Goal: Complete application form: Complete application form

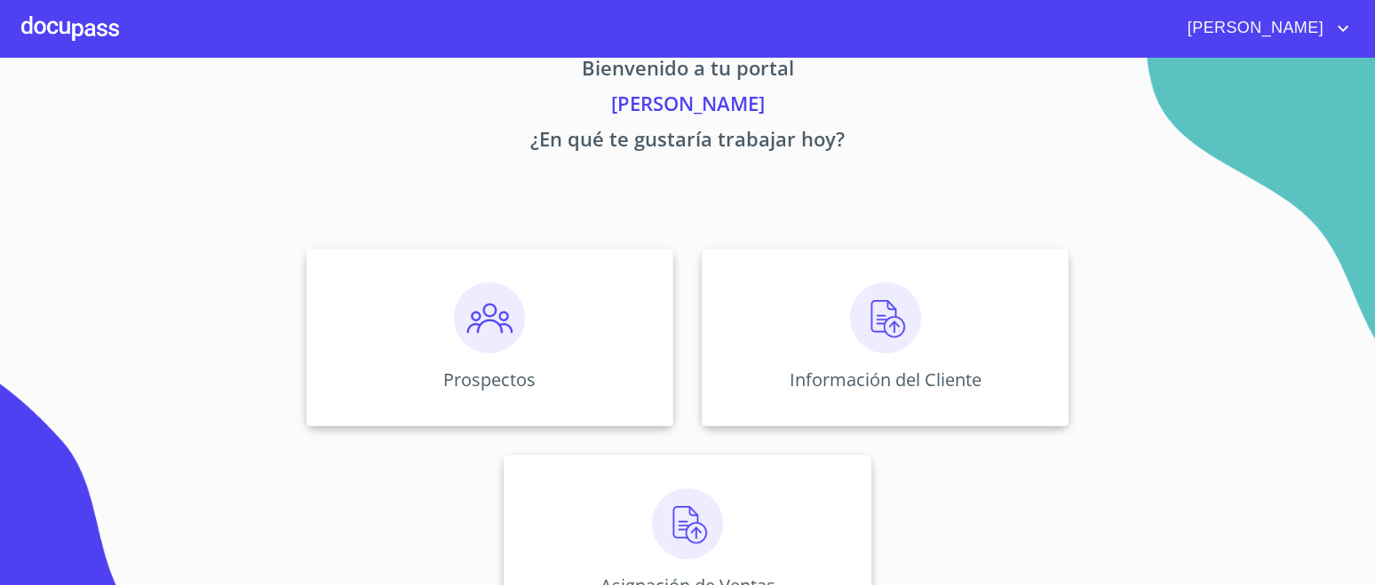
scroll to position [100, 0]
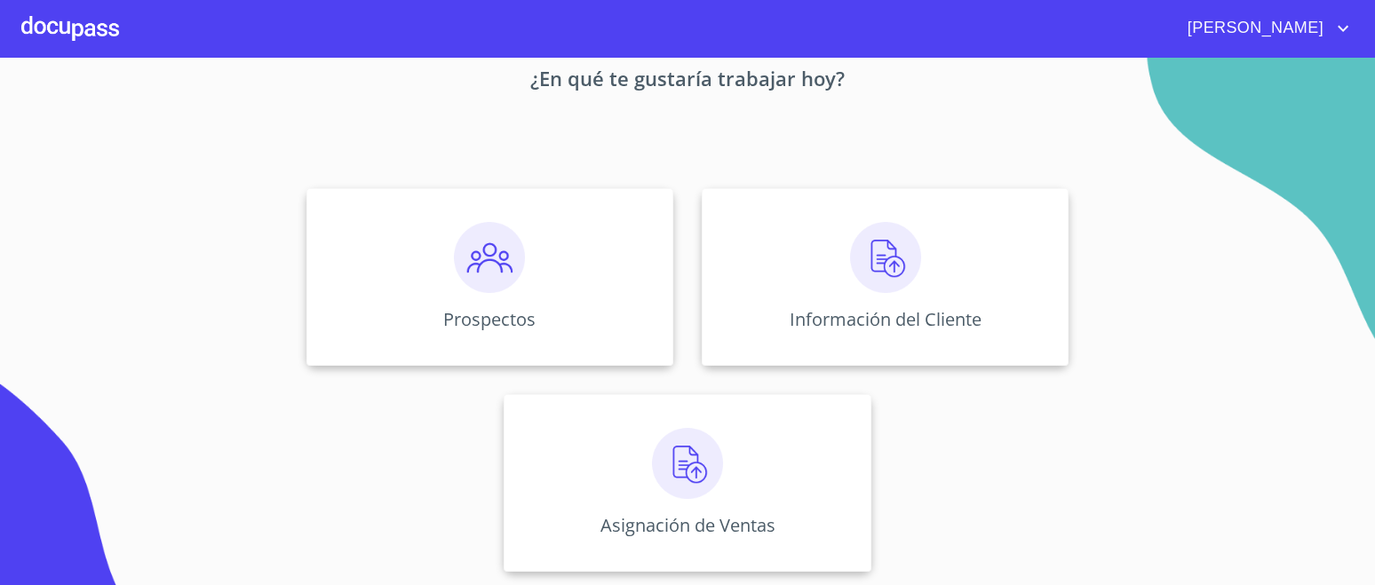
click at [898, 245] on img at bounding box center [885, 257] width 71 height 71
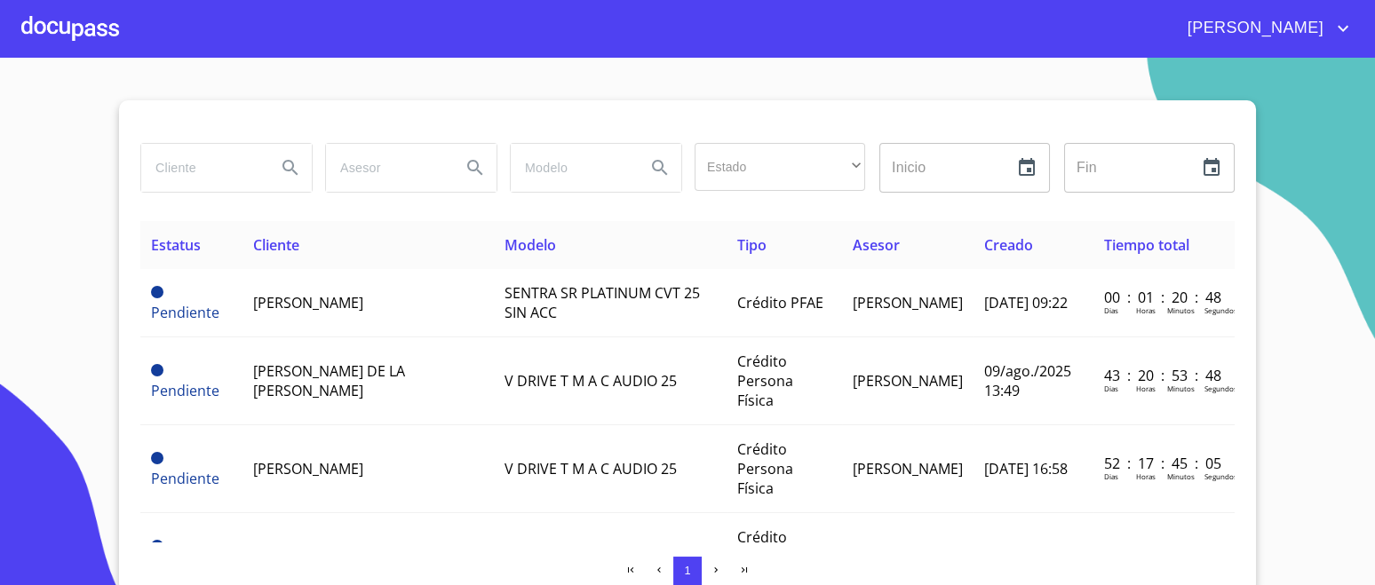
click at [334, 293] on span "[PERSON_NAME]" at bounding box center [308, 303] width 110 height 20
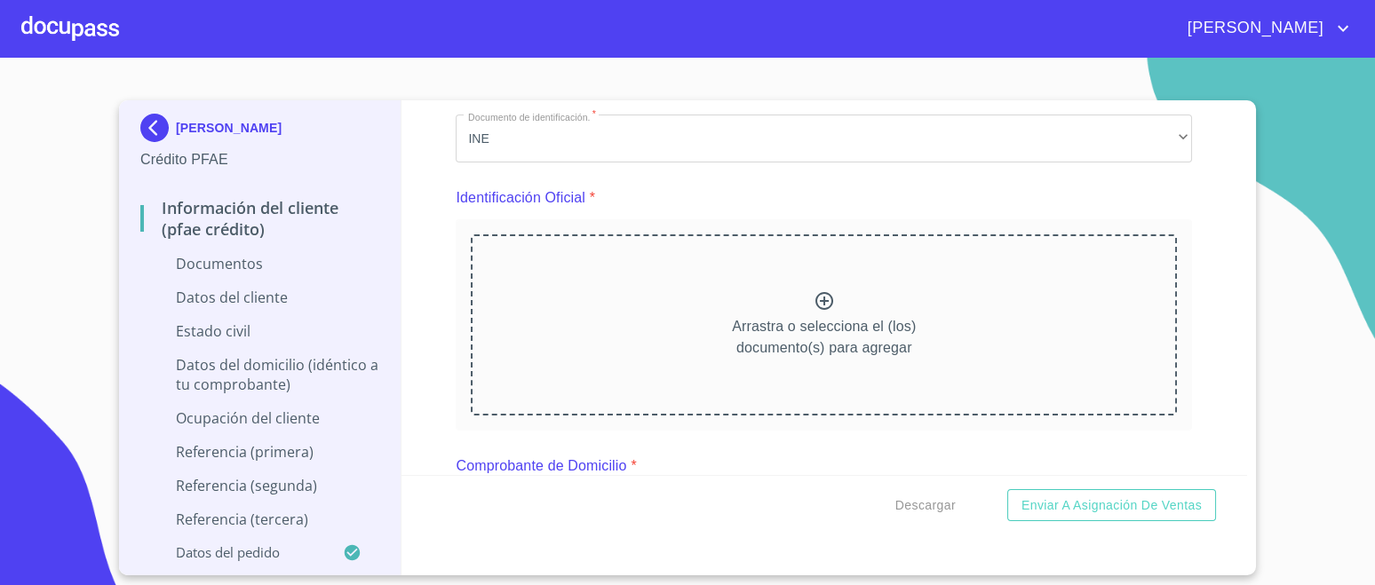
scroll to position [110, 0]
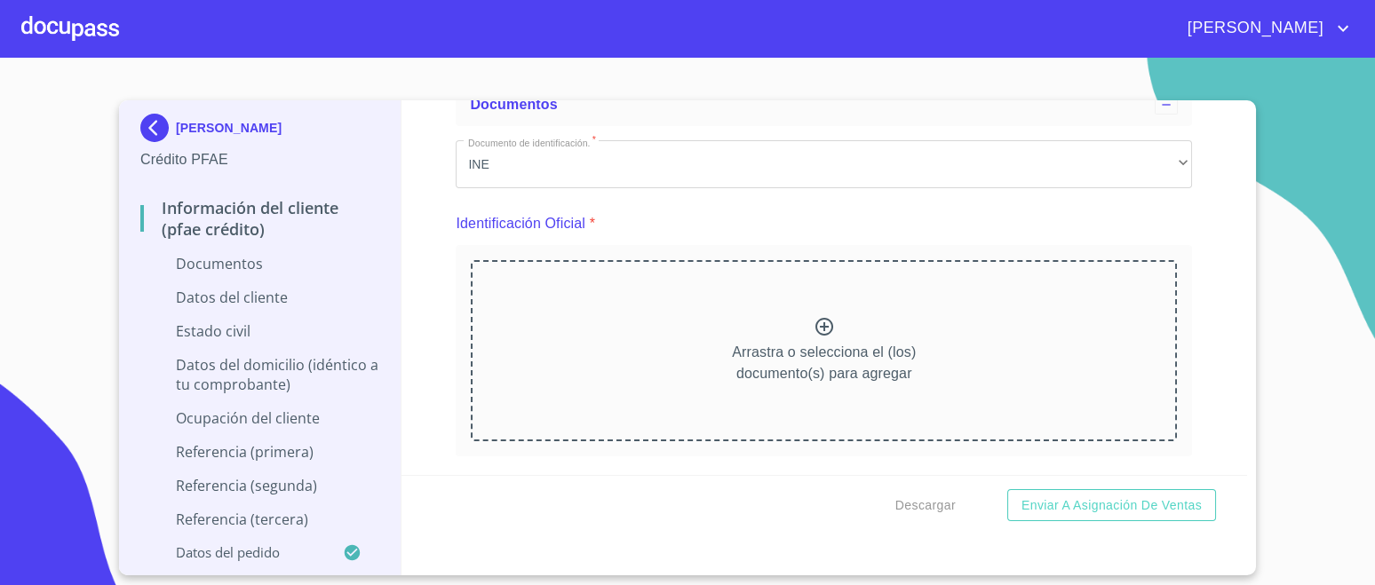
click at [814, 334] on icon at bounding box center [824, 326] width 21 height 21
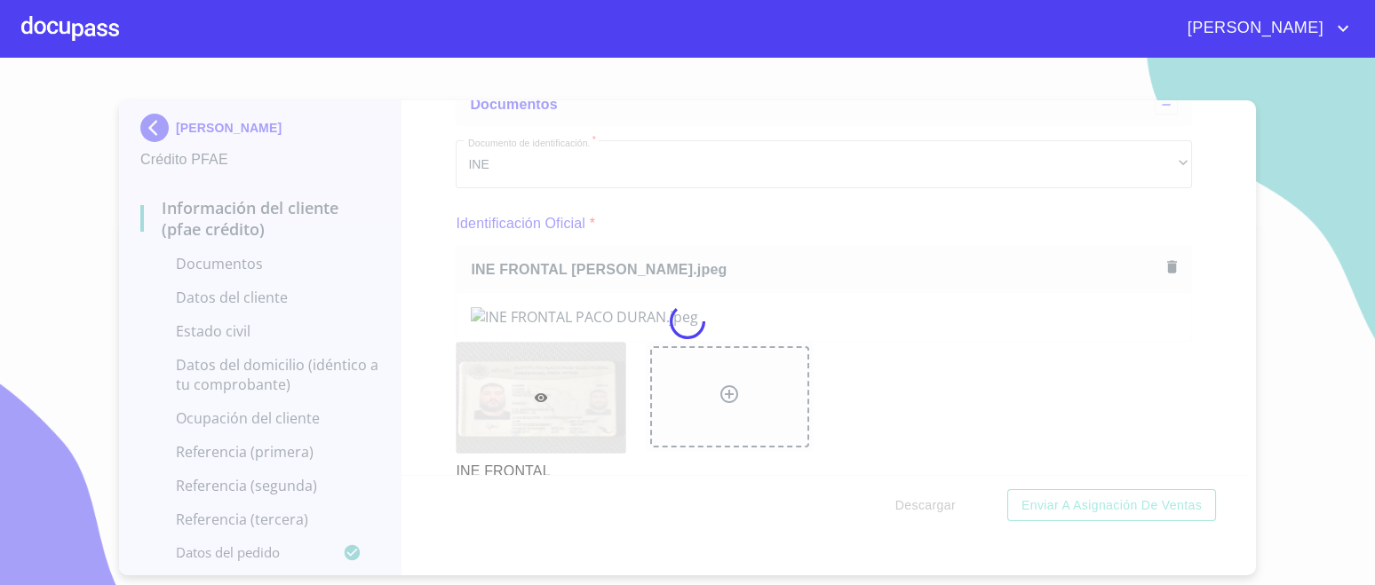
click at [1237, 468] on div at bounding box center [687, 322] width 1375 height 528
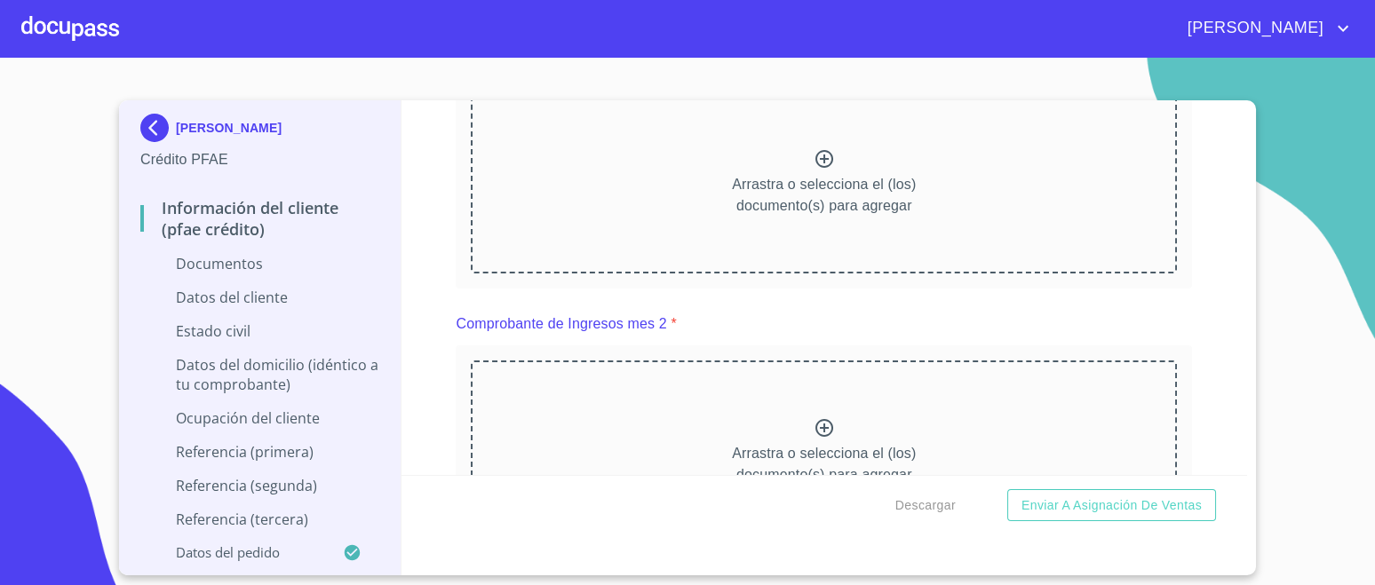
scroll to position [776, 0]
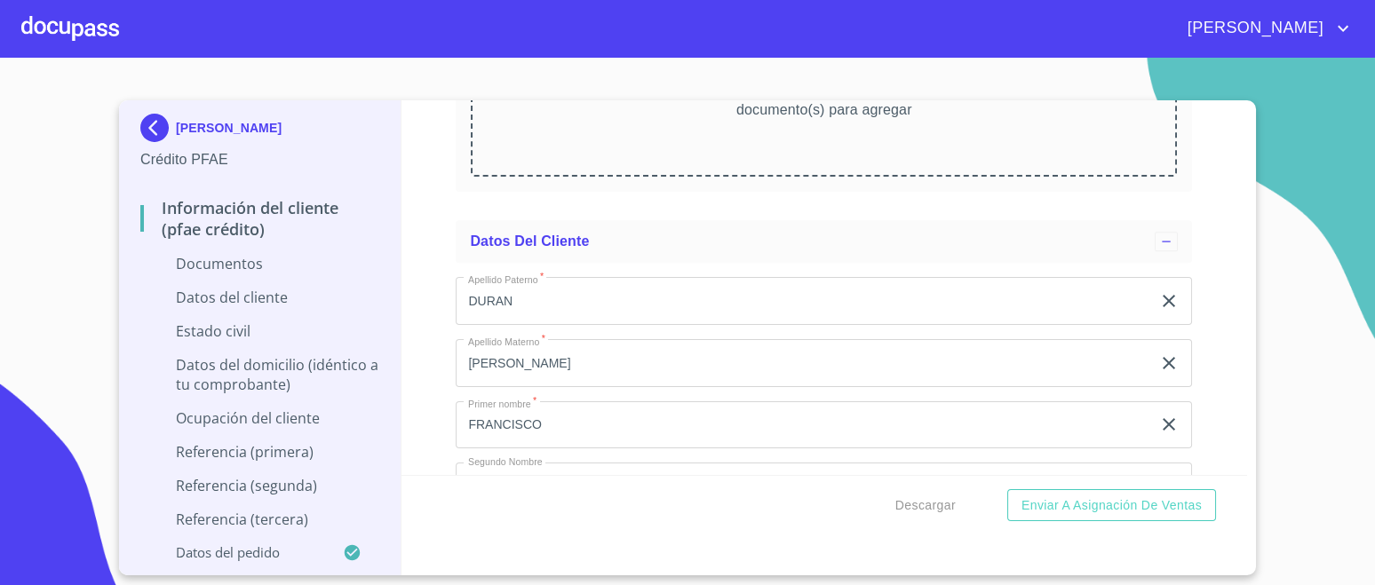
scroll to position [2605, 0]
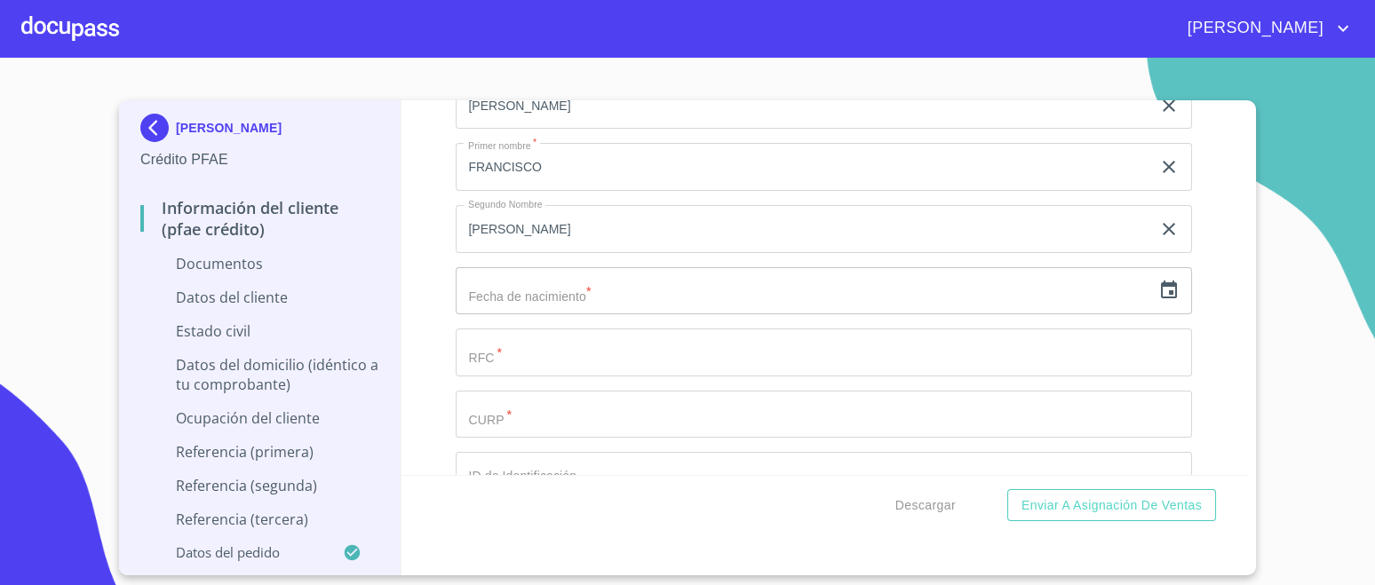
scroll to position [3383, 0]
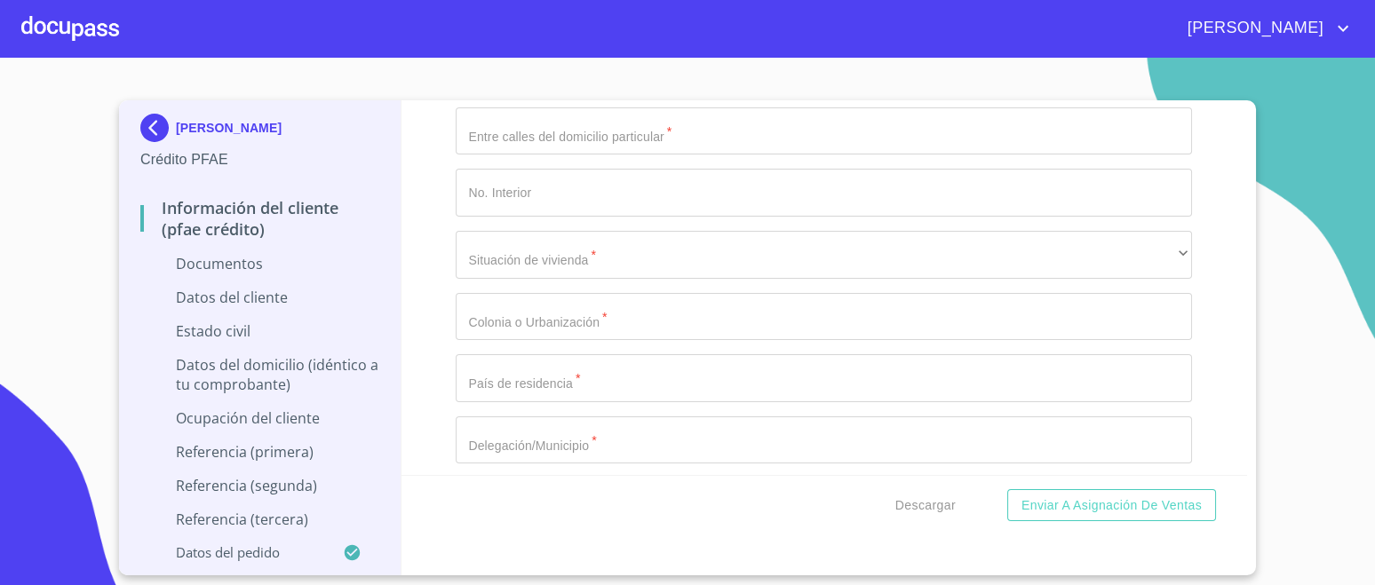
scroll to position [4360, 0]
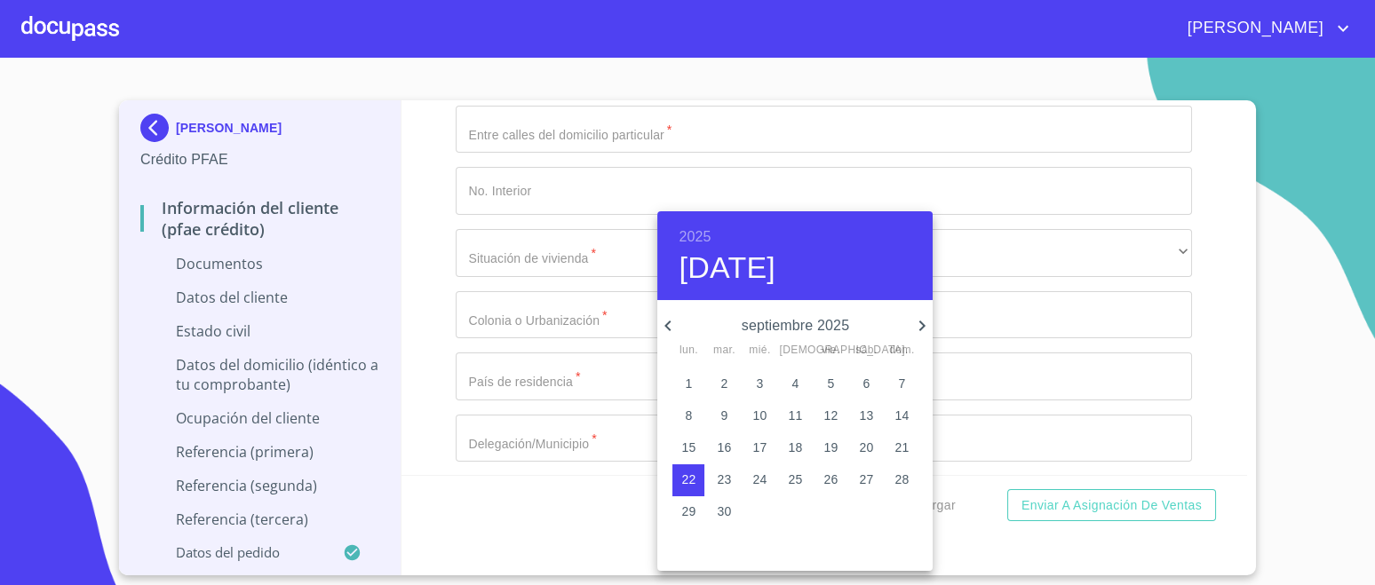
click at [698, 240] on h6 "2025" at bounding box center [695, 237] width 32 height 25
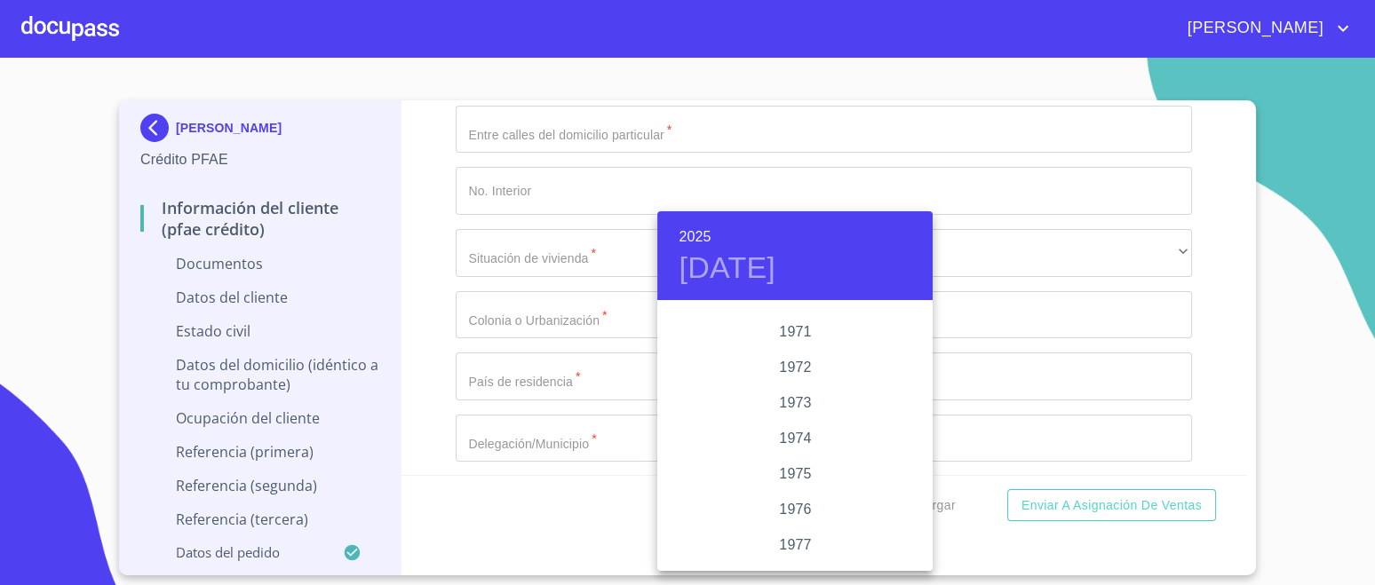
scroll to position [1669, 0]
click at [790, 528] on div "1978" at bounding box center [794, 535] width 275 height 36
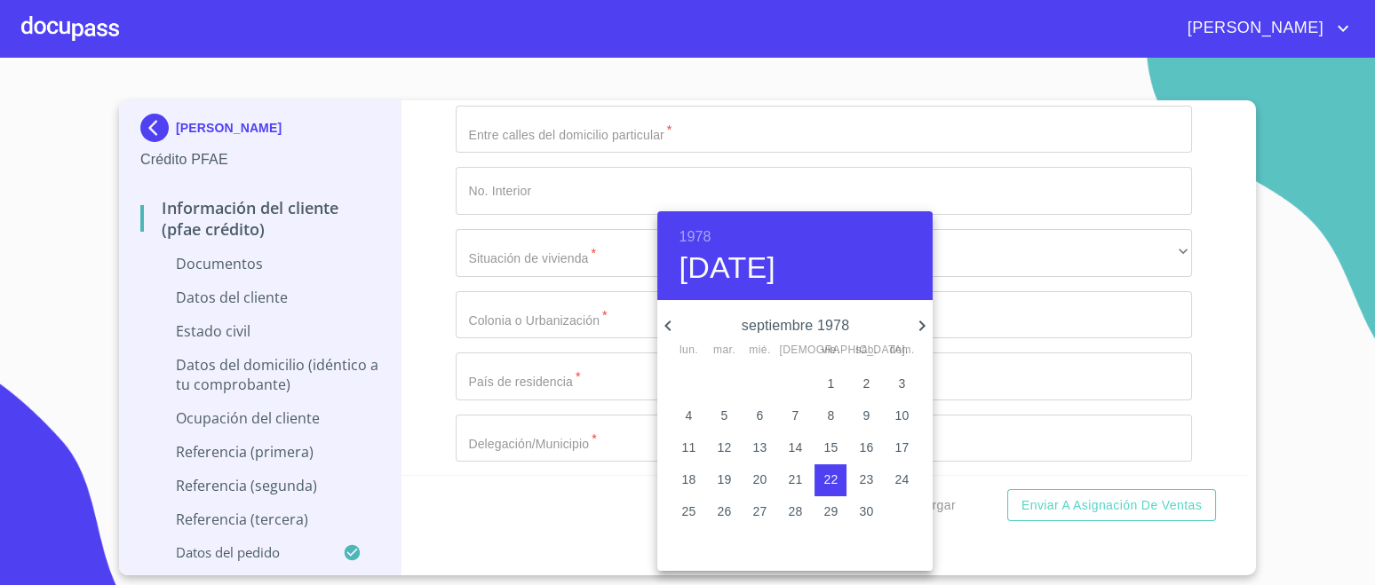
click at [925, 324] on icon "button" at bounding box center [922, 326] width 6 height 11
click at [838, 474] on p "22" at bounding box center [831, 480] width 14 height 18
type input "22 de dic. de 1978"
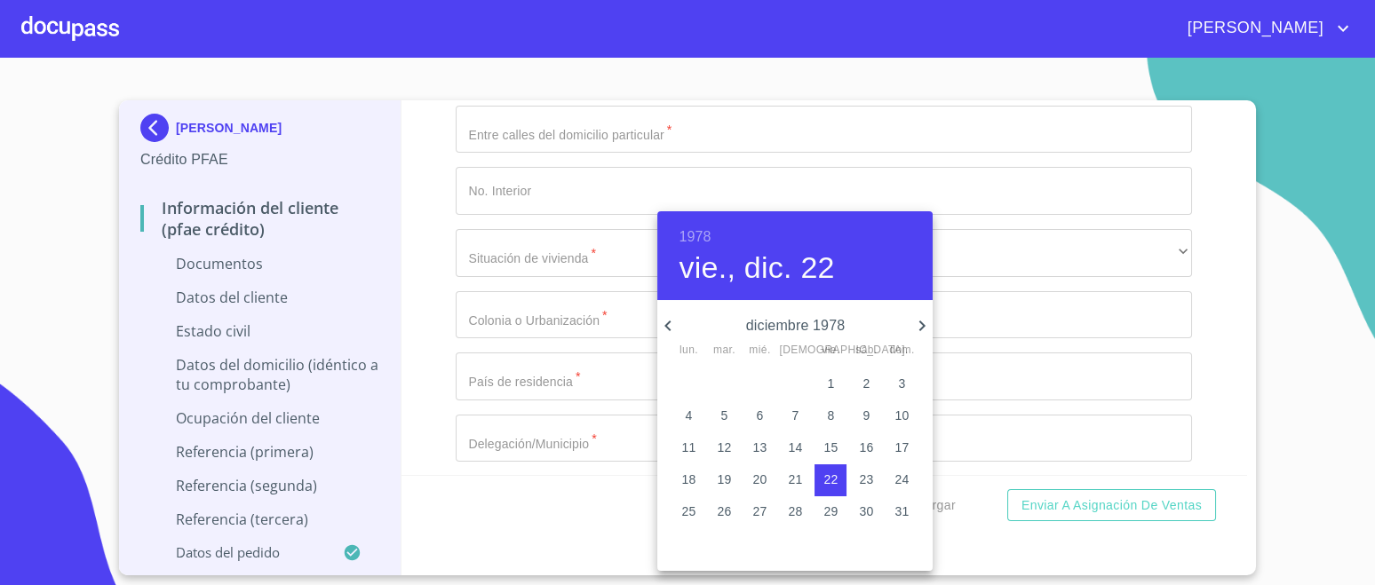
click at [1212, 349] on div at bounding box center [687, 292] width 1375 height 585
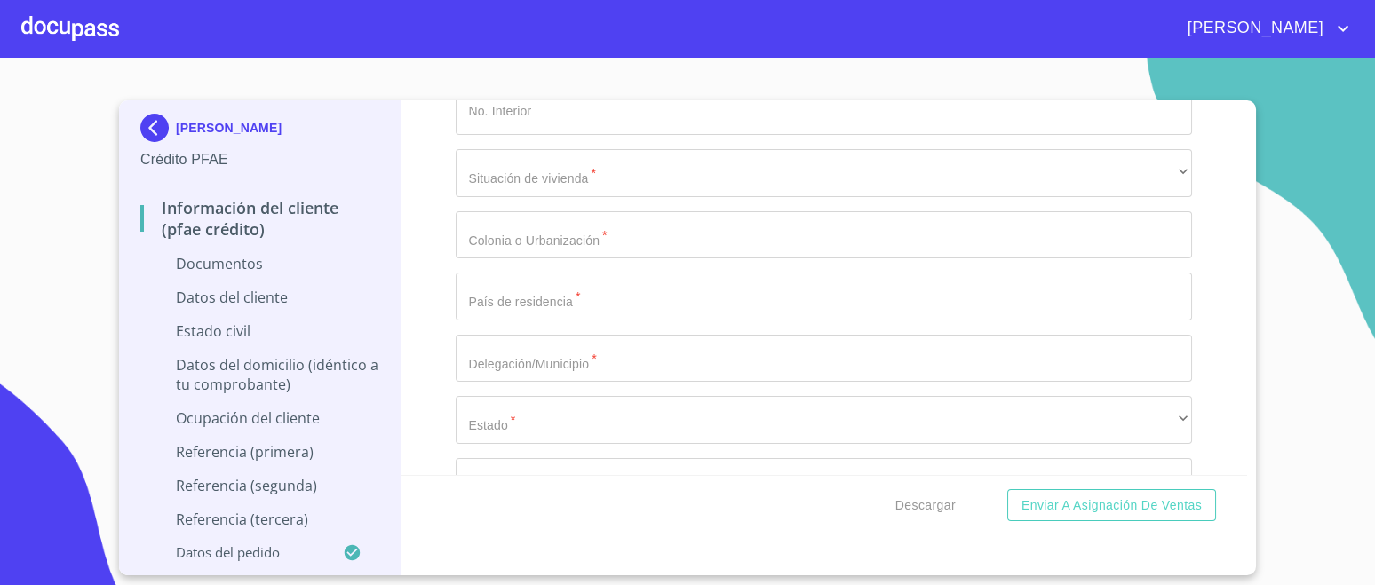
scroll to position [4471, 0]
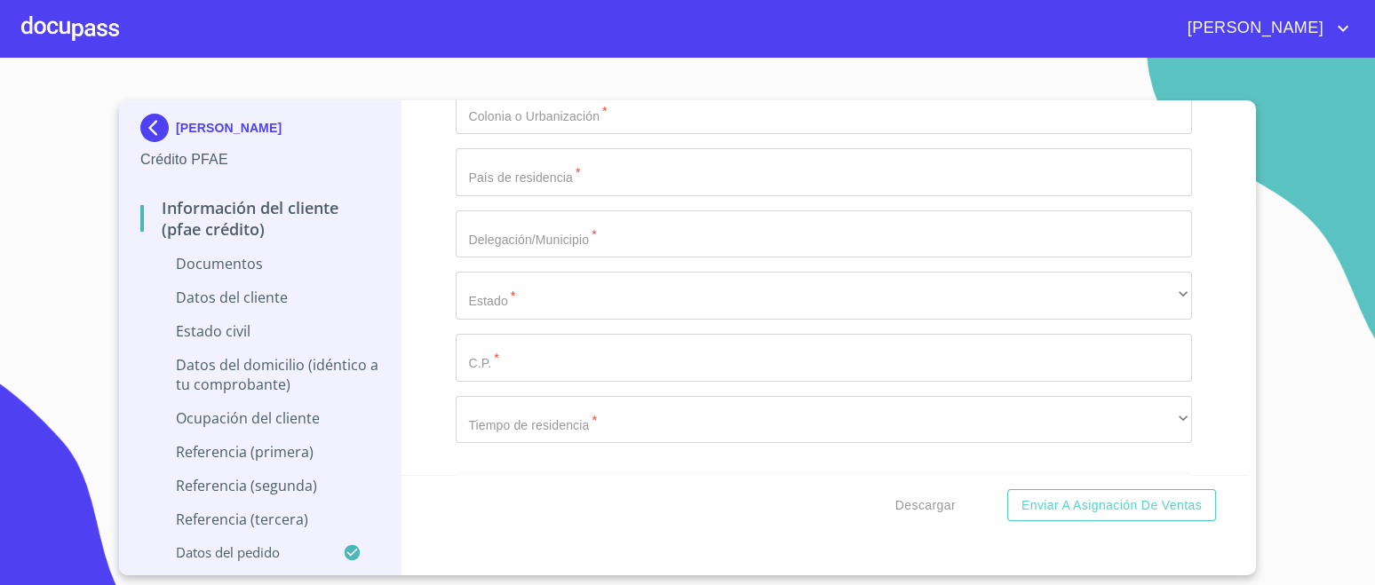
scroll to position [4582, 0]
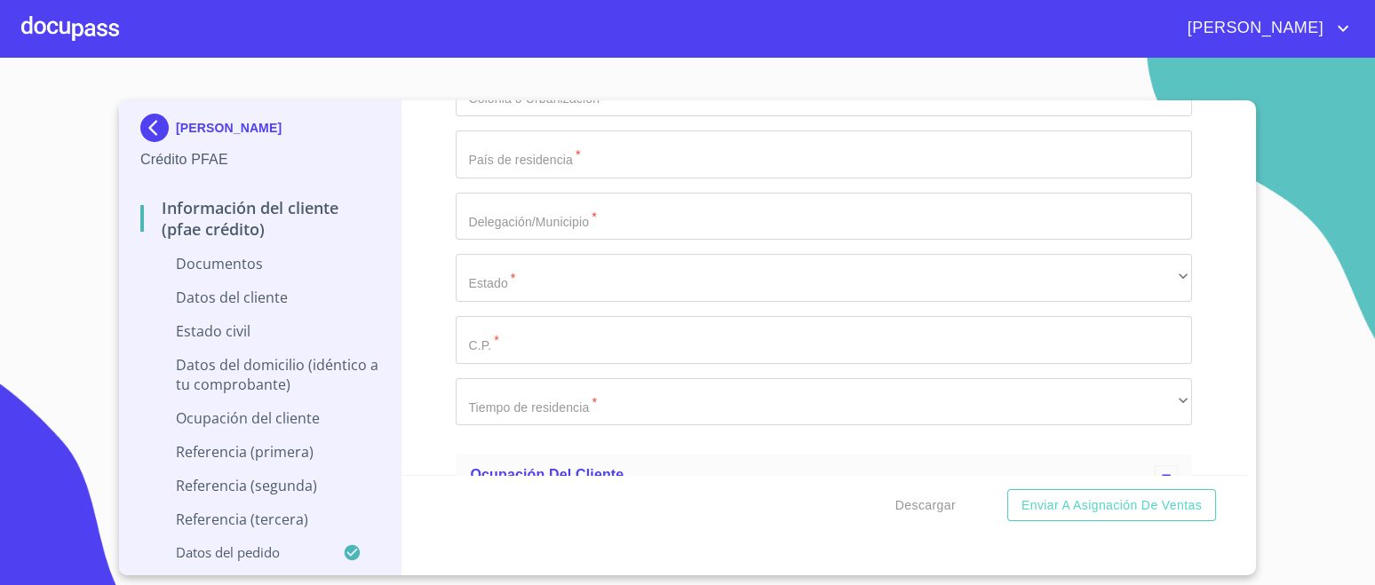
paste input "DUGF781222HJCRNR07"
type input "DUGF781222HJCRNR07"
type input "3076038049690"
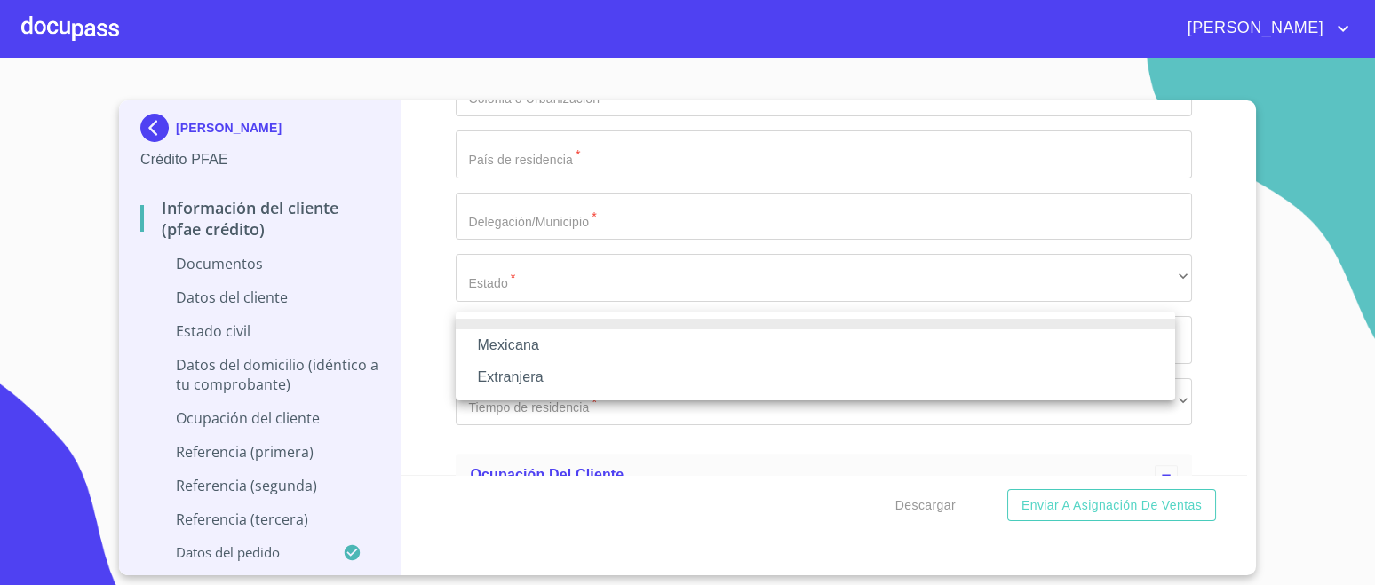
click at [508, 348] on li "Mexicana" at bounding box center [815, 346] width 719 height 32
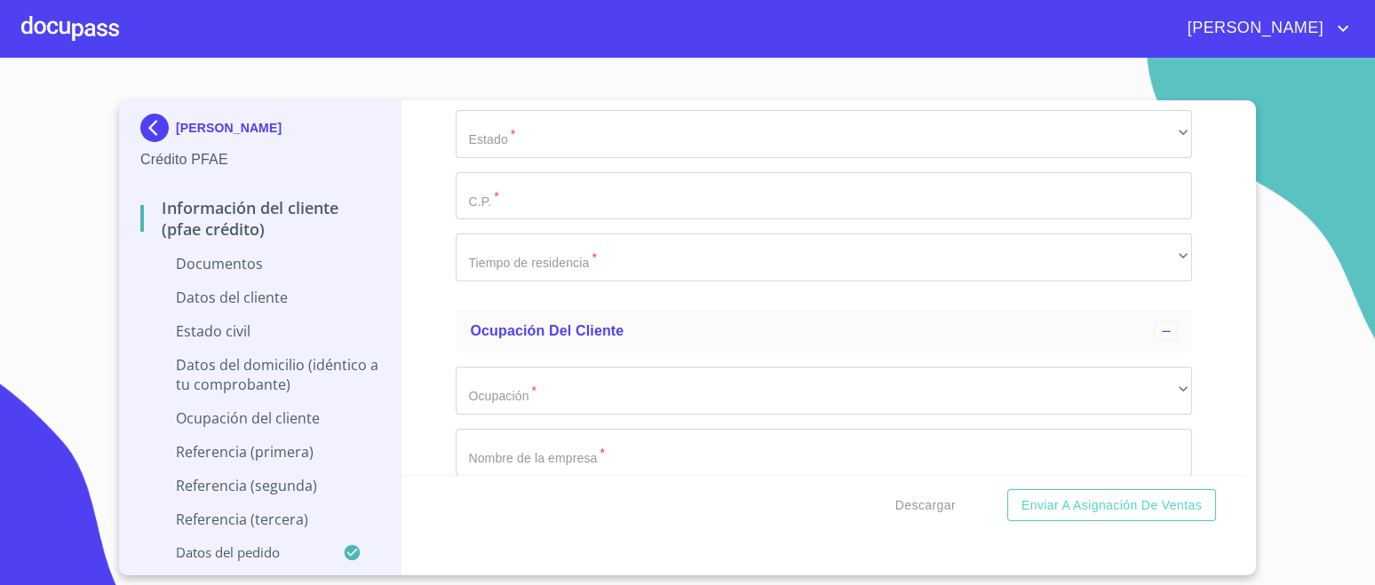
scroll to position [4805, 0]
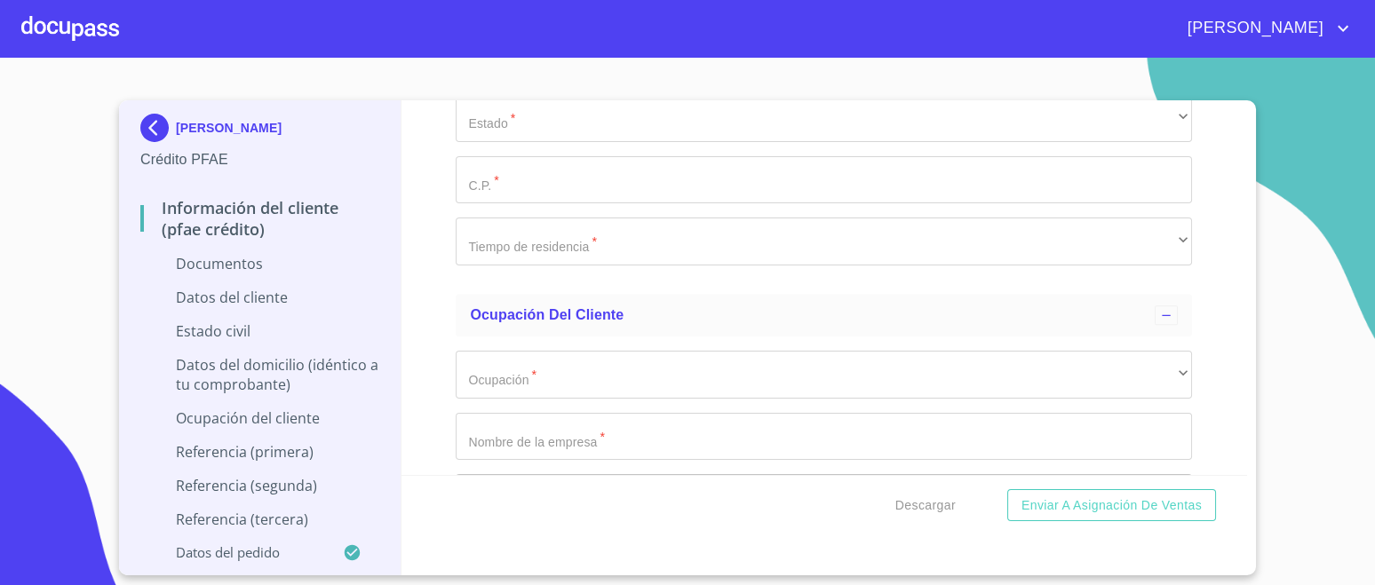
type input "[GEOGRAPHIC_DATA]"
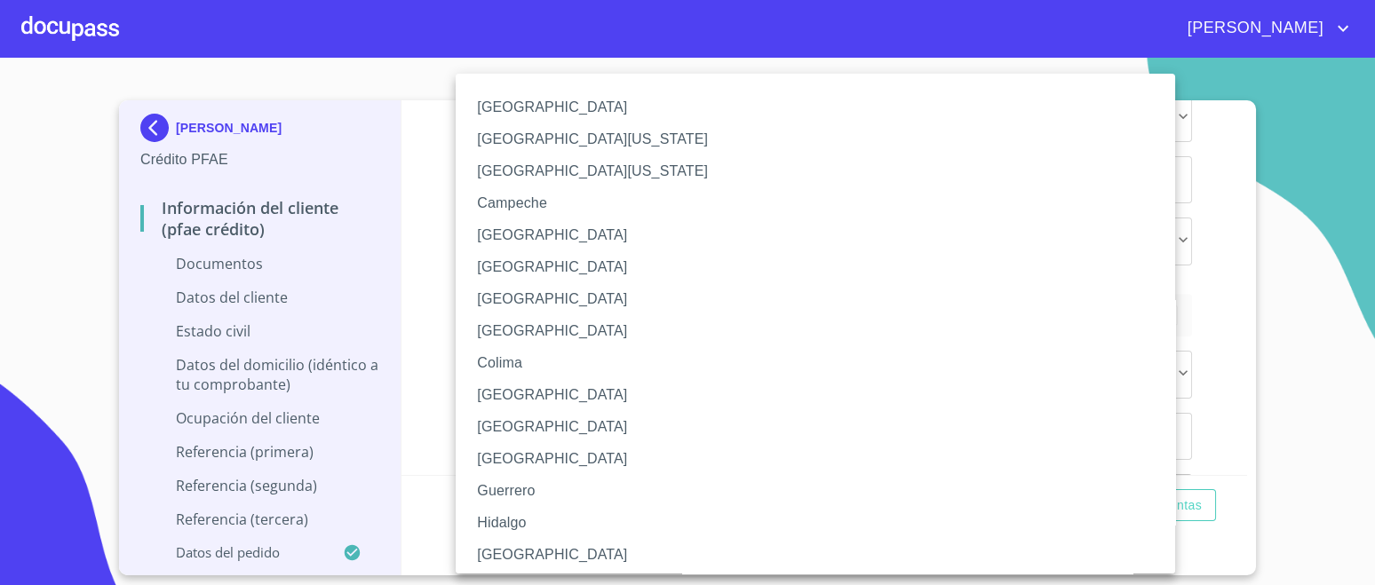
click at [511, 547] on li "[GEOGRAPHIC_DATA]" at bounding box center [824, 555] width 736 height 32
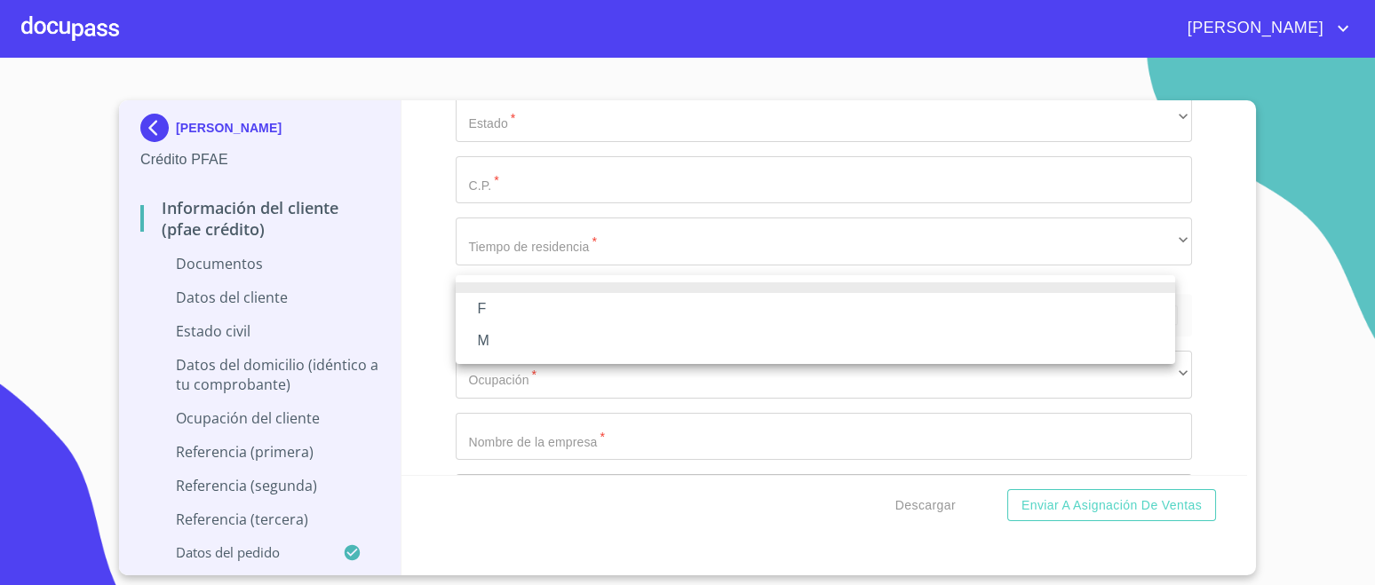
click at [505, 342] on li "M" at bounding box center [815, 341] width 719 height 32
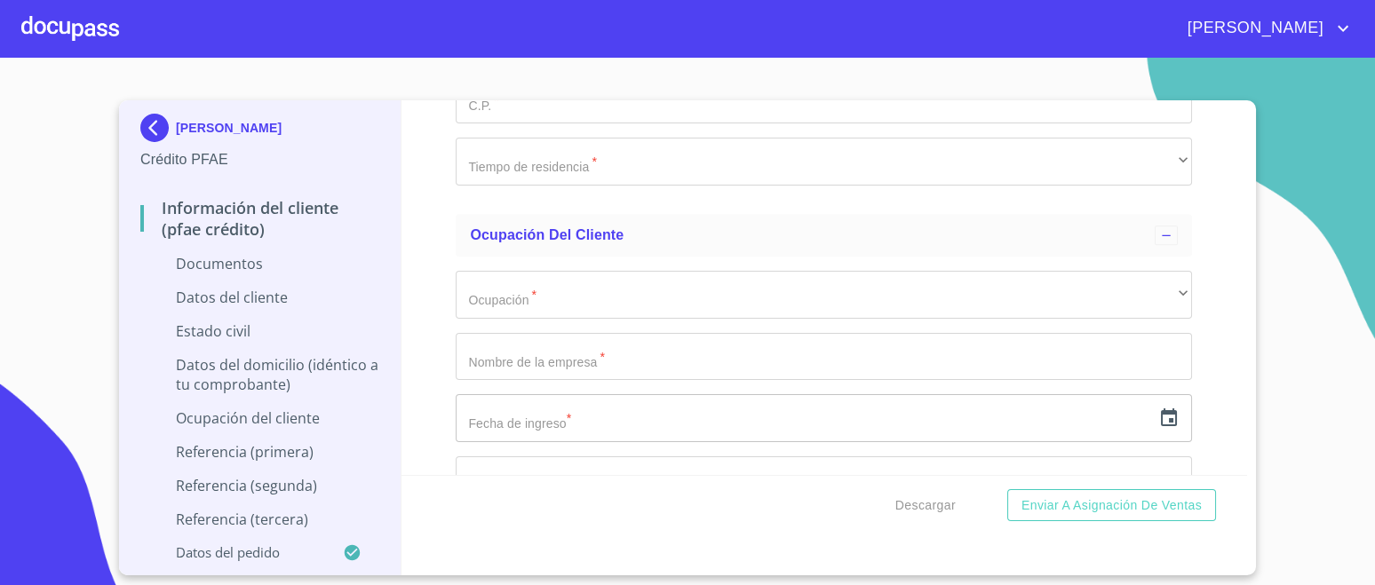
scroll to position [4916, 0]
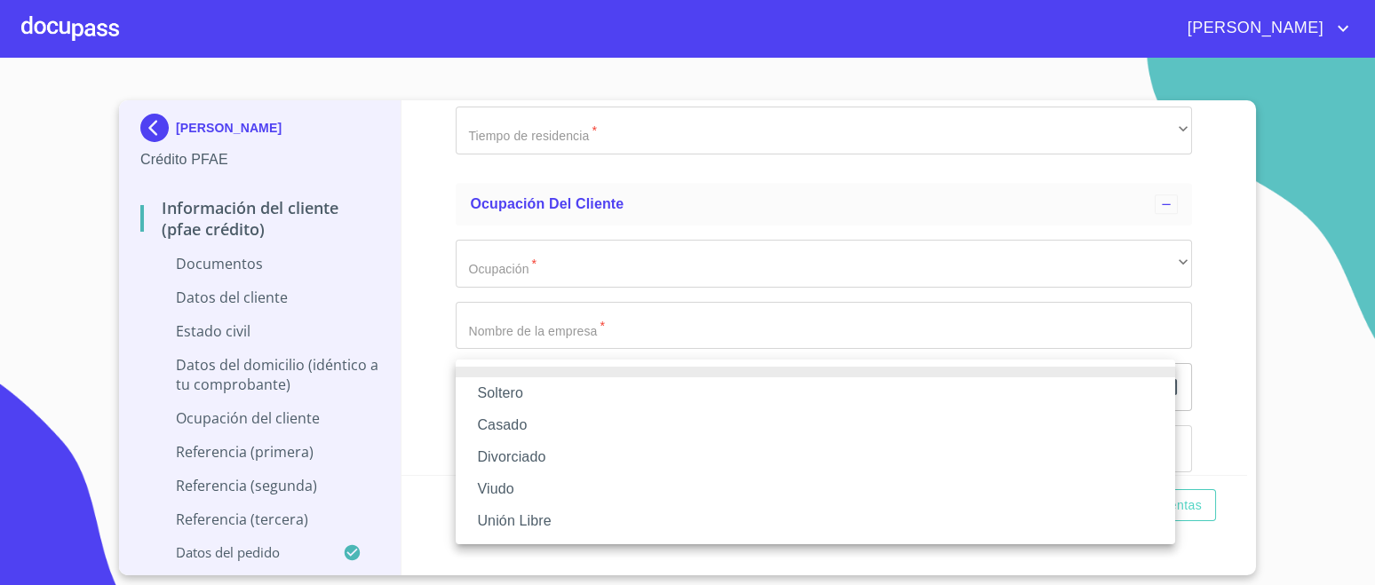
click at [531, 519] on li "Unión Libre" at bounding box center [815, 521] width 719 height 32
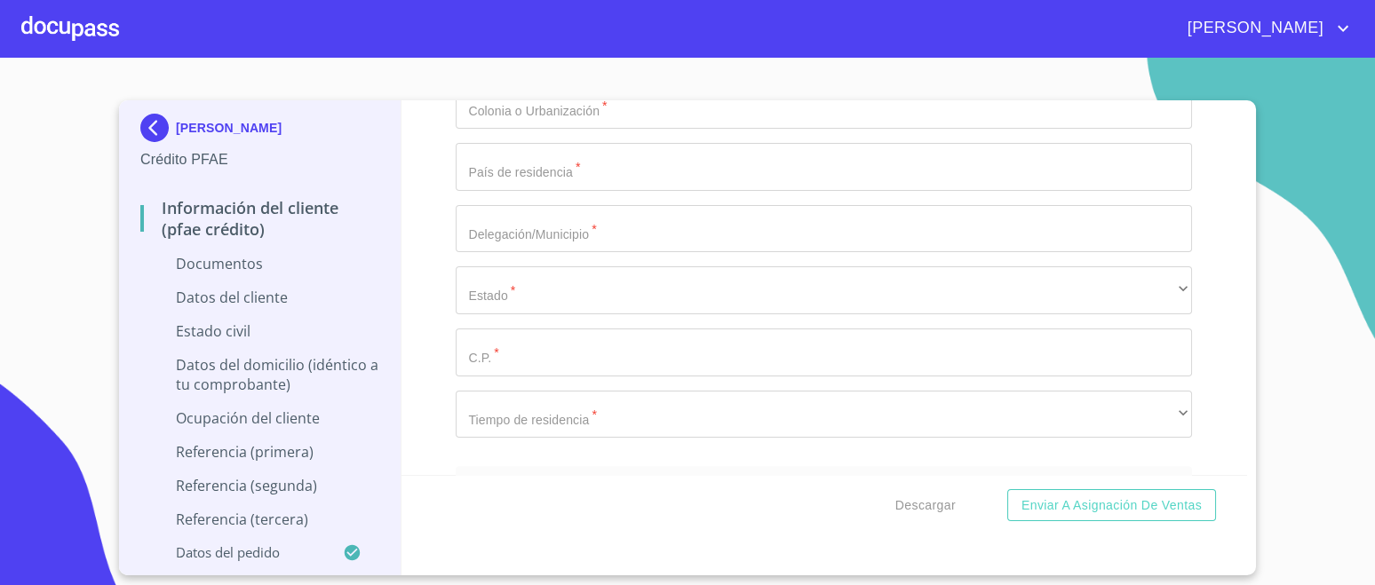
scroll to position [5138, 0]
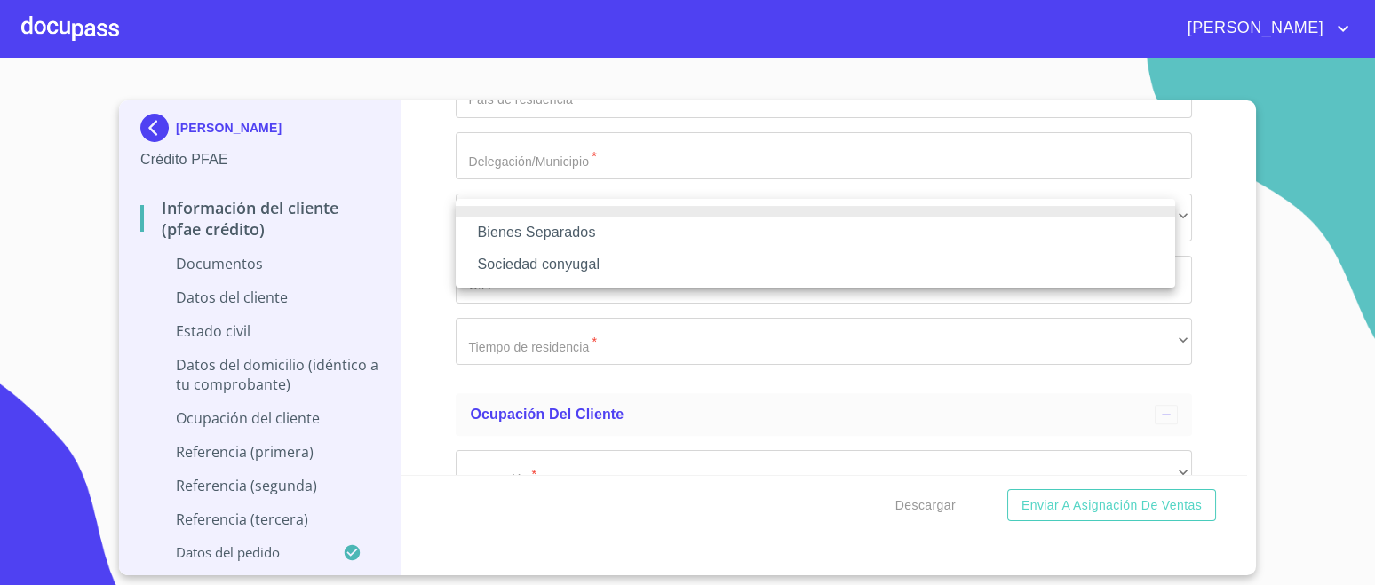
click at [417, 228] on div at bounding box center [687, 292] width 1375 height 585
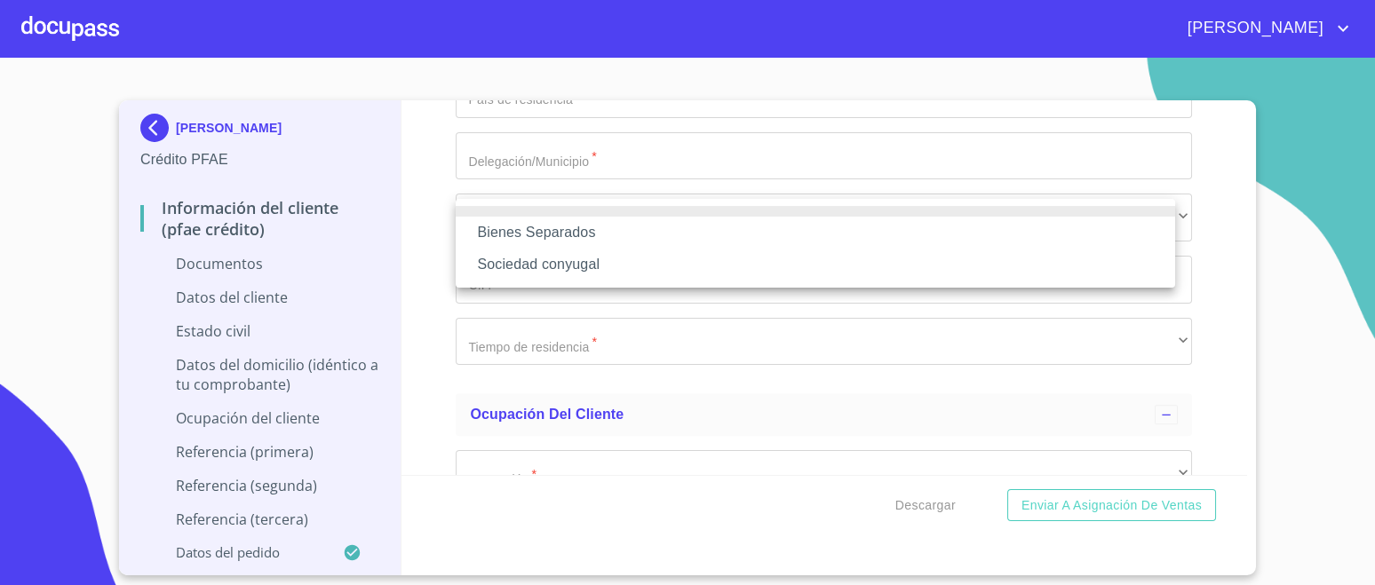
click at [538, 233] on li "Bienes Separados" at bounding box center [815, 233] width 719 height 32
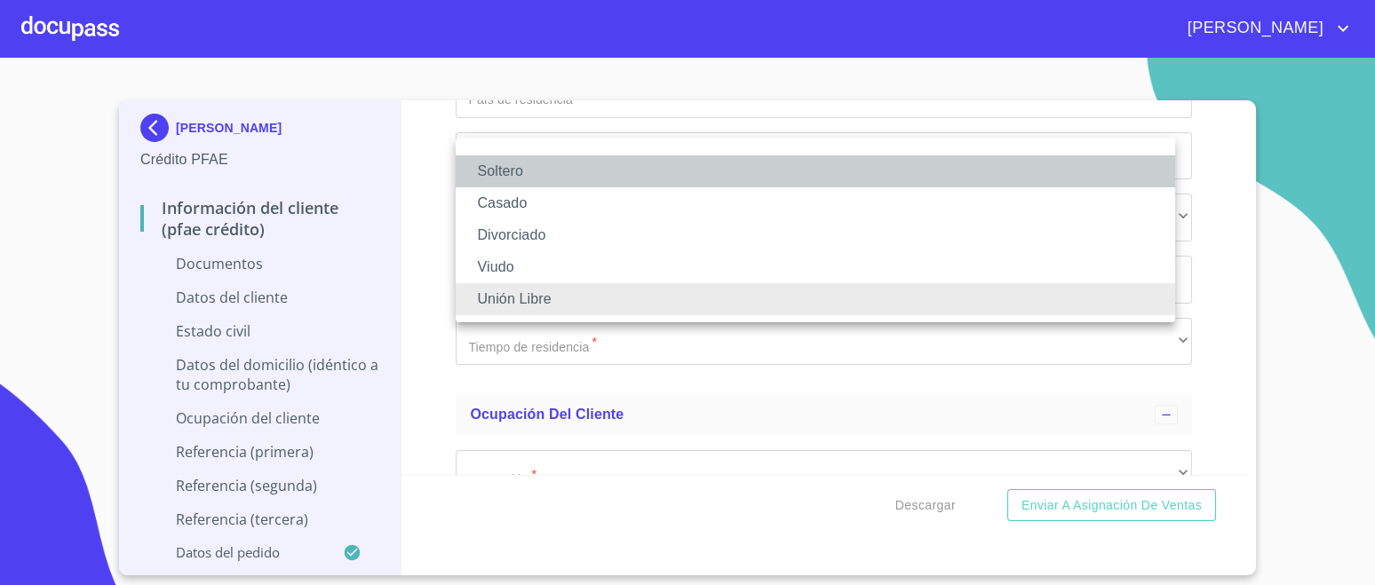
click at [508, 170] on li "Soltero" at bounding box center [815, 171] width 719 height 32
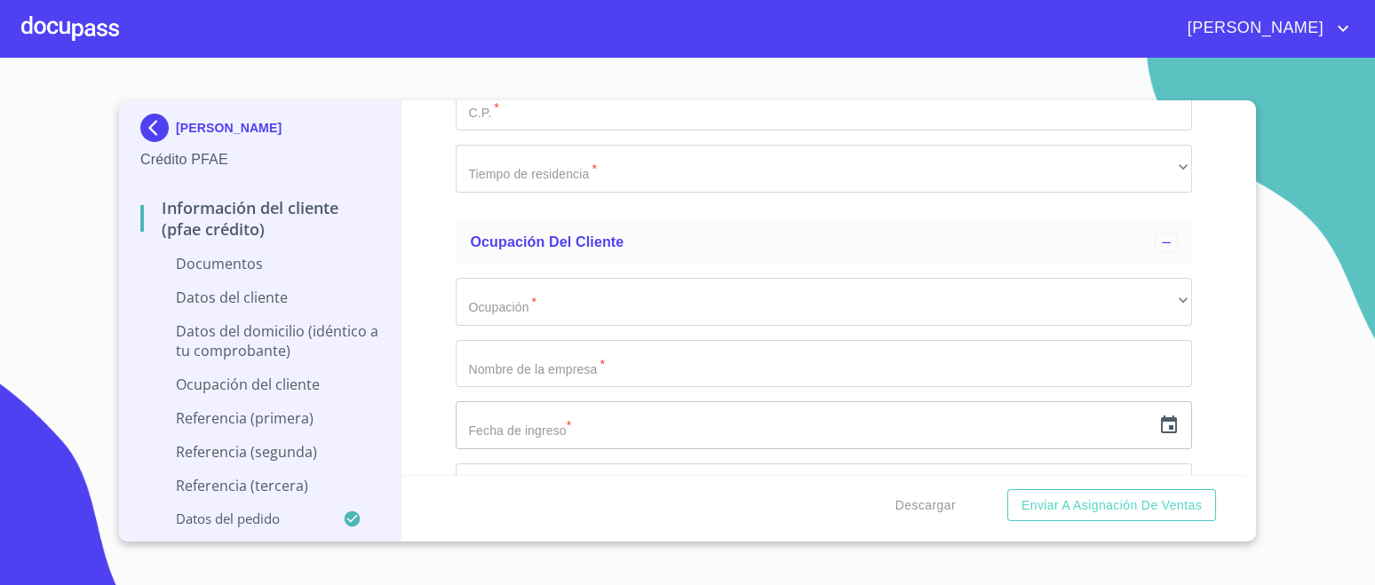
scroll to position [4582, 0]
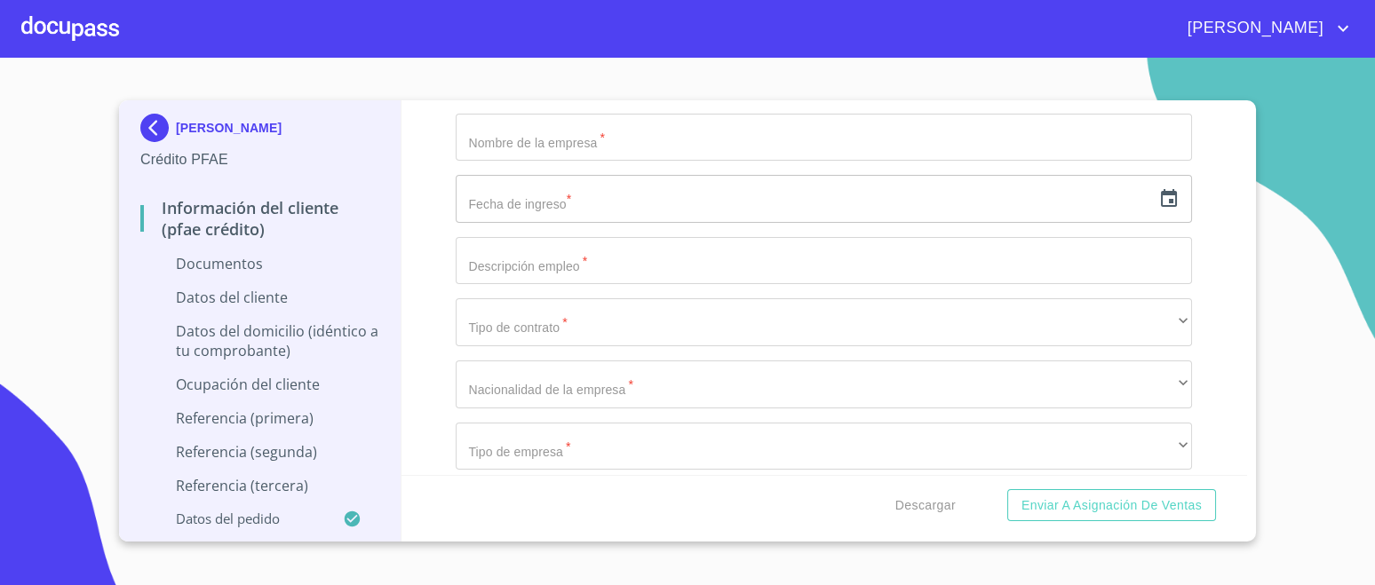
scroll to position [5138, 0]
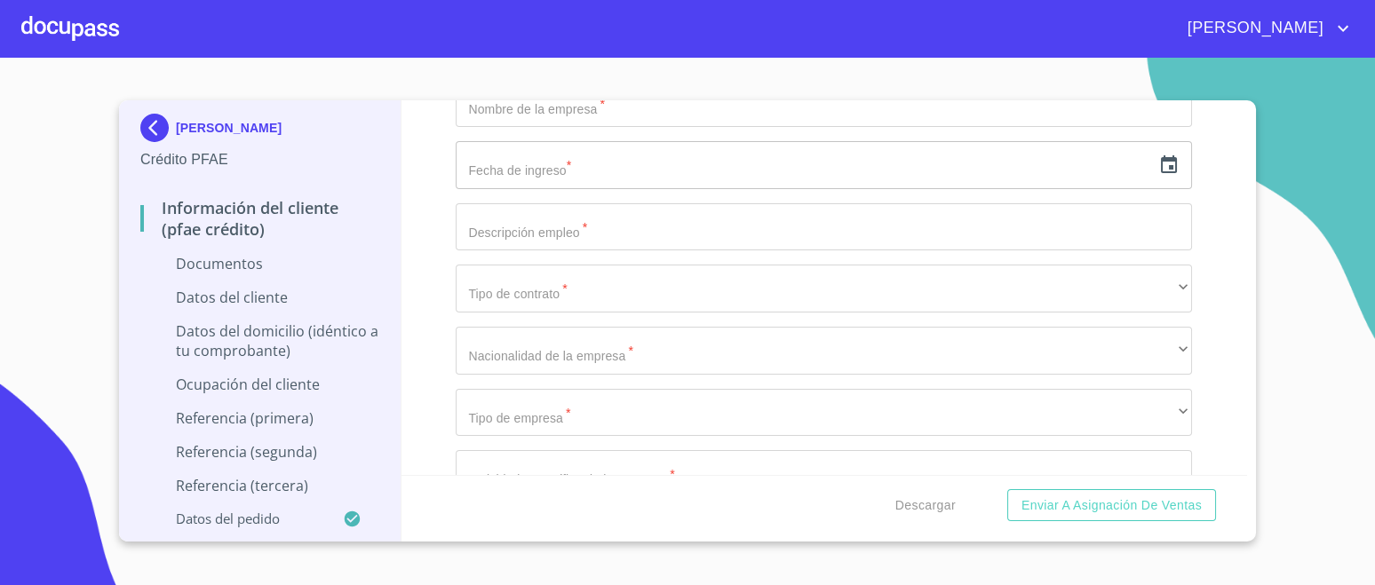
type input "DUGF781222MS0"
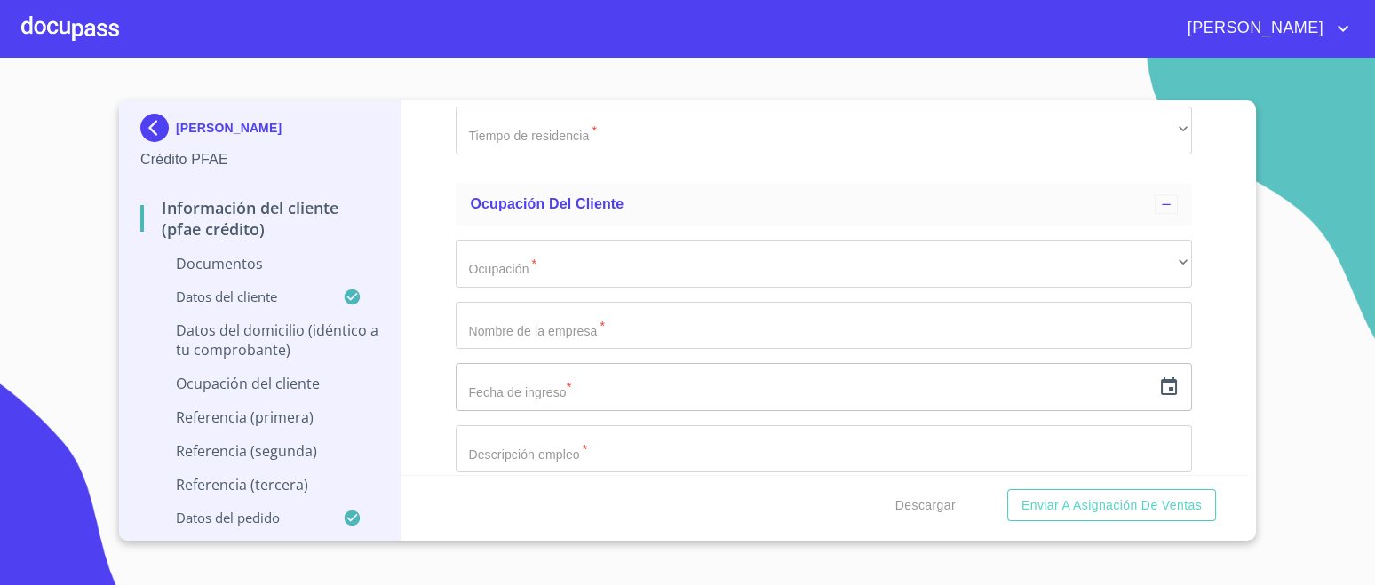
scroll to position [5027, 0]
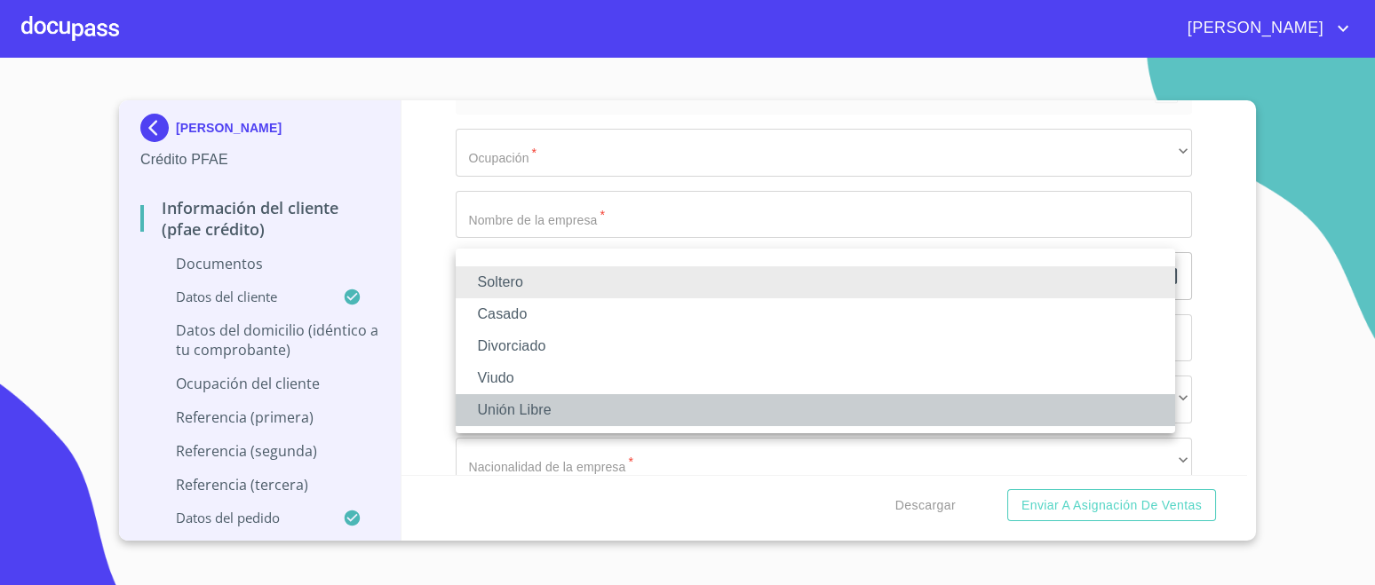
click at [527, 405] on li "Unión Libre" at bounding box center [815, 410] width 719 height 32
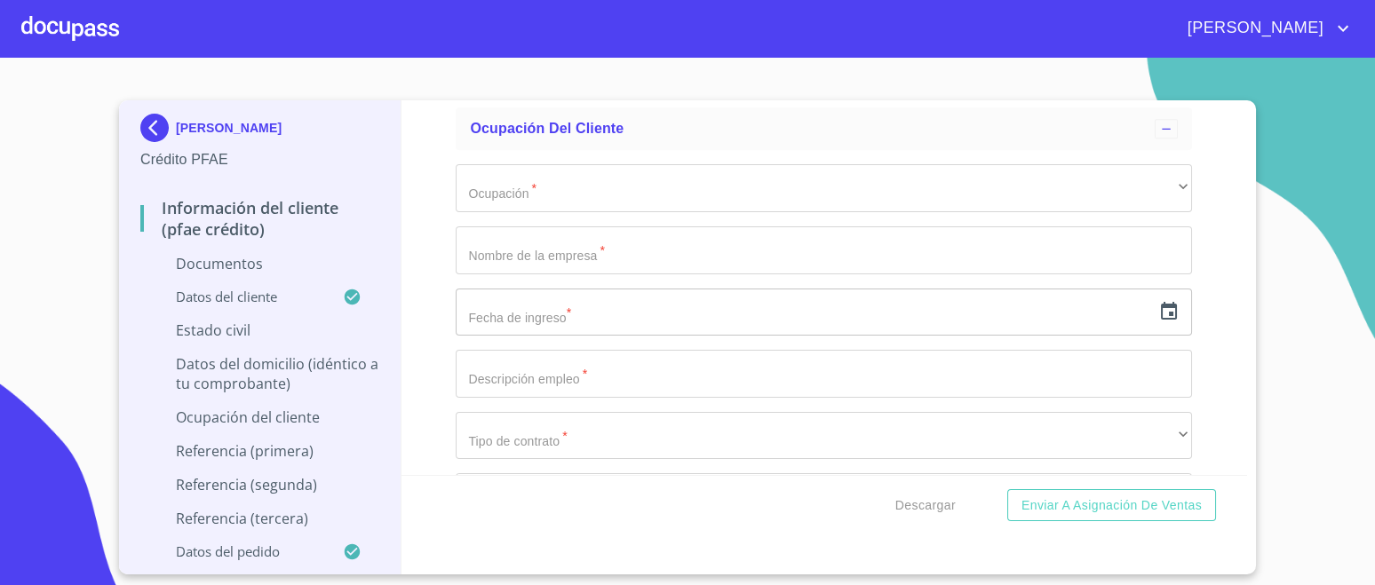
scroll to position [5582, 0]
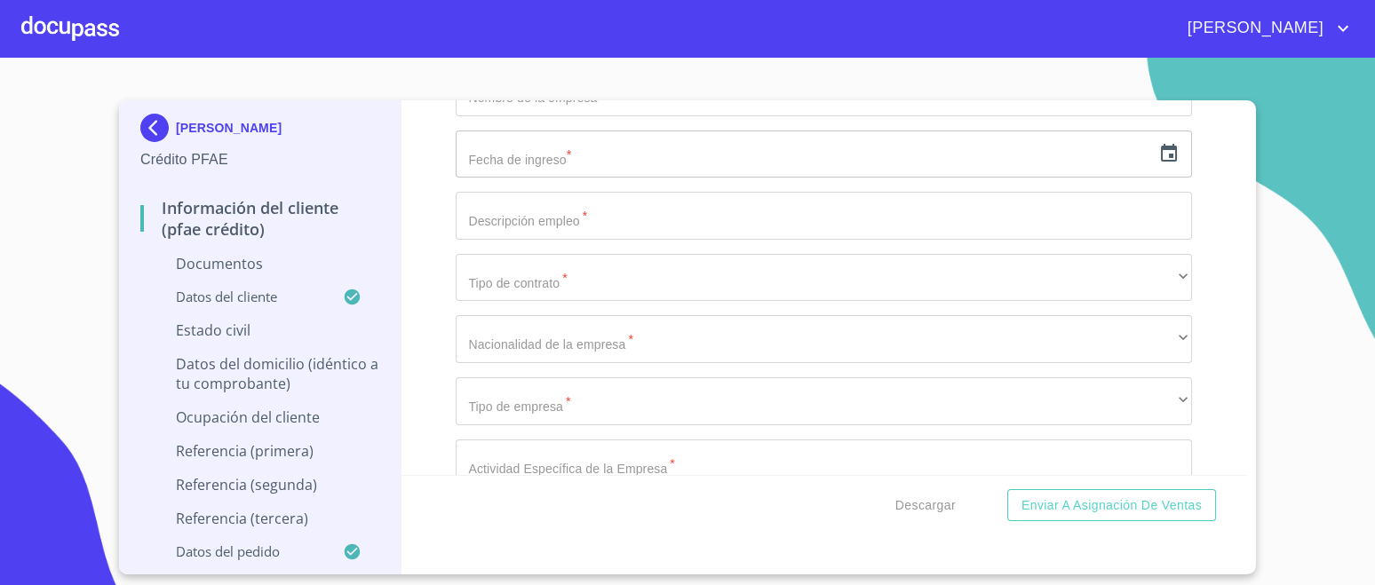
type input "[GEOGRAPHIC_DATA]"
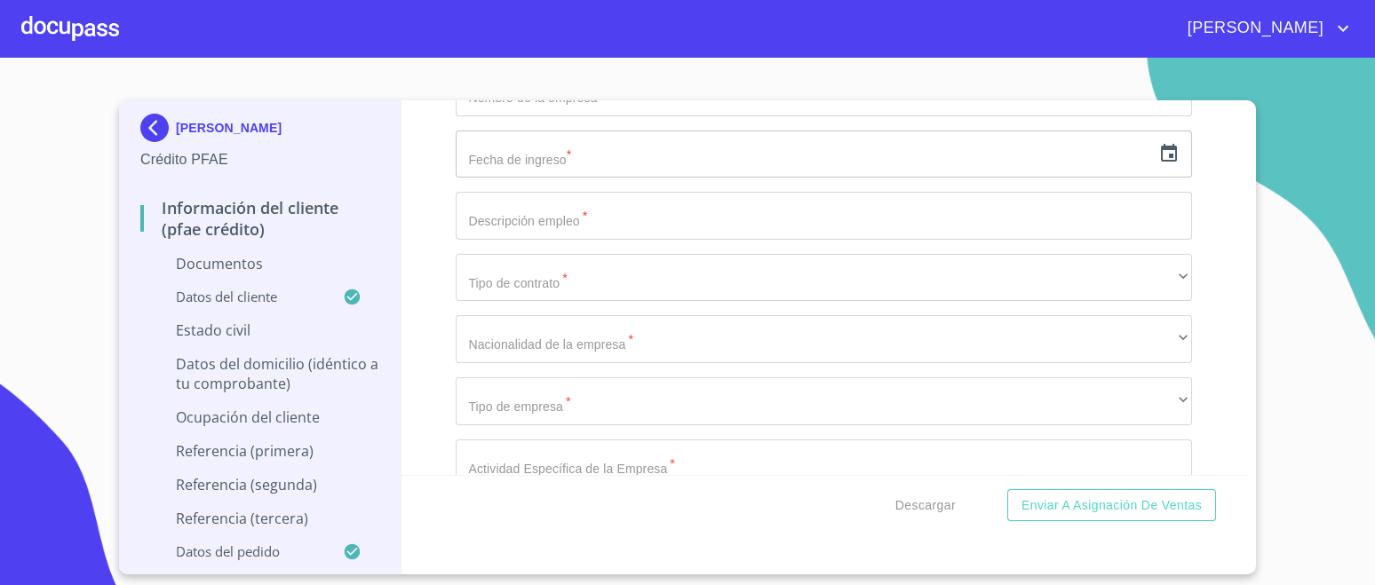
type input "3468"
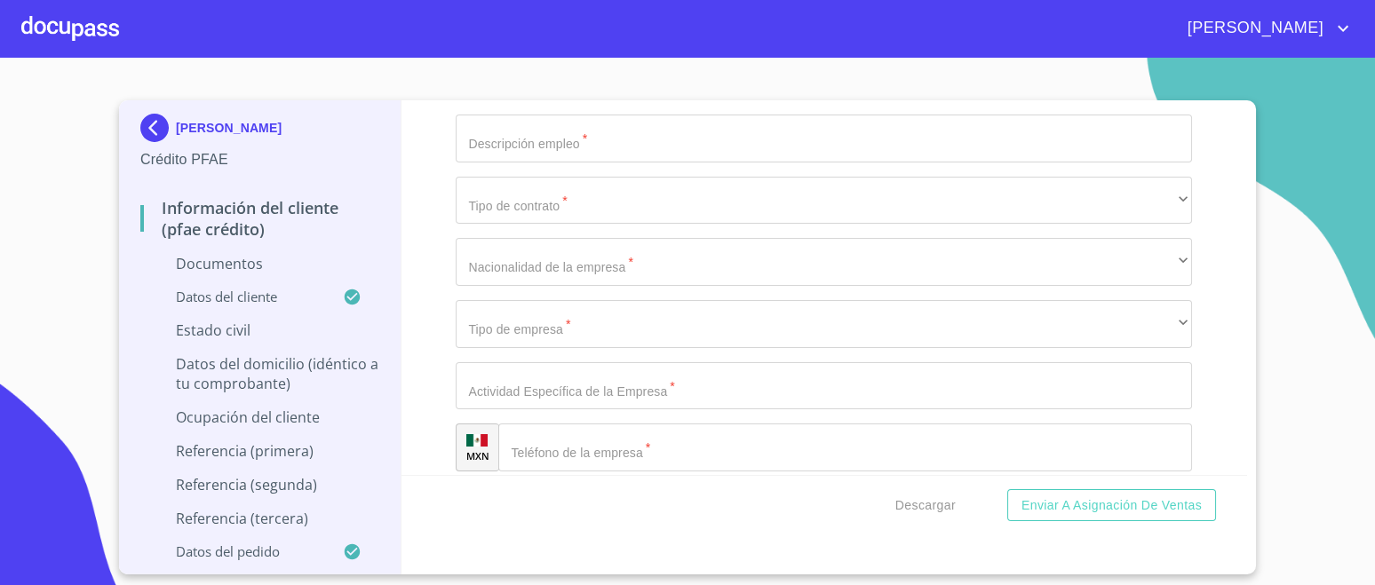
scroll to position [5693, 0]
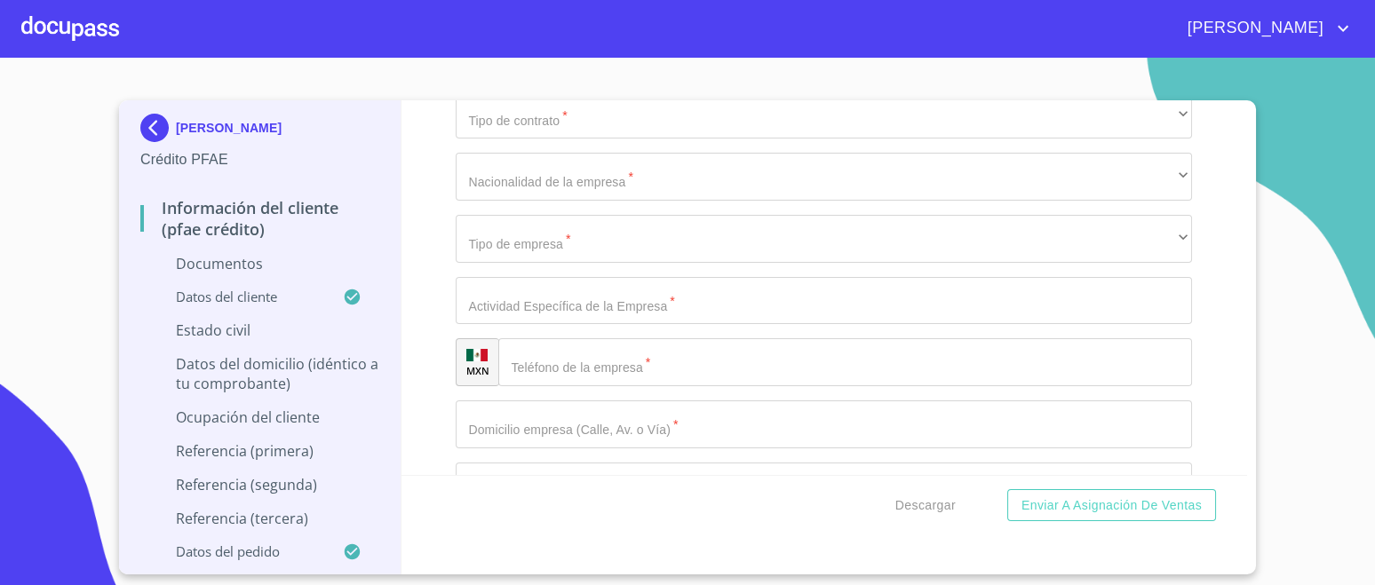
scroll to position [5804, 0]
type input "55"
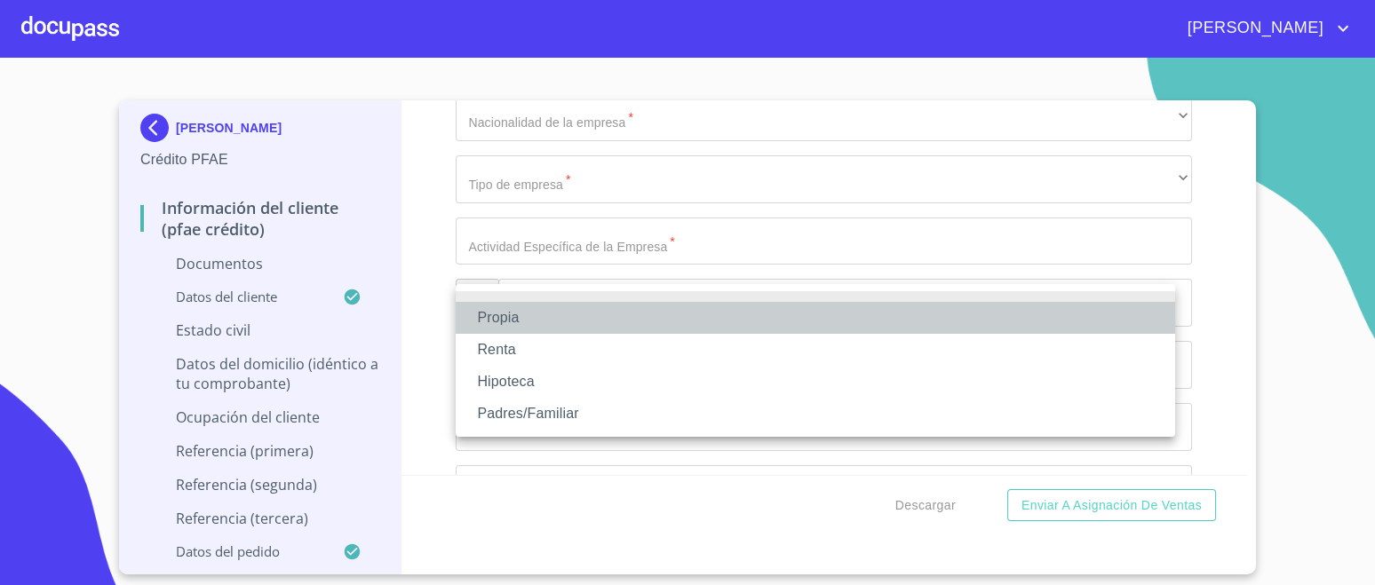
click at [506, 315] on li "Propia" at bounding box center [815, 318] width 719 height 32
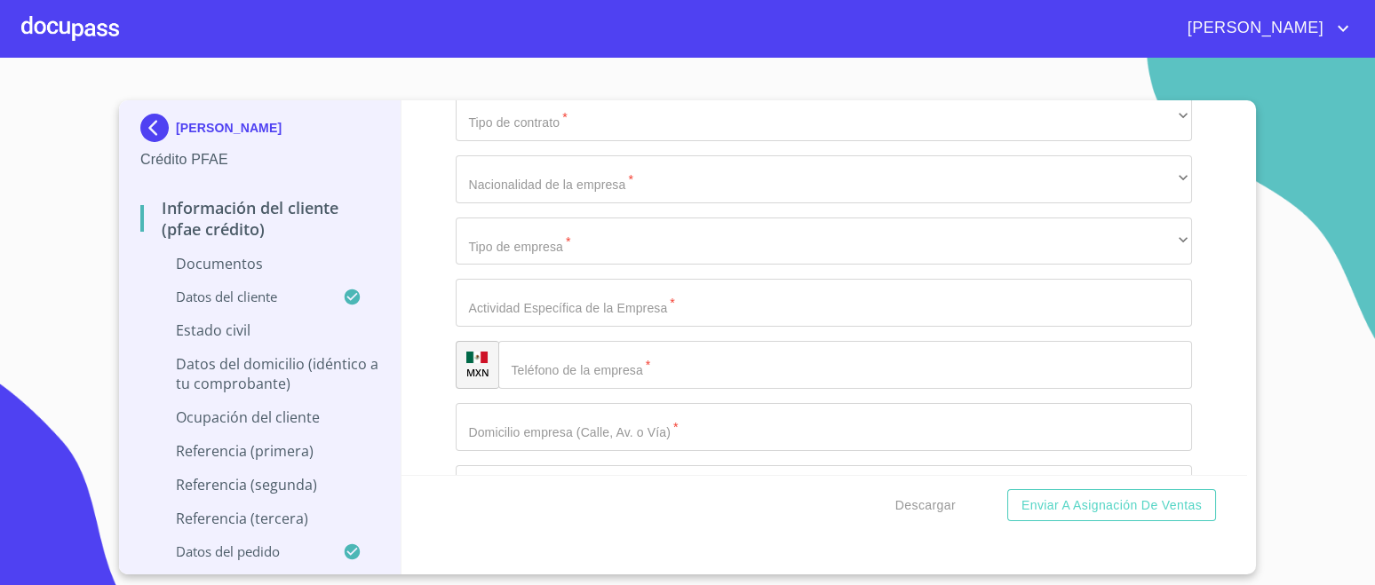
type input "$2,500,000"
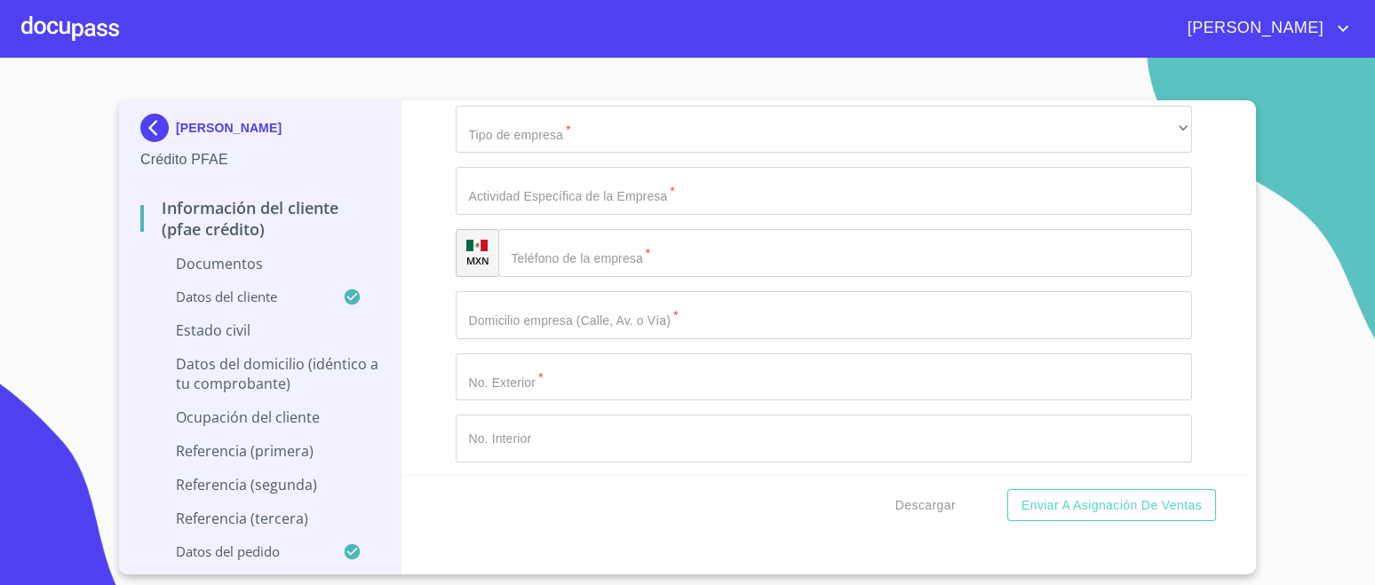
scroll to position [5915, 0]
type input "BOSQUES VALLARTA"
type input "[GEOGRAPHIC_DATA]"
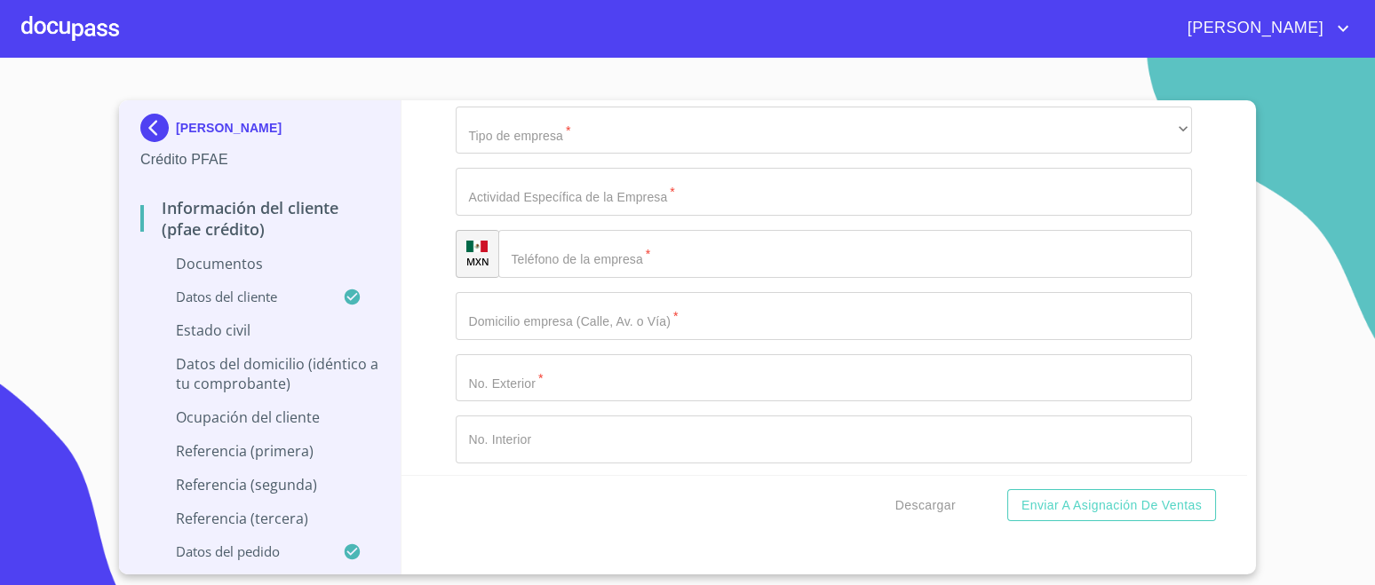
type input "ZAPOPAN"
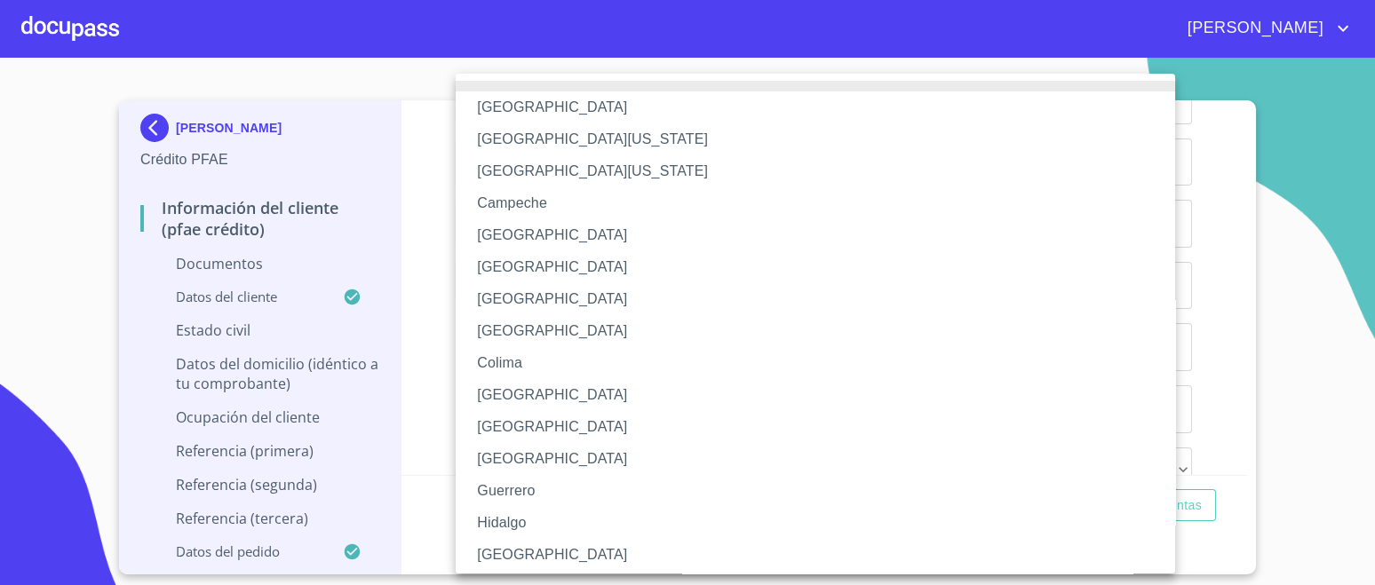
click at [516, 544] on li "[GEOGRAPHIC_DATA]" at bounding box center [824, 555] width 736 height 32
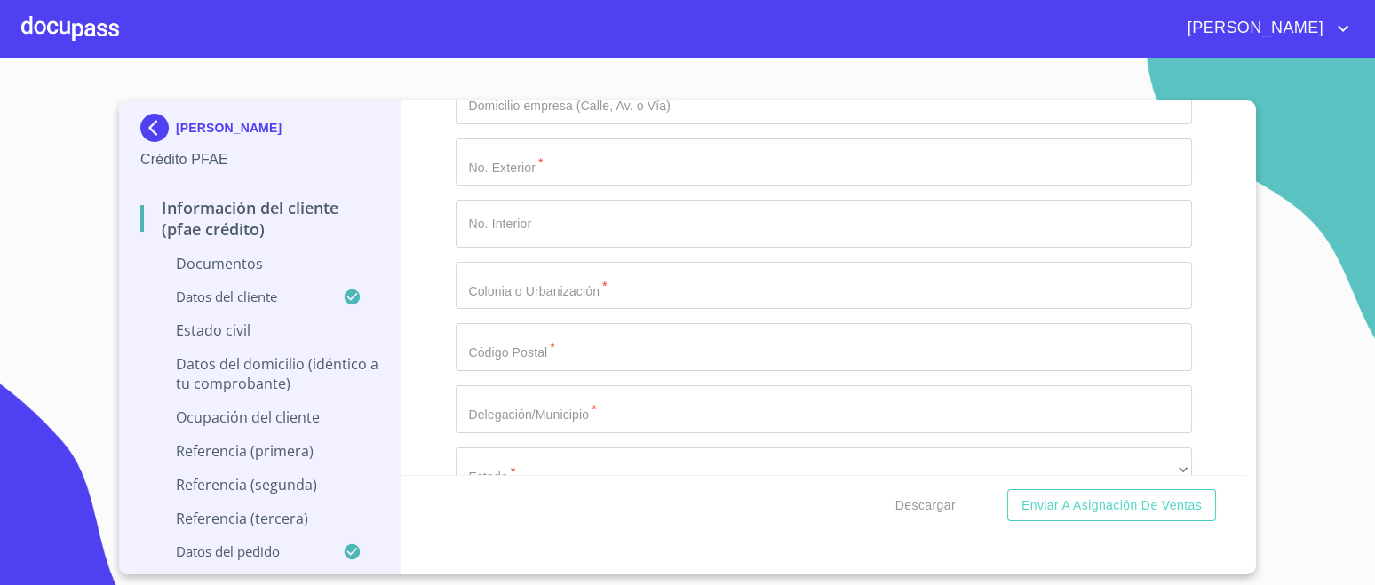
type input "45222"
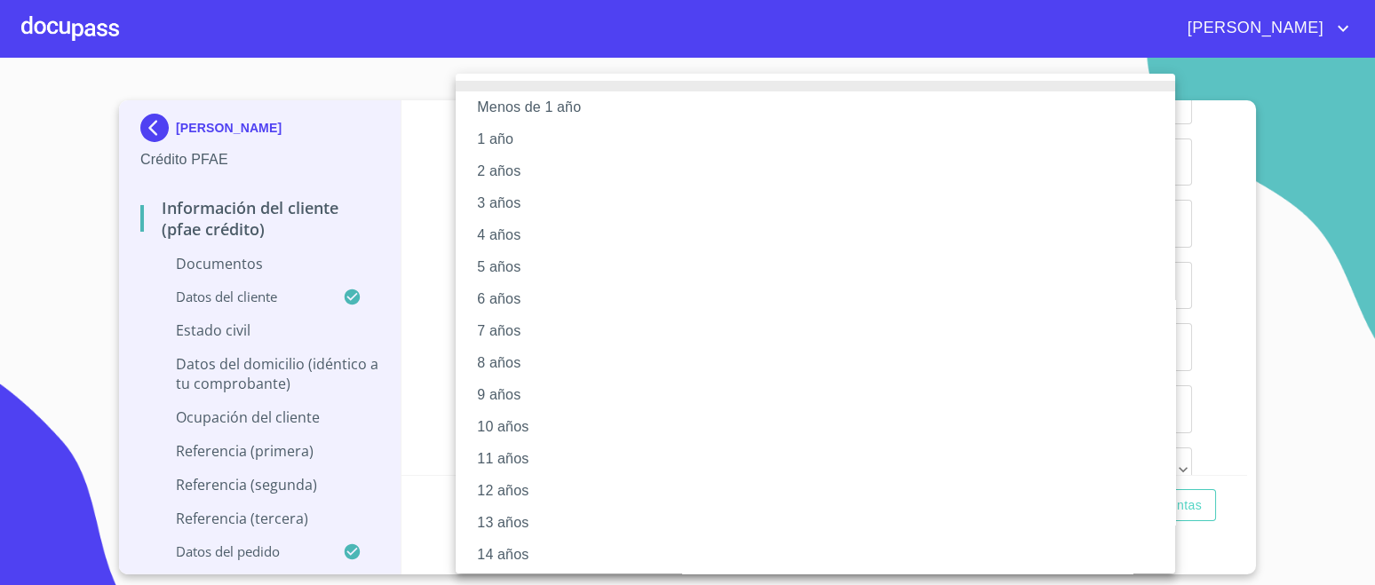
click at [512, 263] on li "5 años" at bounding box center [824, 267] width 736 height 32
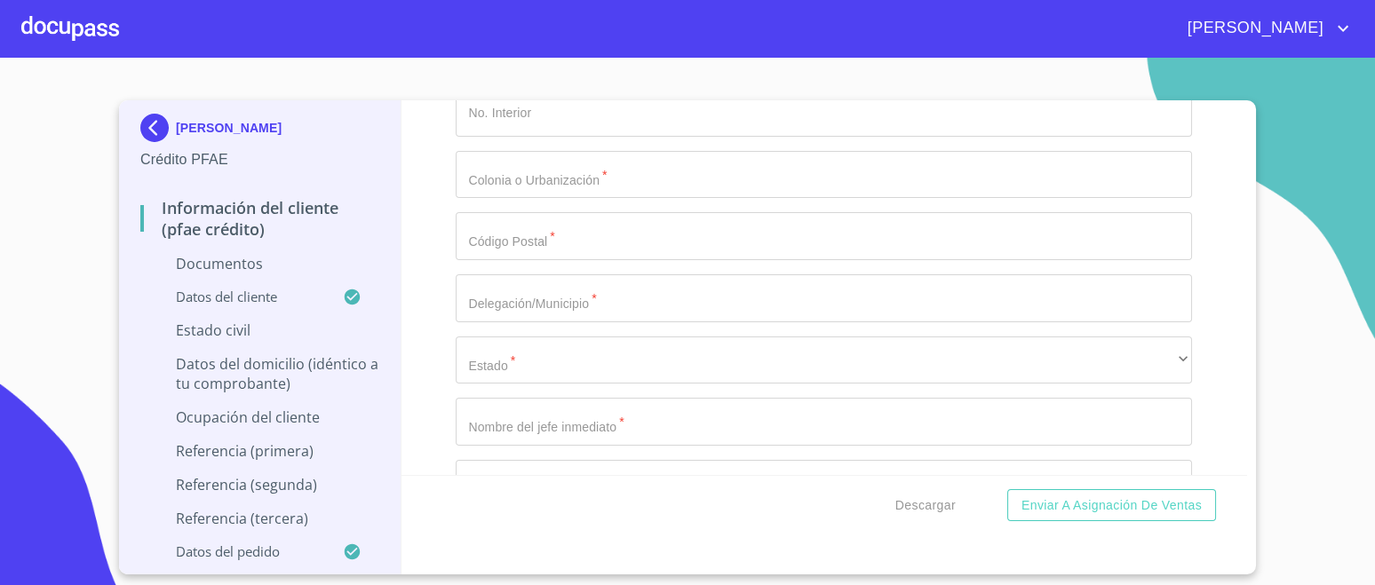
scroll to position [6353, 0]
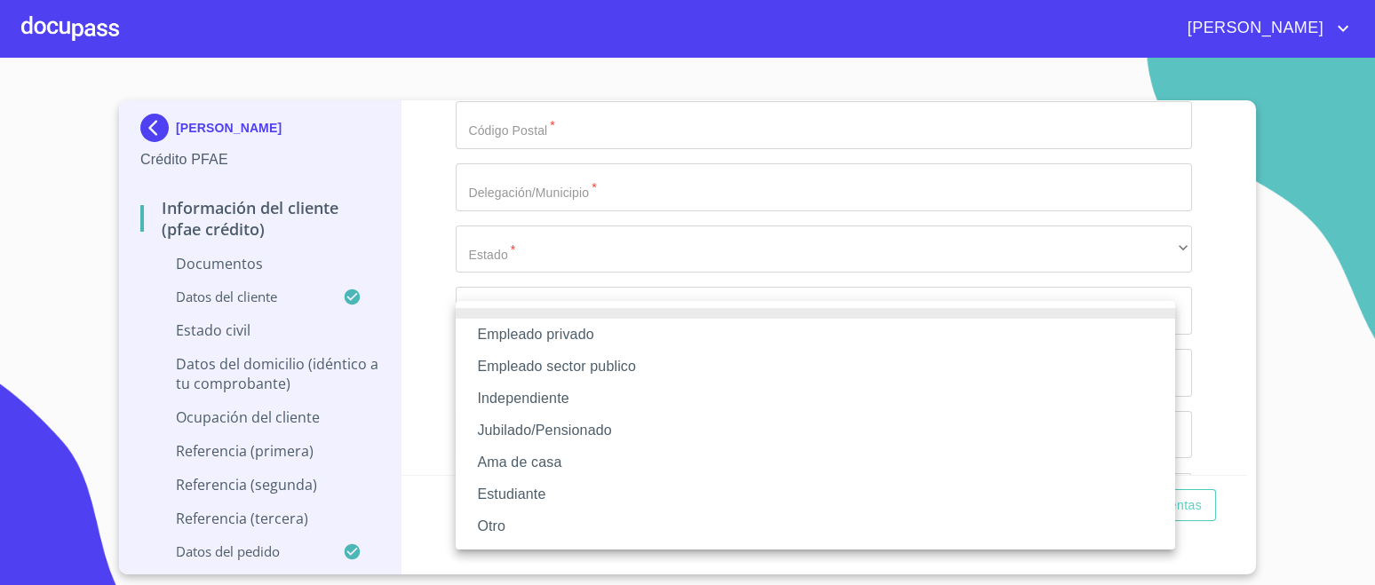
click at [568, 396] on li "Independiente" at bounding box center [815, 399] width 719 height 32
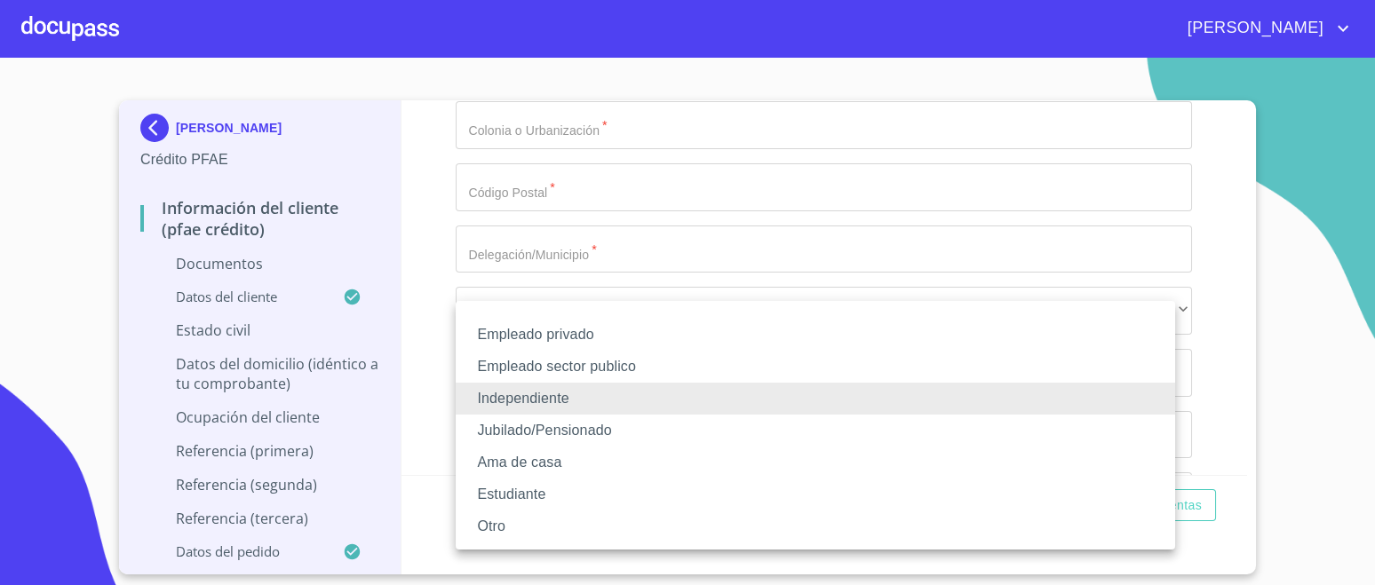
click at [505, 396] on li "Independiente" at bounding box center [815, 399] width 719 height 32
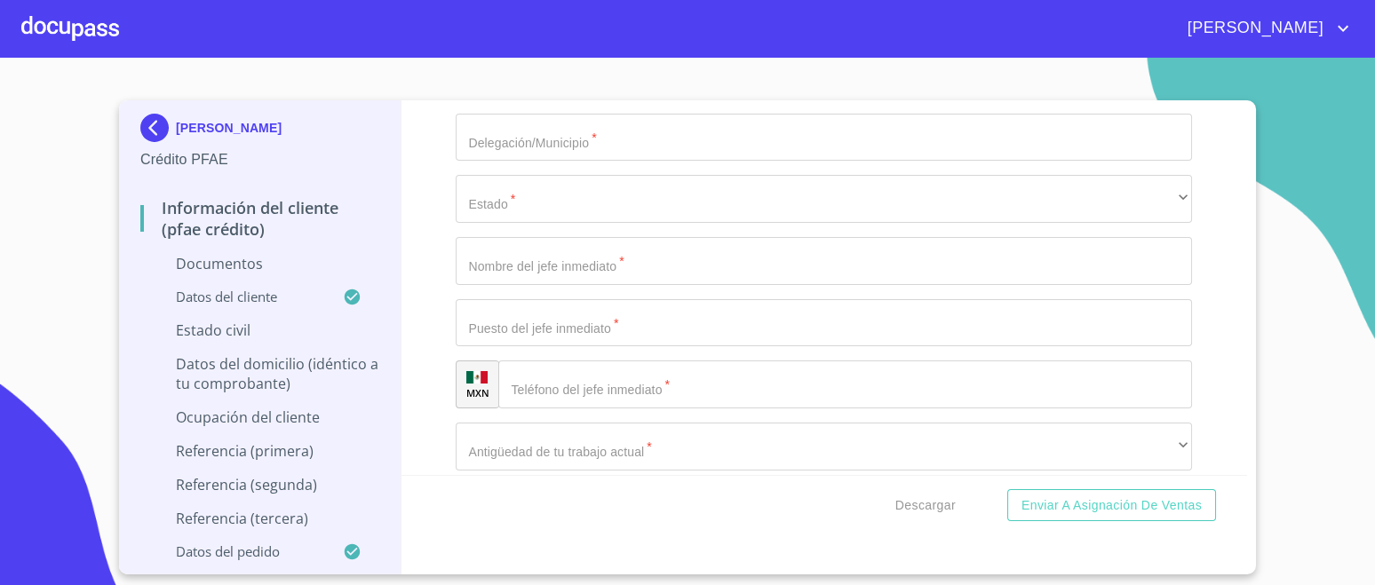
type input "SOLCAL MANTENIKIENTO INDUSTRIAL SA DE CV"
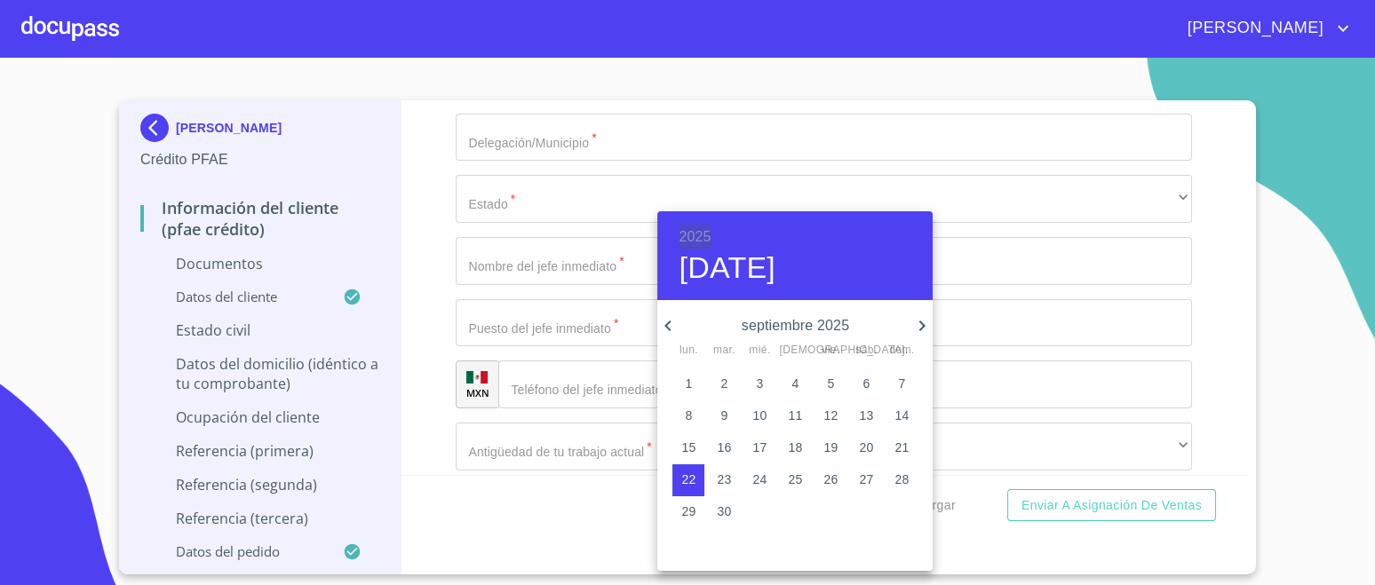
click at [702, 237] on h6 "2025" at bounding box center [695, 237] width 32 height 25
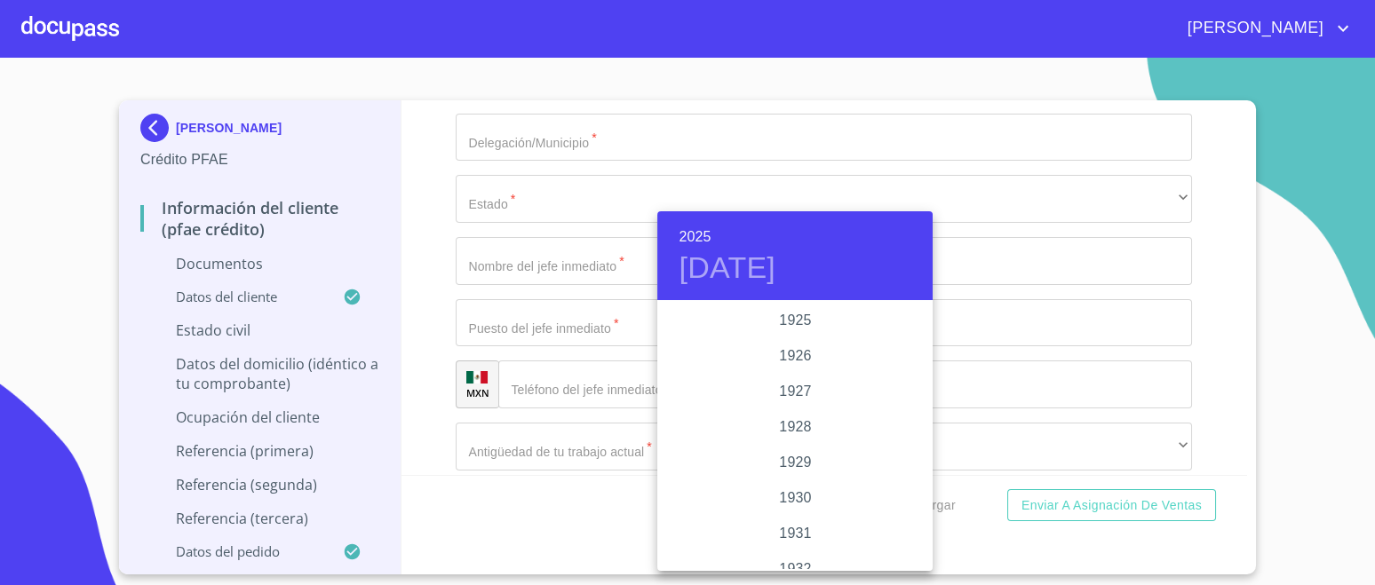
scroll to position [3446, 0]
click at [799, 357] on div "2023" at bounding box center [794, 357] width 275 height 36
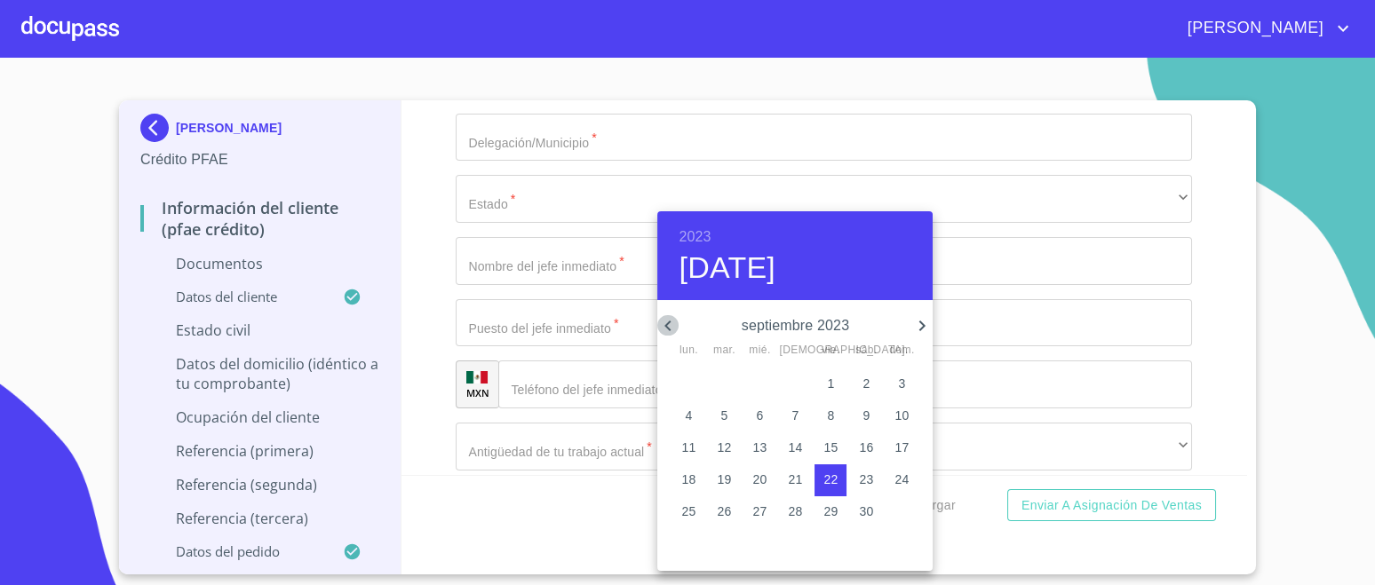
click at [669, 324] on icon "button" at bounding box center [667, 325] width 21 height 21
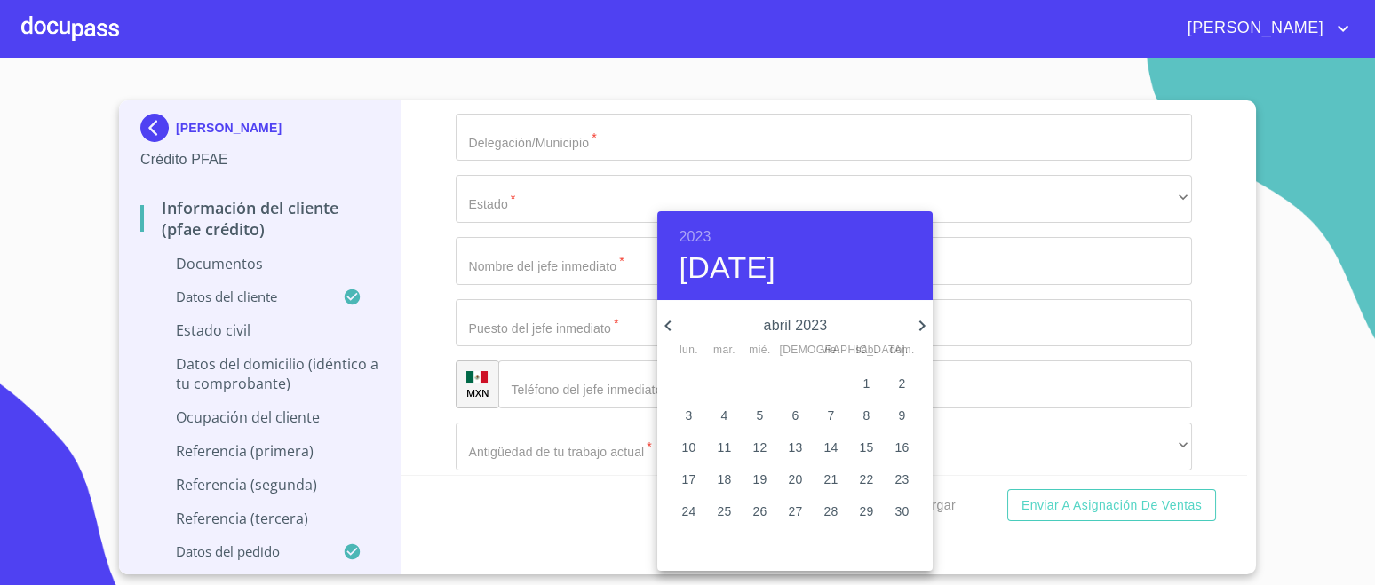
click at [669, 324] on icon "button" at bounding box center [667, 325] width 21 height 21
click at [729, 511] on p "28" at bounding box center [725, 512] width 14 height 18
type input "28 de mar. de 2023"
click at [438, 373] on div at bounding box center [687, 292] width 1375 height 585
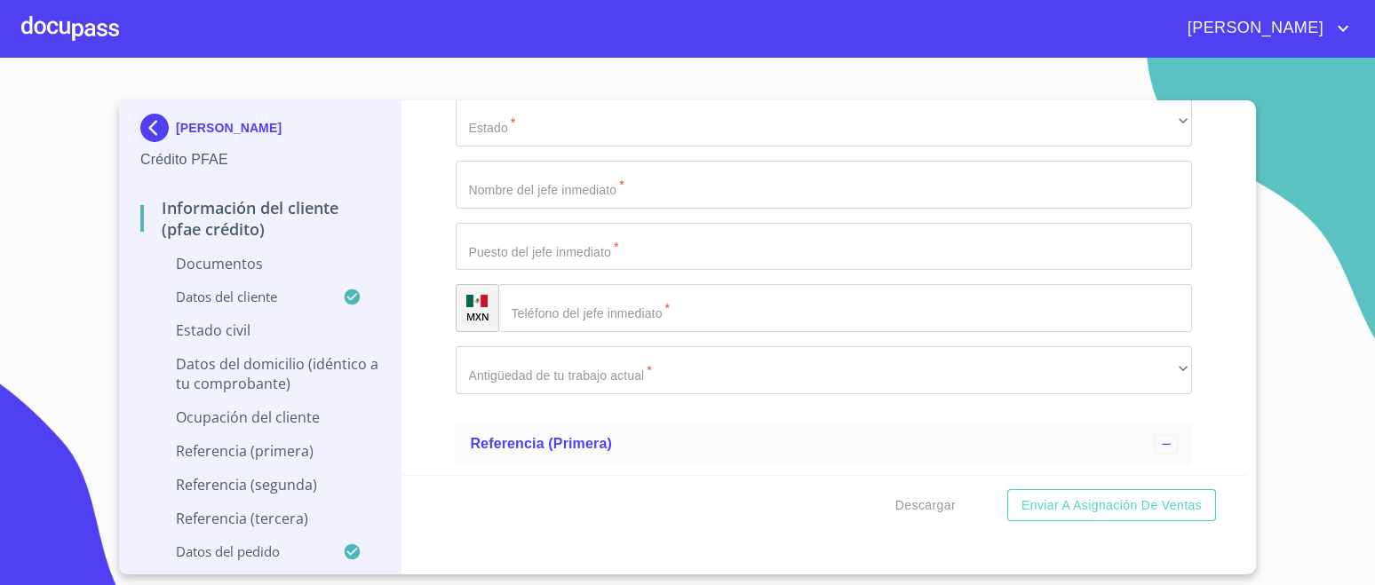
scroll to position [6575, 0]
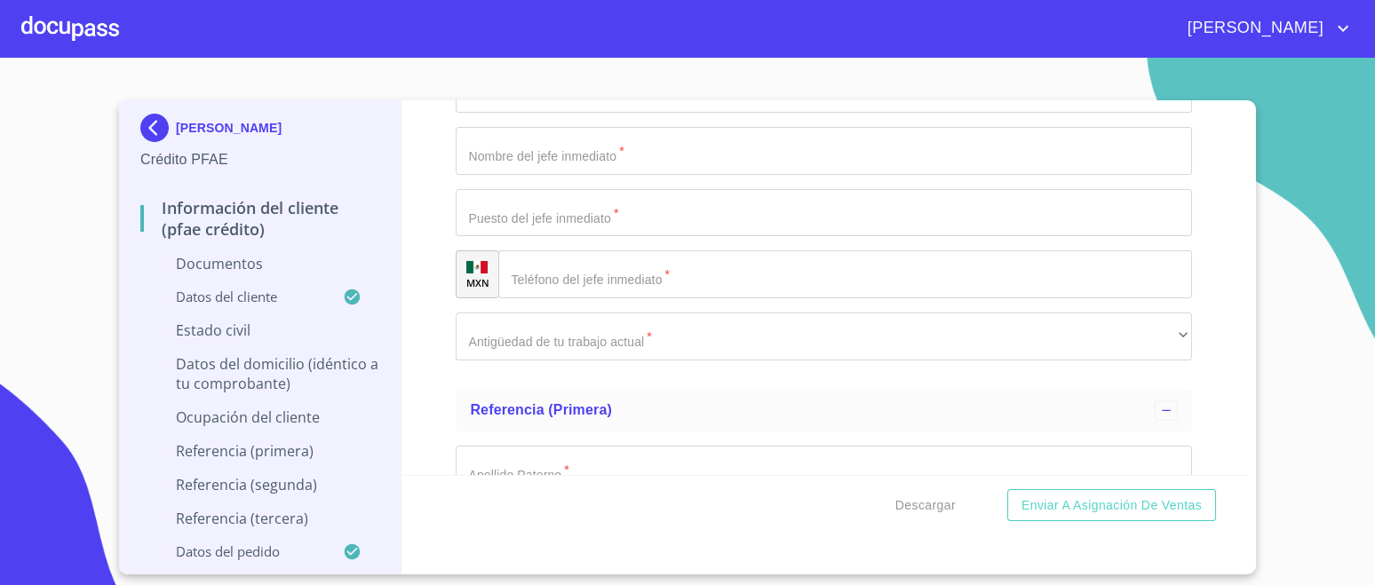
type input "MANTENIMIENTO INDUSTRIAL"
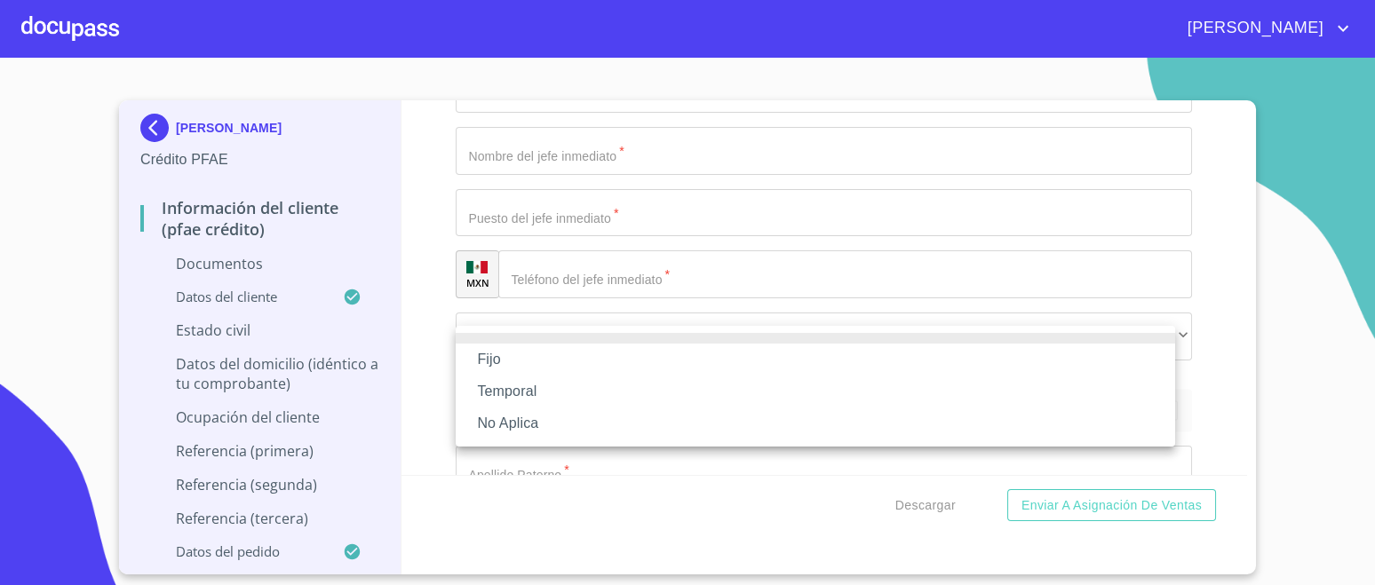
click at [507, 365] on li "Fijo" at bounding box center [815, 360] width 719 height 32
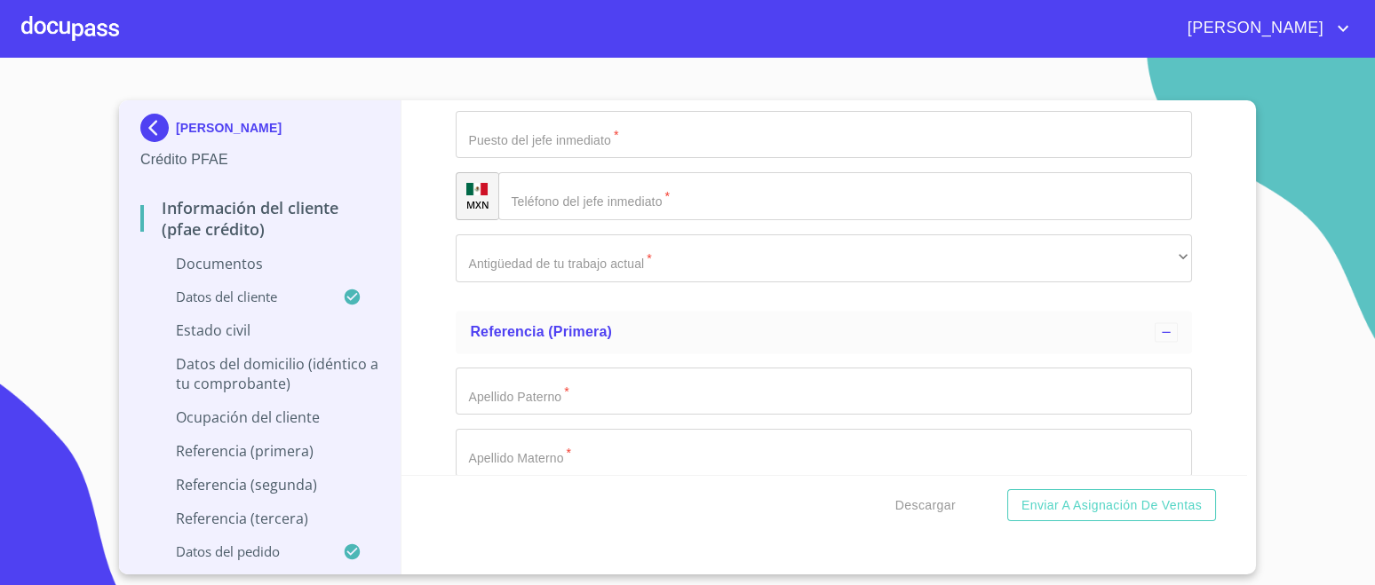
scroll to position [6686, 0]
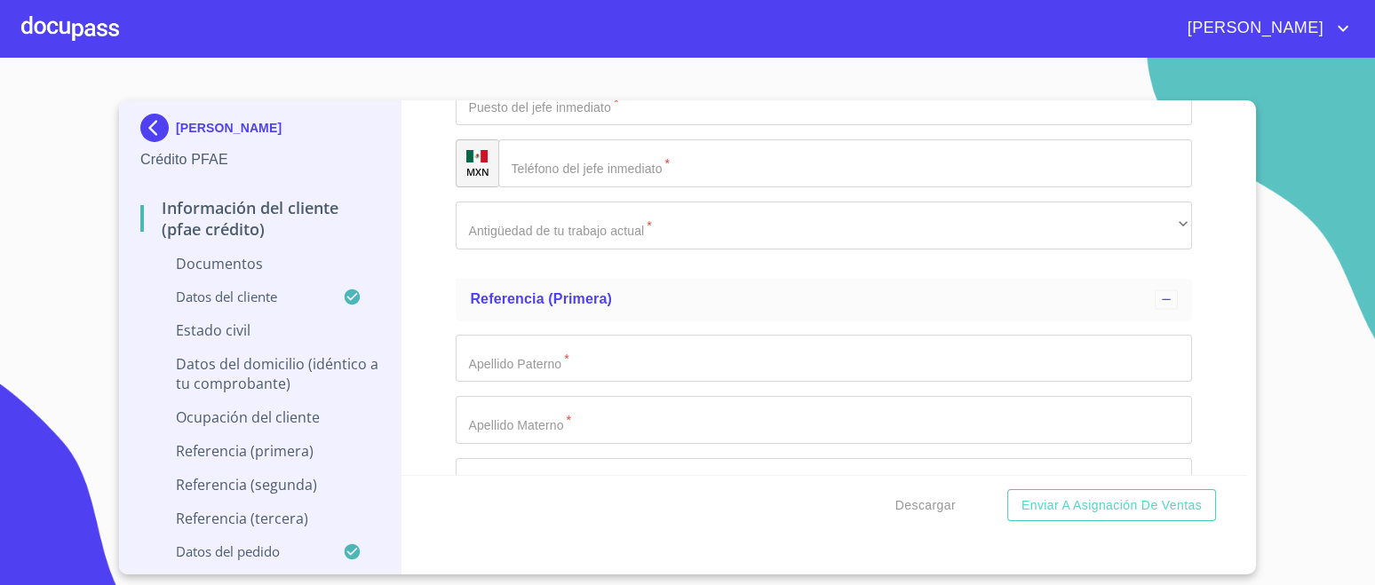
type input "25000"
click at [1212, 290] on div "Información del cliente (PFAE crédito) Documentos Documento de identificación. …" at bounding box center [824, 287] width 846 height 375
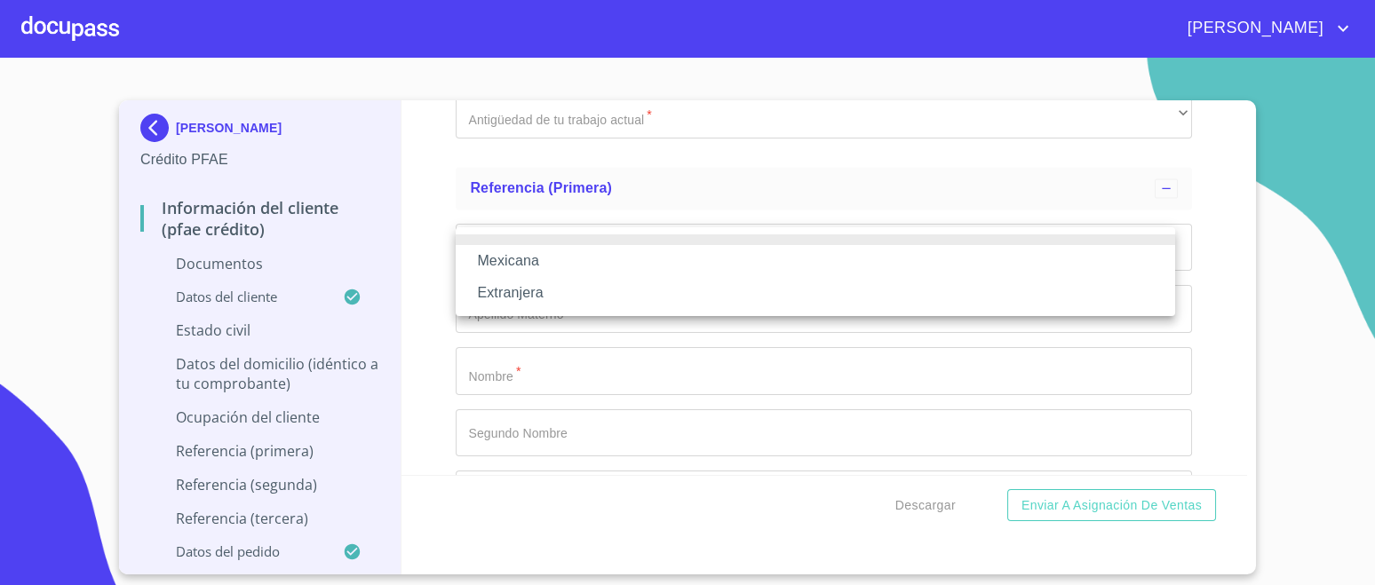
click at [526, 258] on li "Mexicana" at bounding box center [815, 261] width 719 height 32
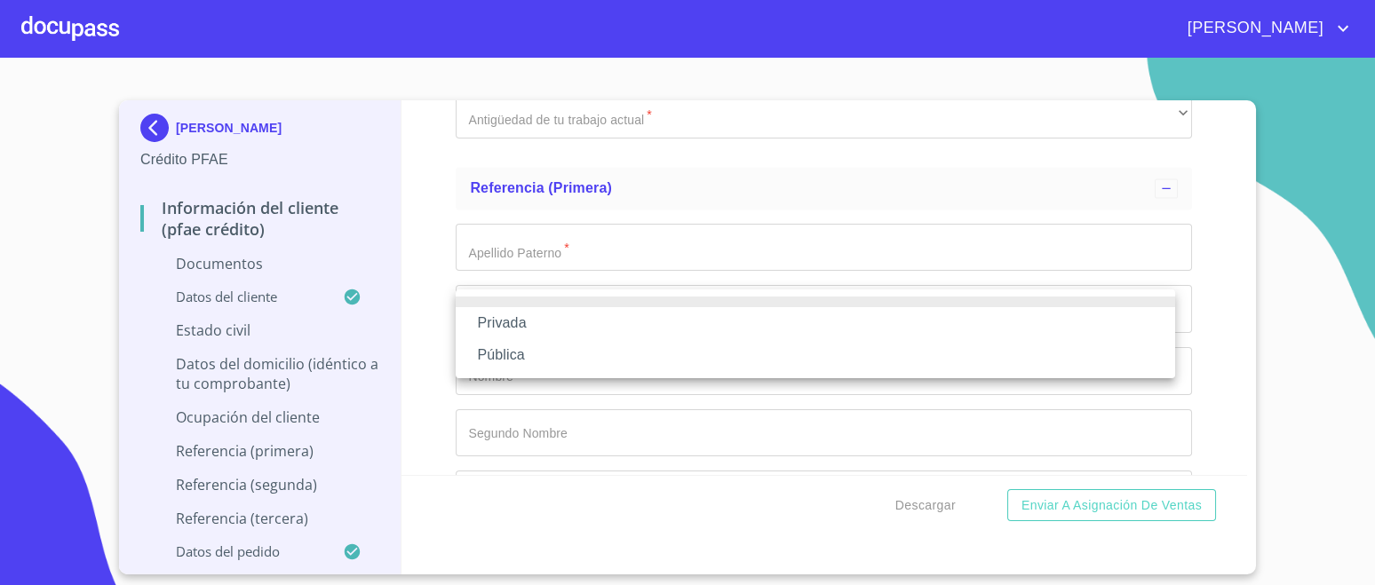
click at [523, 323] on li "Privada" at bounding box center [815, 323] width 719 height 32
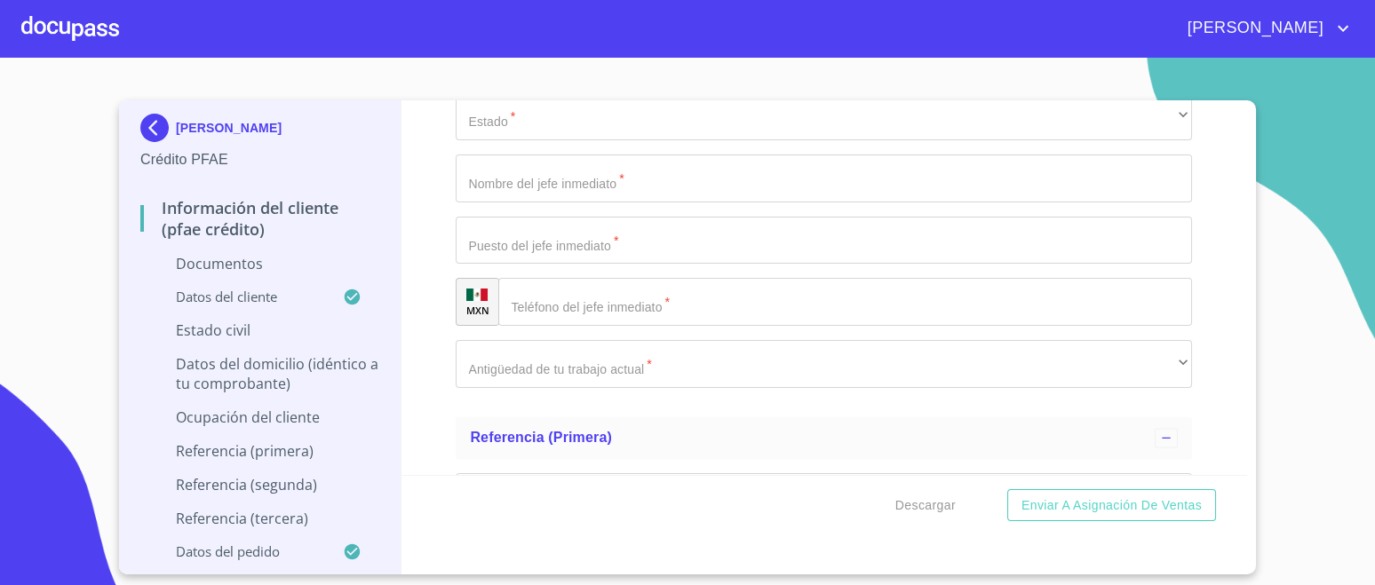
scroll to position [6575, 0]
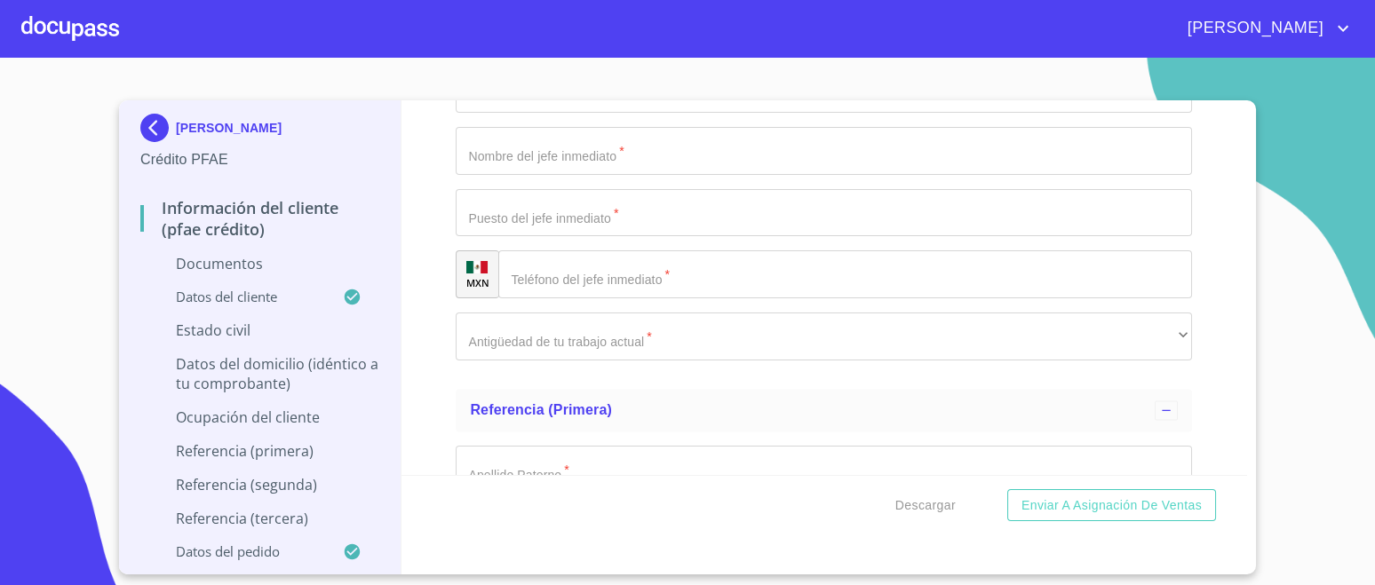
drag, startPoint x: 459, startPoint y: 284, endPoint x: 714, endPoint y: 292, distance: 255.1
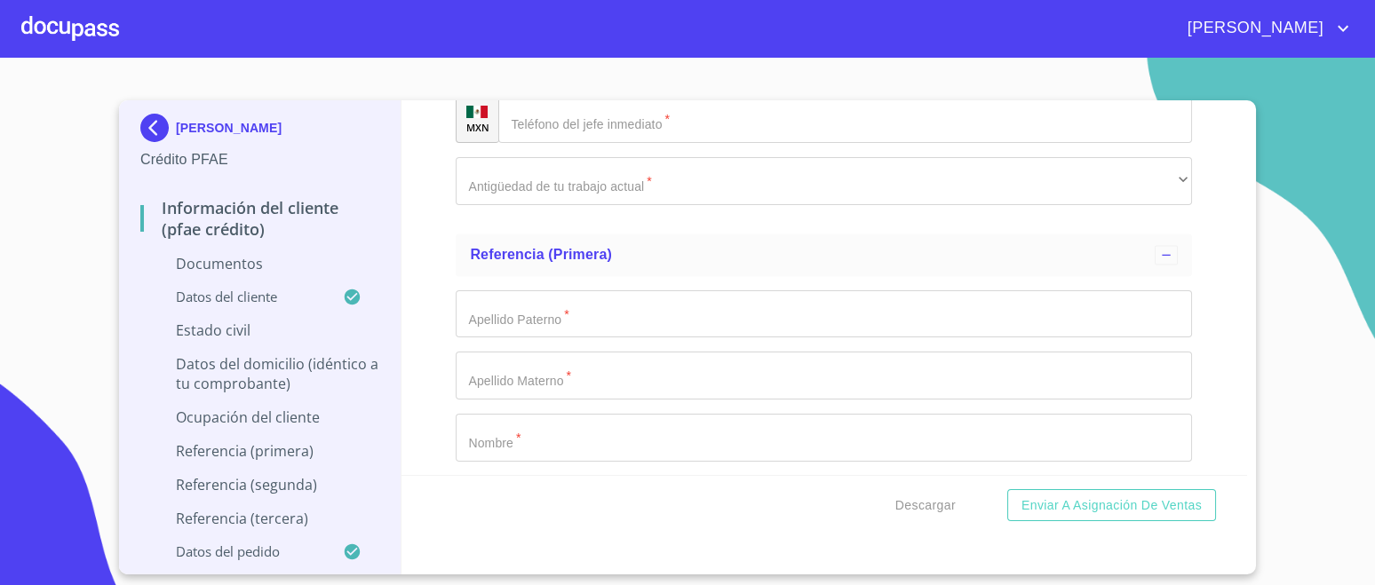
scroll to position [6908, 0]
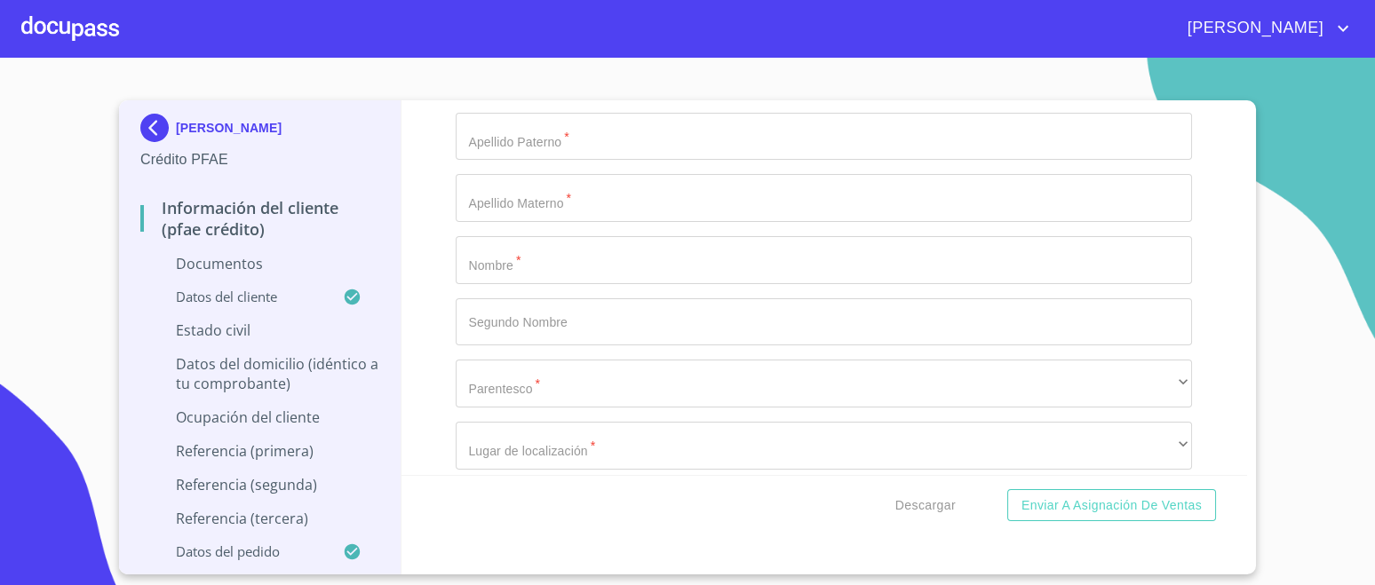
paste input "MANTENIMIENTO INDUSTRIAL"
type input "MANTENIMIENTO INDUSTRIAL"
type input "[PHONE_NUMBER]"
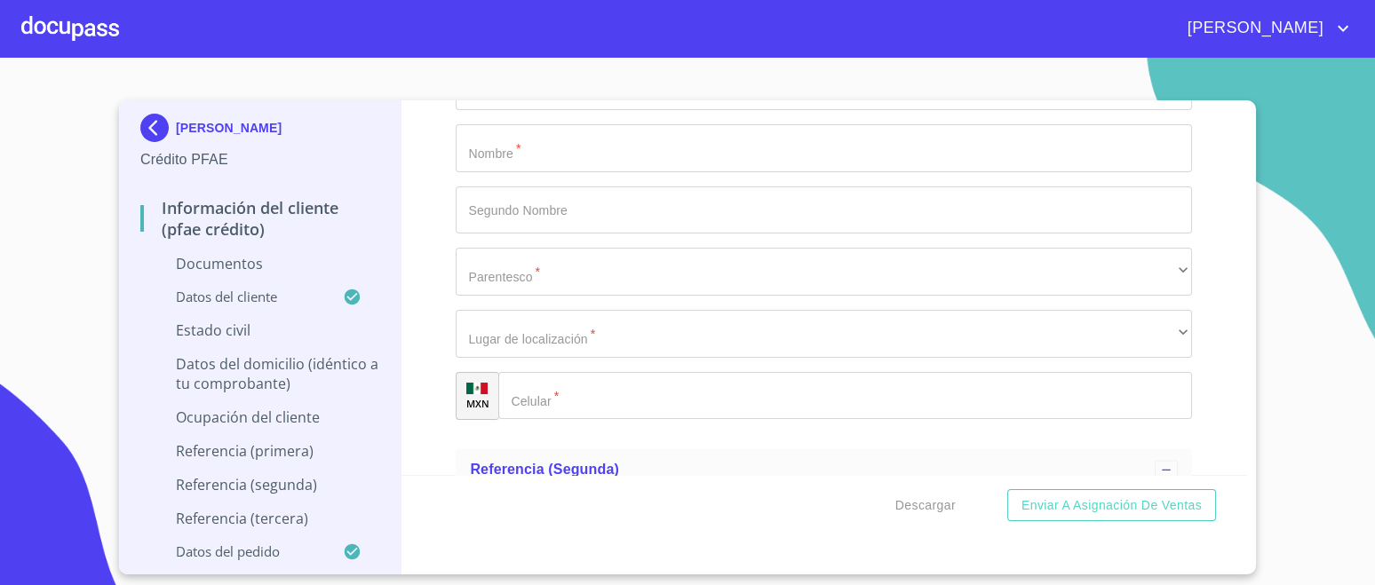
type input "VALPARAISO"
type input "2498"
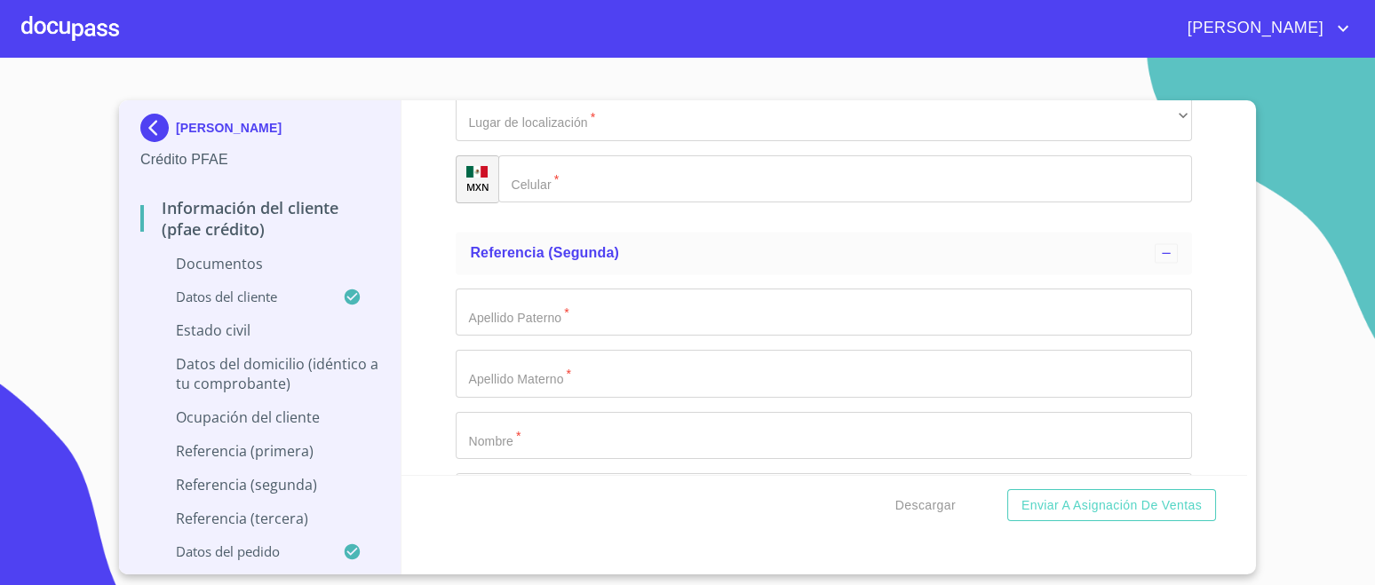
scroll to position [7130, 0]
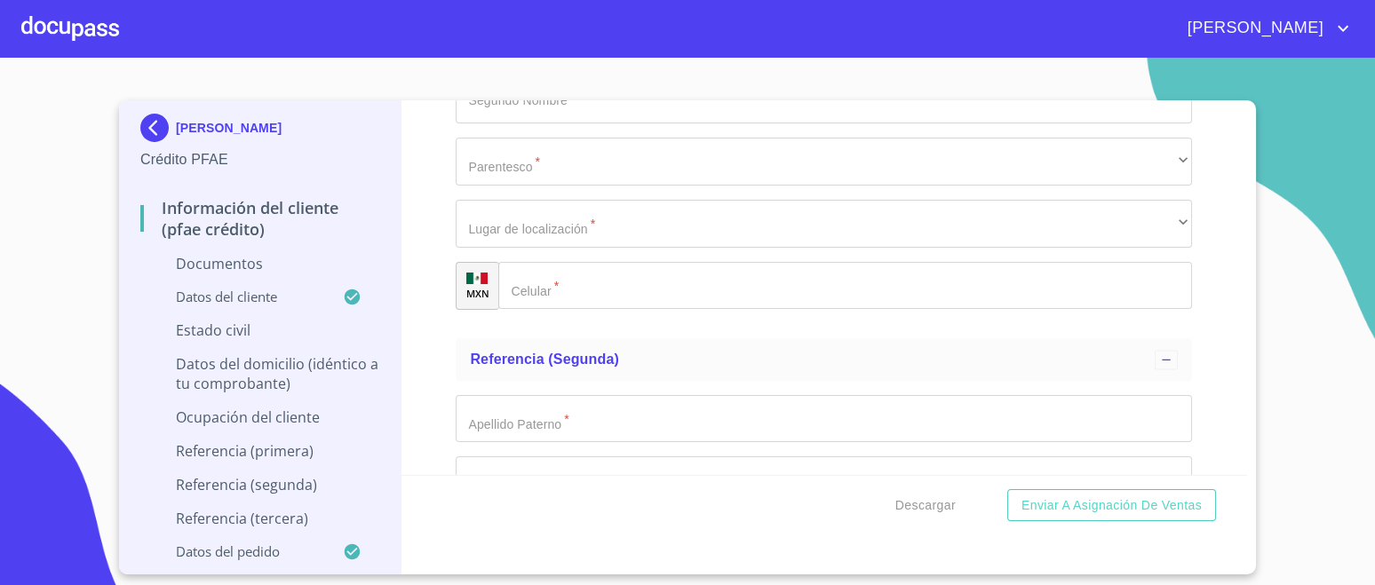
type input "10"
type input "O"
type input "PROVIDENCIA"
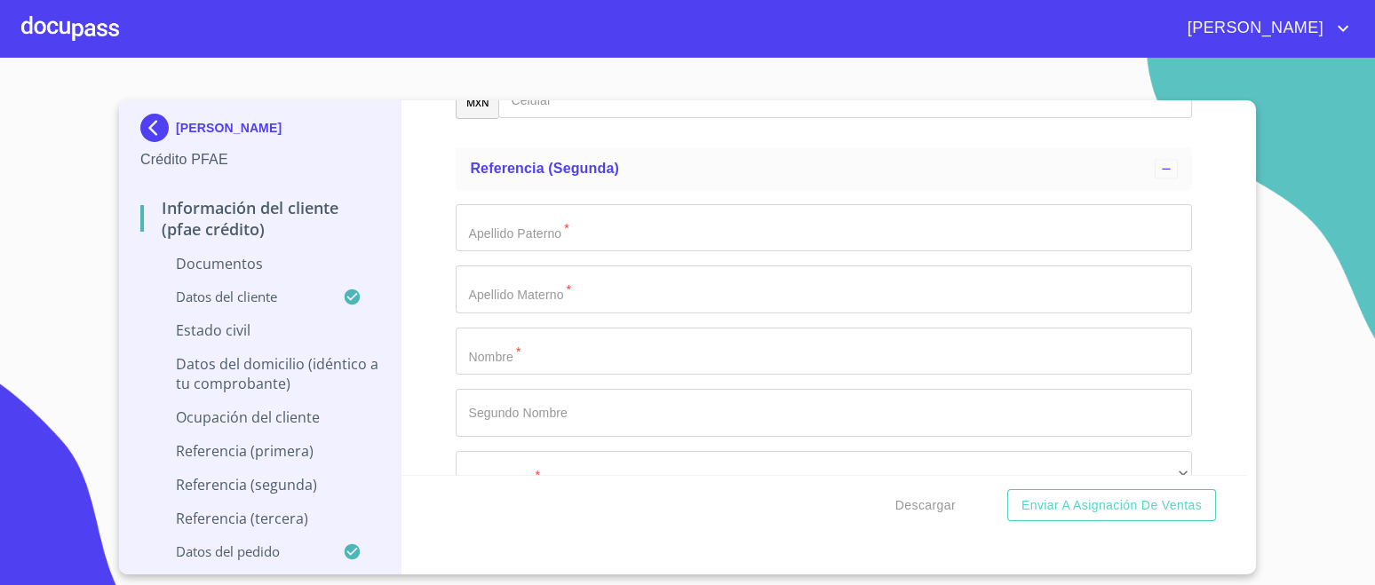
scroll to position [7352, 0]
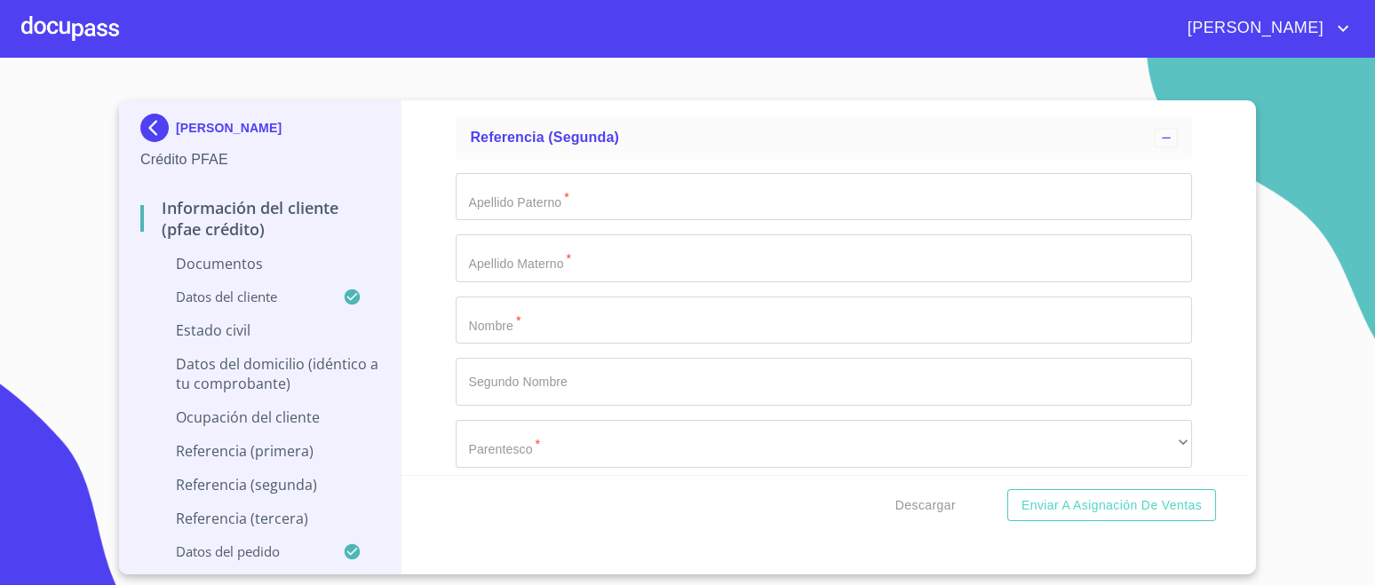
type input "44630"
type input "[GEOGRAPHIC_DATA]"
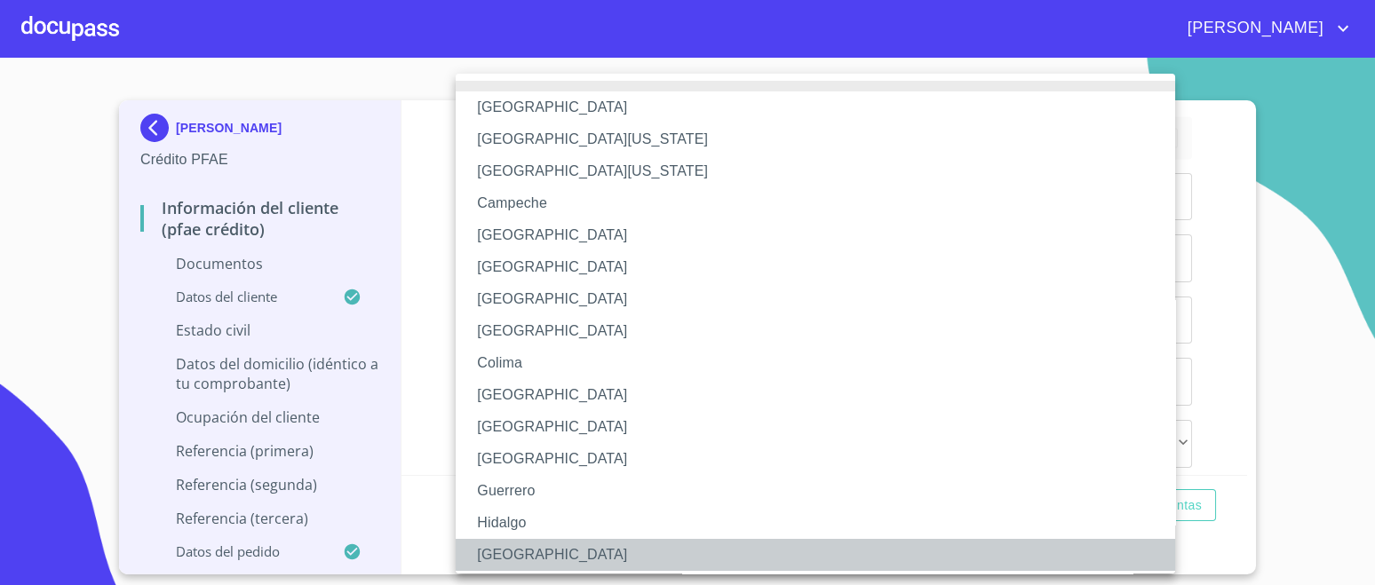
click at [519, 559] on li "[GEOGRAPHIC_DATA]" at bounding box center [824, 555] width 736 height 32
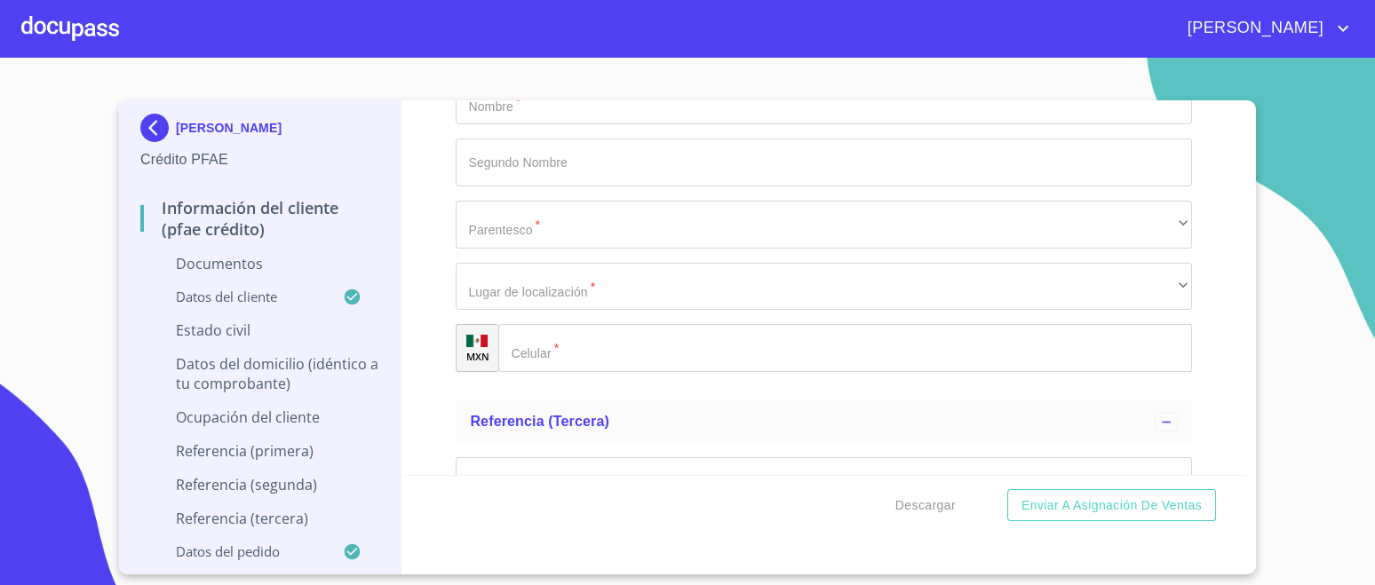
scroll to position [7575, 0]
type input "[PERSON_NAME]"
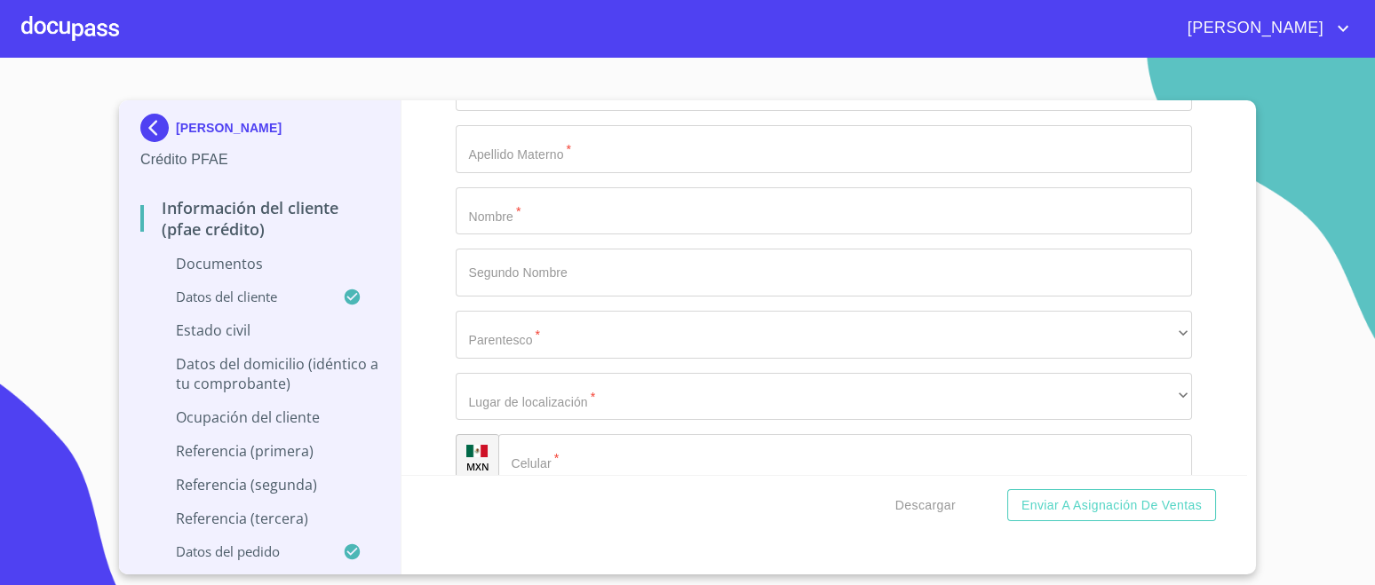
scroll to position [7463, 0]
type input "DUEÑO DE LA EMPRESA"
type input "[PHONE_NUMBER]"
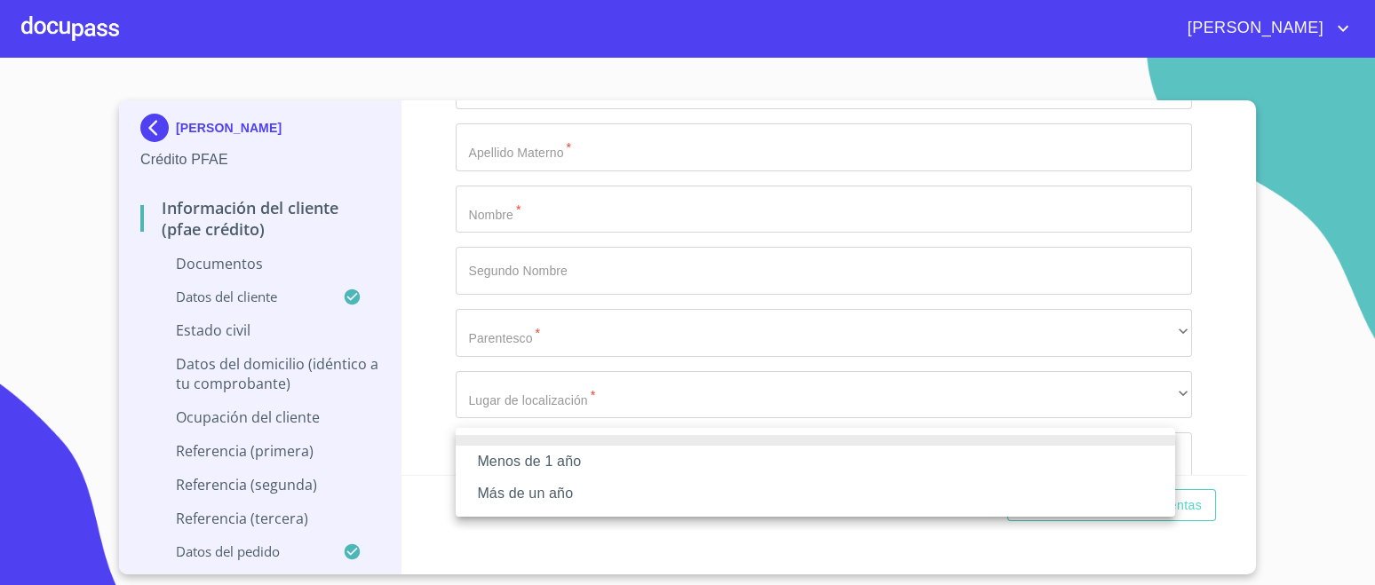
click at [564, 497] on li "Más de un año" at bounding box center [815, 494] width 719 height 32
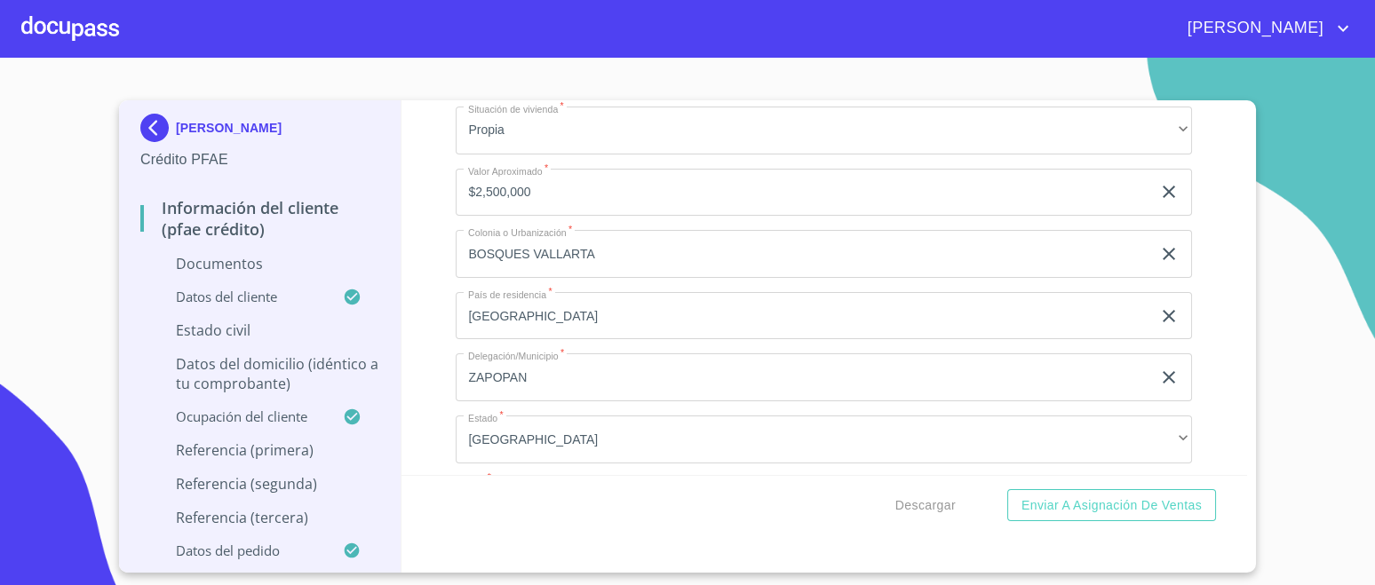
scroll to position [4910, 0]
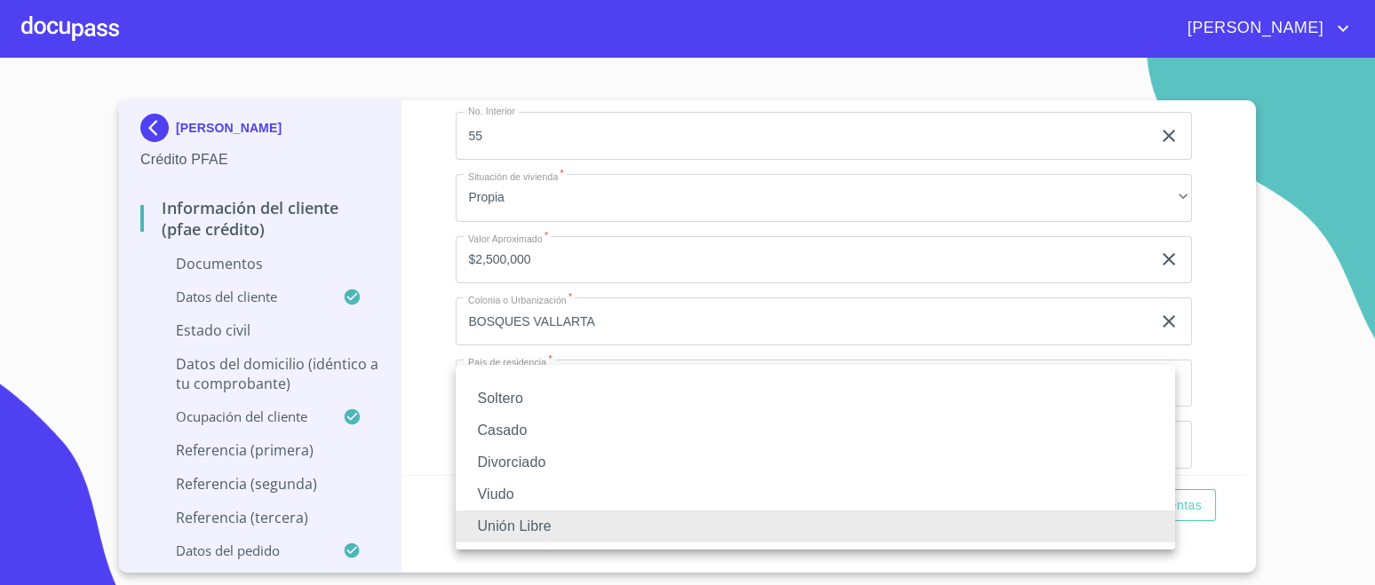
click at [521, 404] on li "Soltero" at bounding box center [815, 399] width 719 height 32
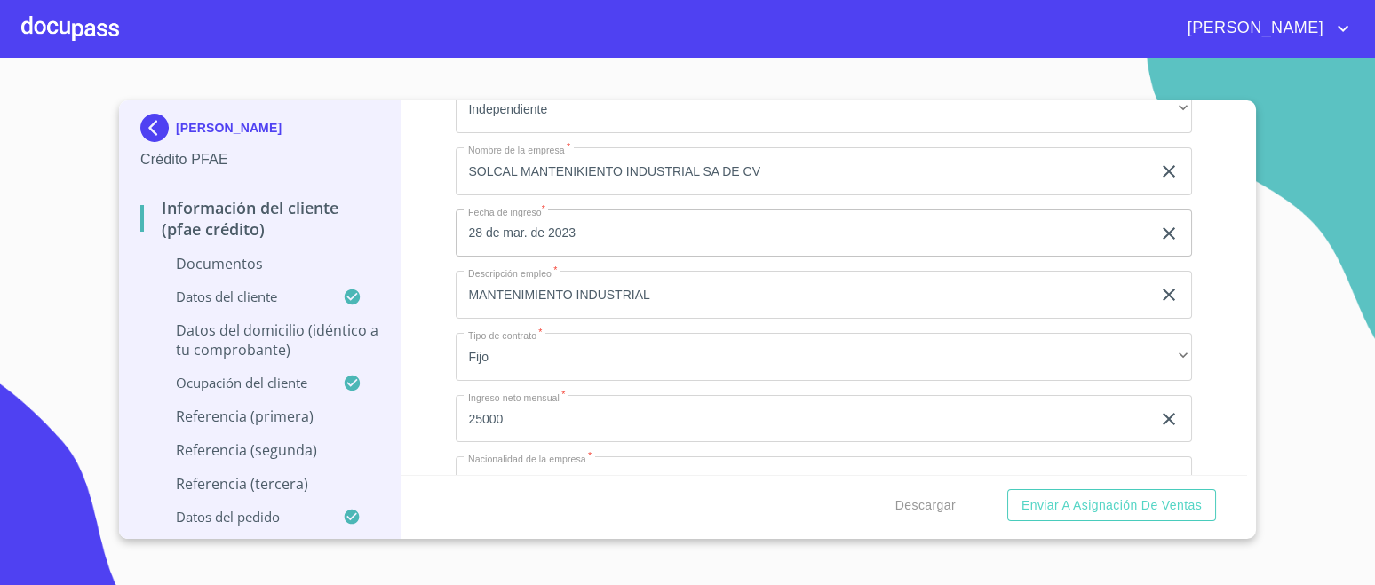
scroll to position [5242, 0]
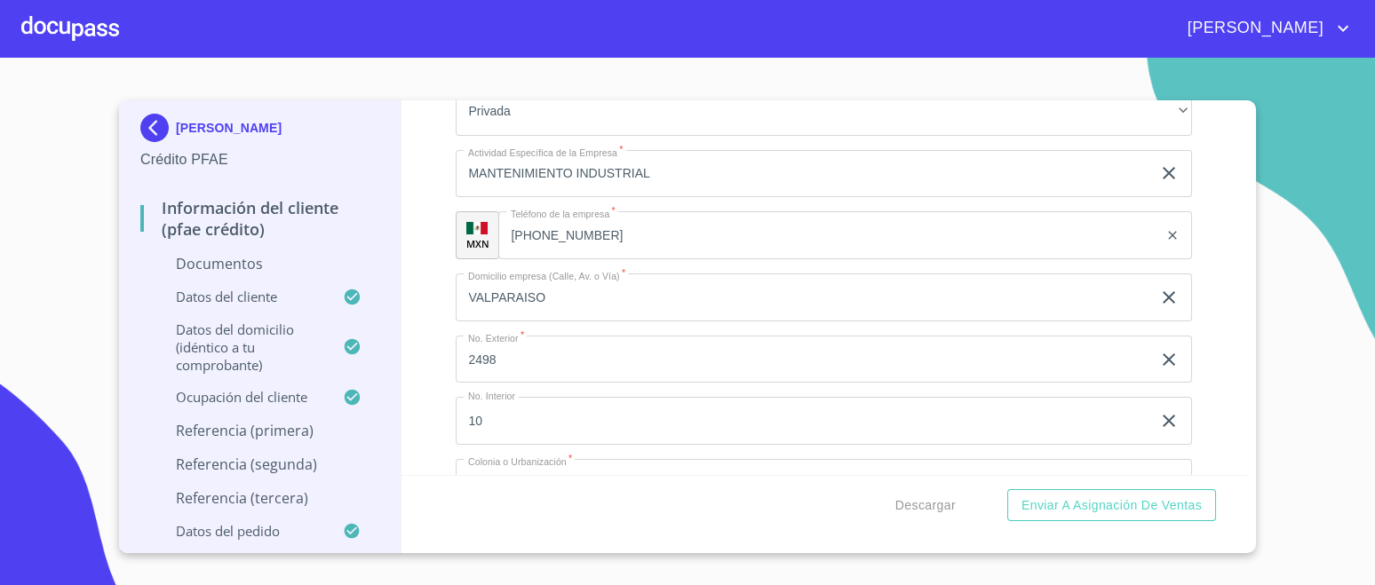
scroll to position [5576, 0]
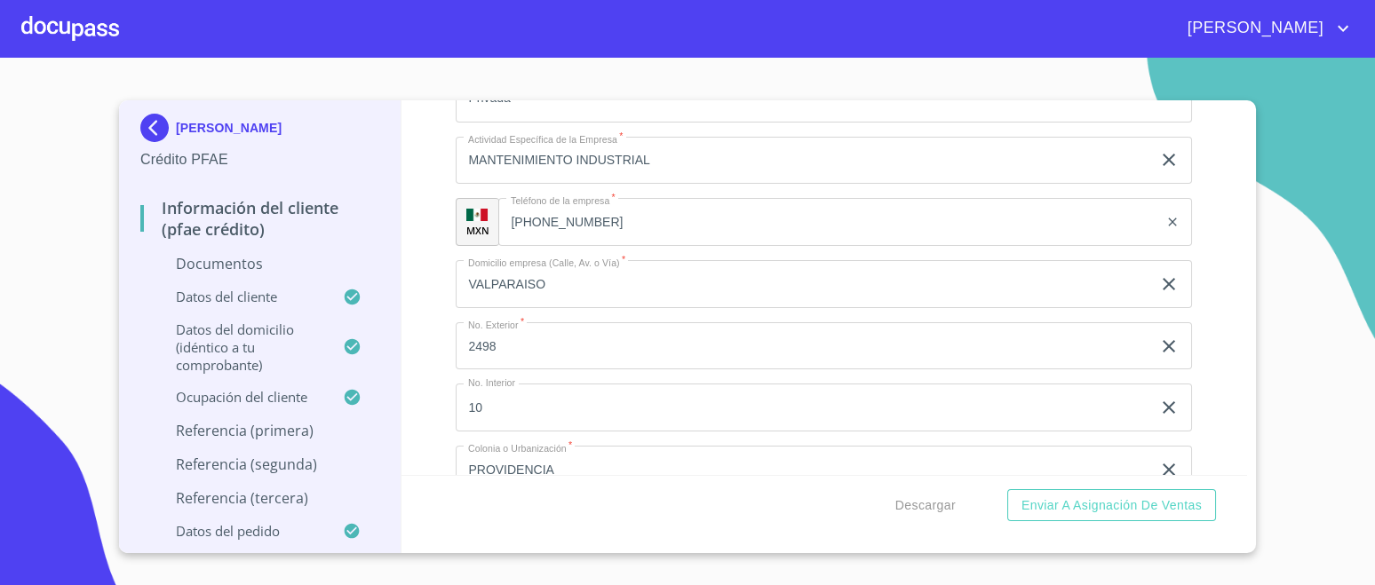
type input "[GEOGRAPHIC_DATA] Y [GEOGRAPHIC_DATA][PERSON_NAME]"
click at [436, 346] on div "Información del cliente (PFAE crédito) Documentos Documento de identificación. …" at bounding box center [824, 287] width 846 height 375
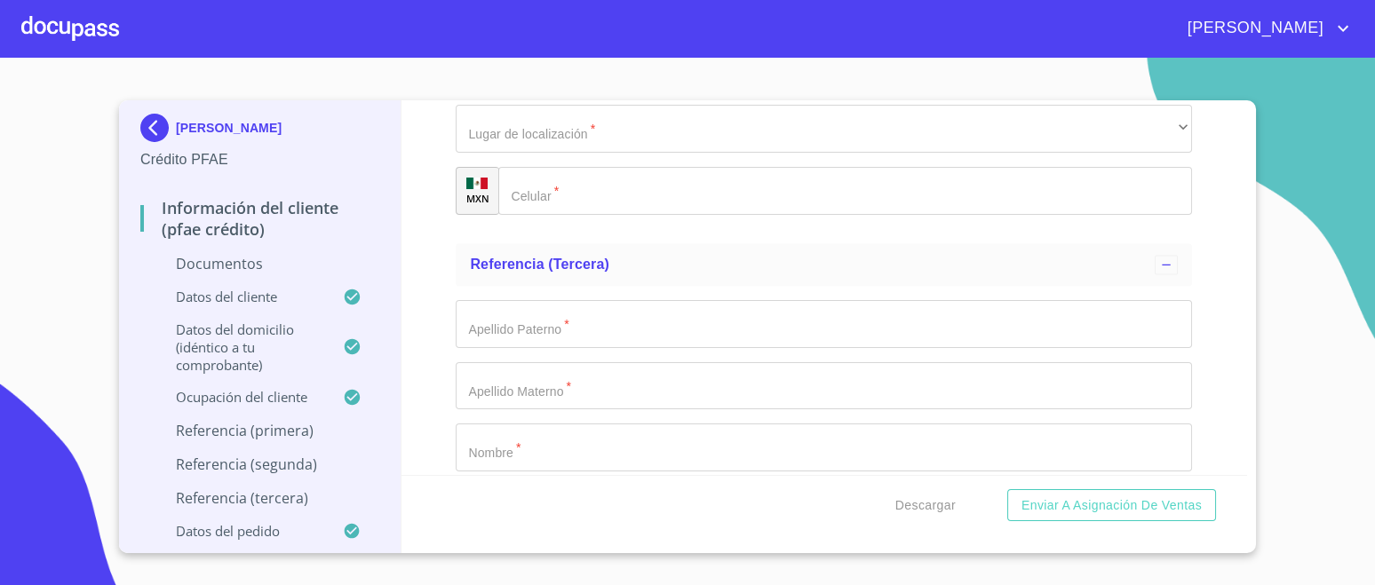
scroll to position [7277, 0]
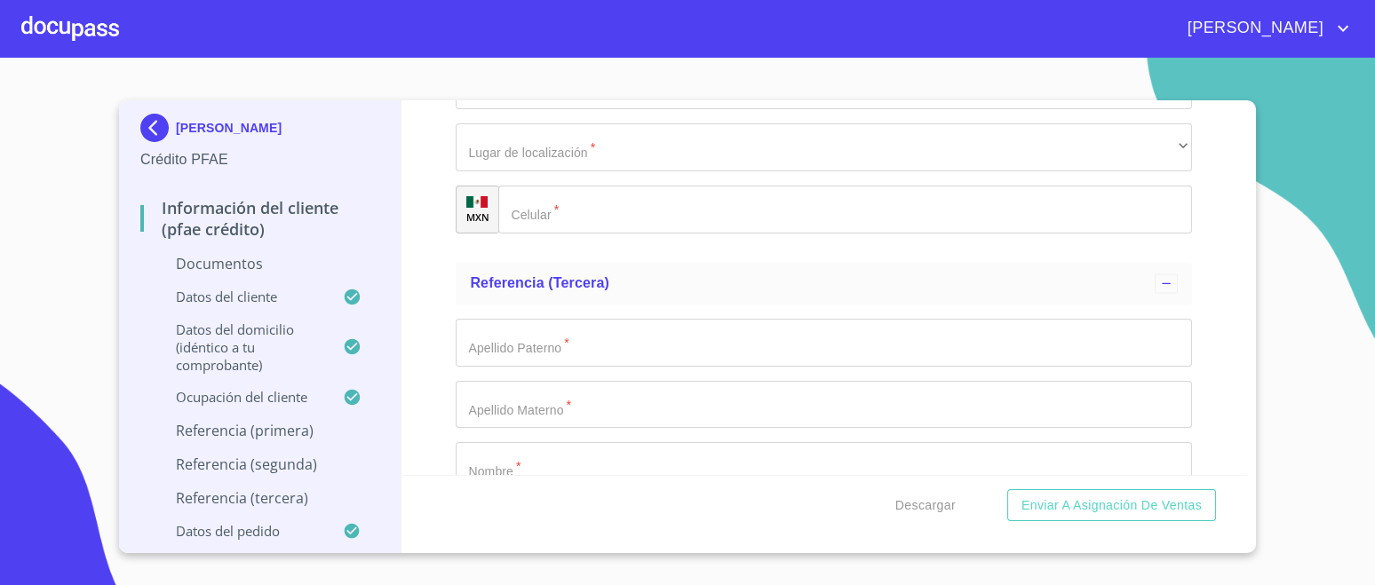
type input "DURAN"
type input "[PERSON_NAME]"
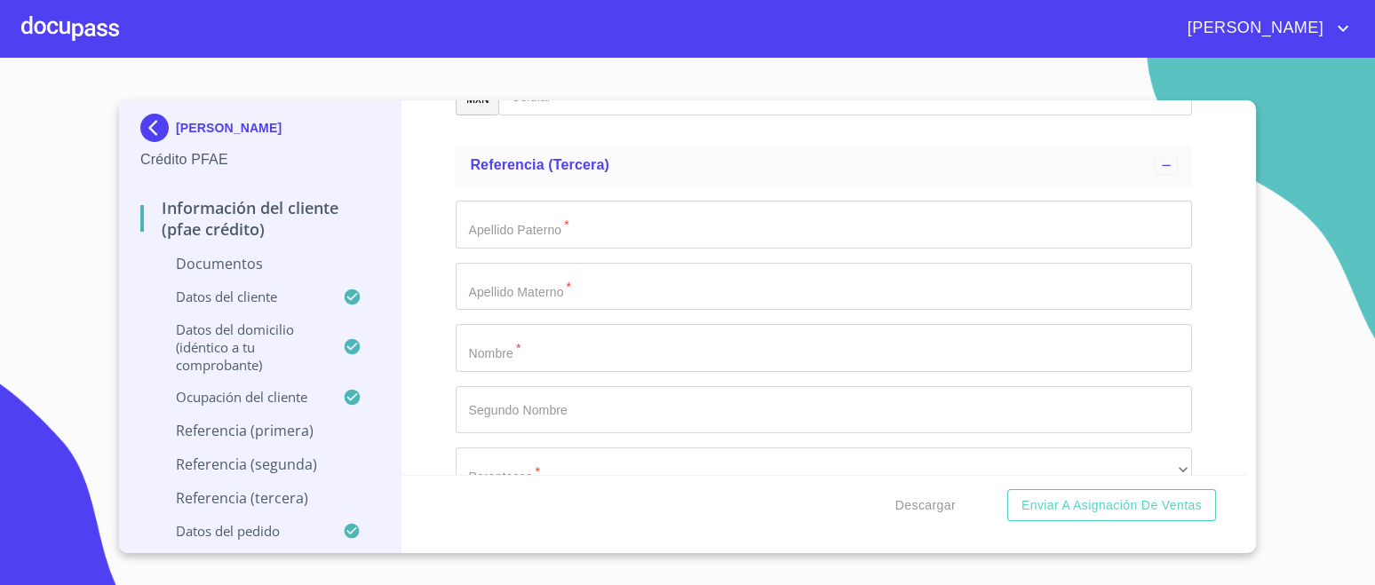
scroll to position [7507, 0]
type input "[PERSON_NAME]"
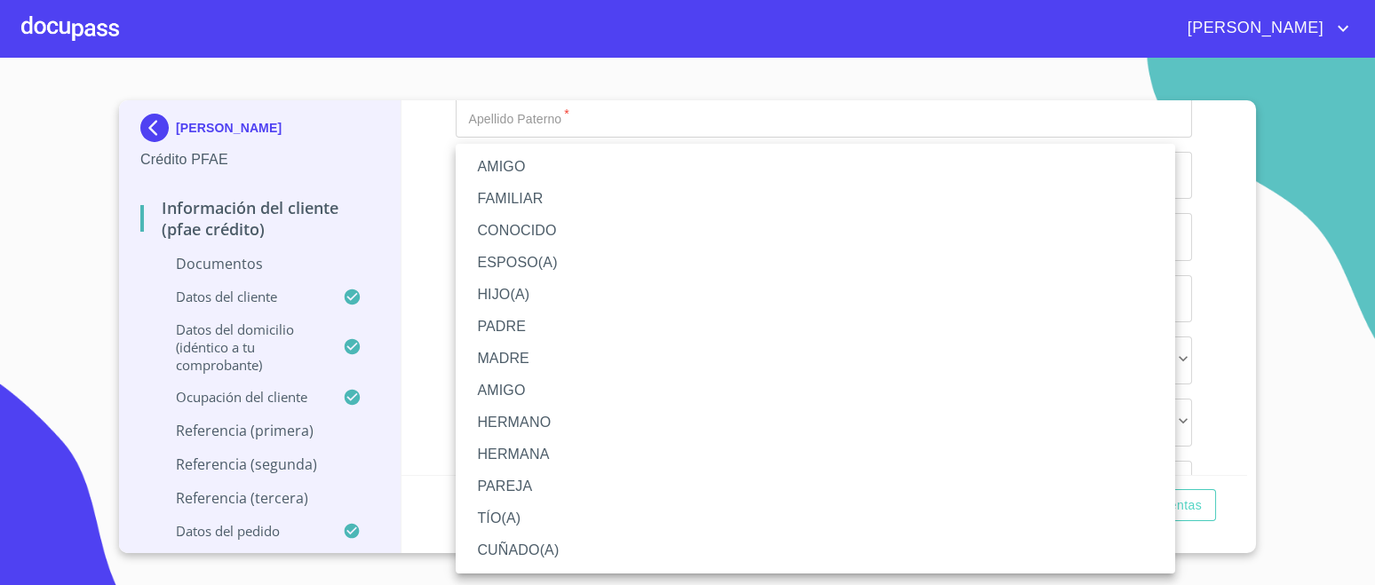
click at [520, 452] on li "HERMANA" at bounding box center [815, 455] width 719 height 32
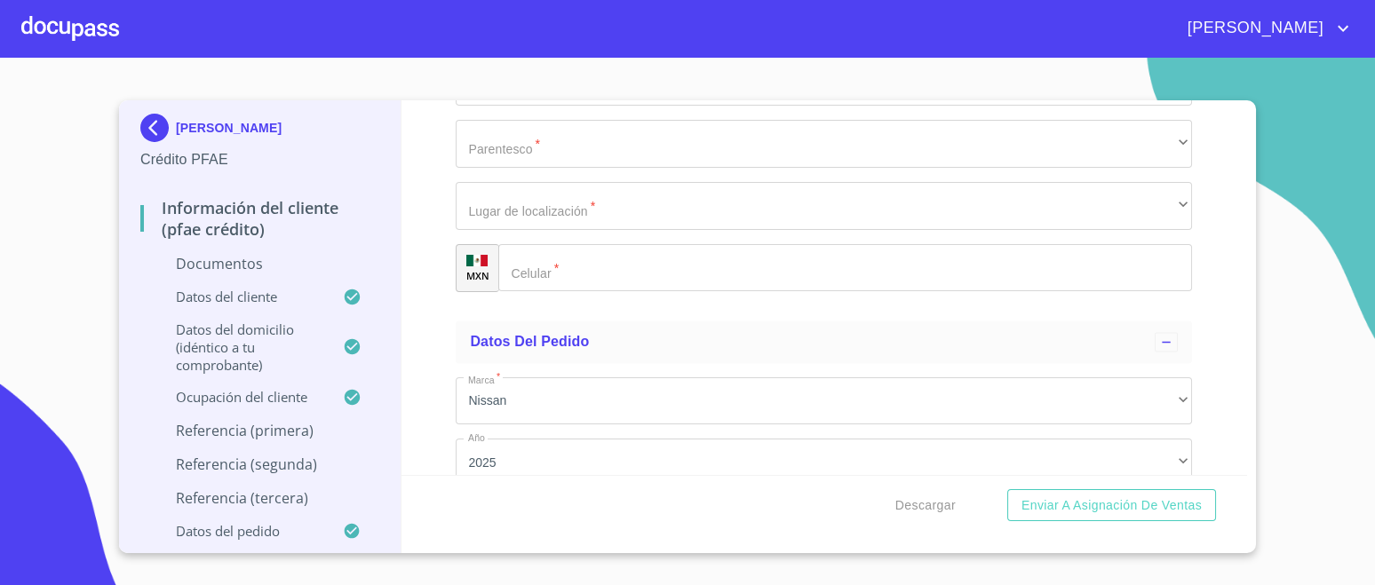
scroll to position [7730, 0]
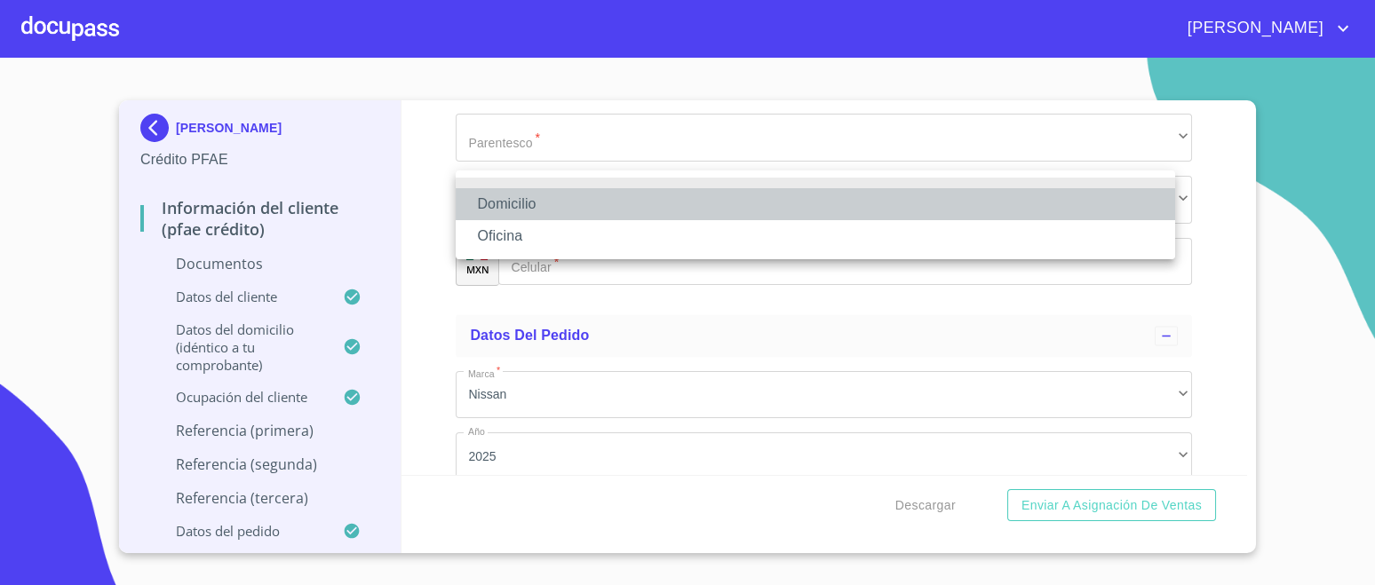
click at [545, 202] on li "Domicilio" at bounding box center [815, 204] width 719 height 32
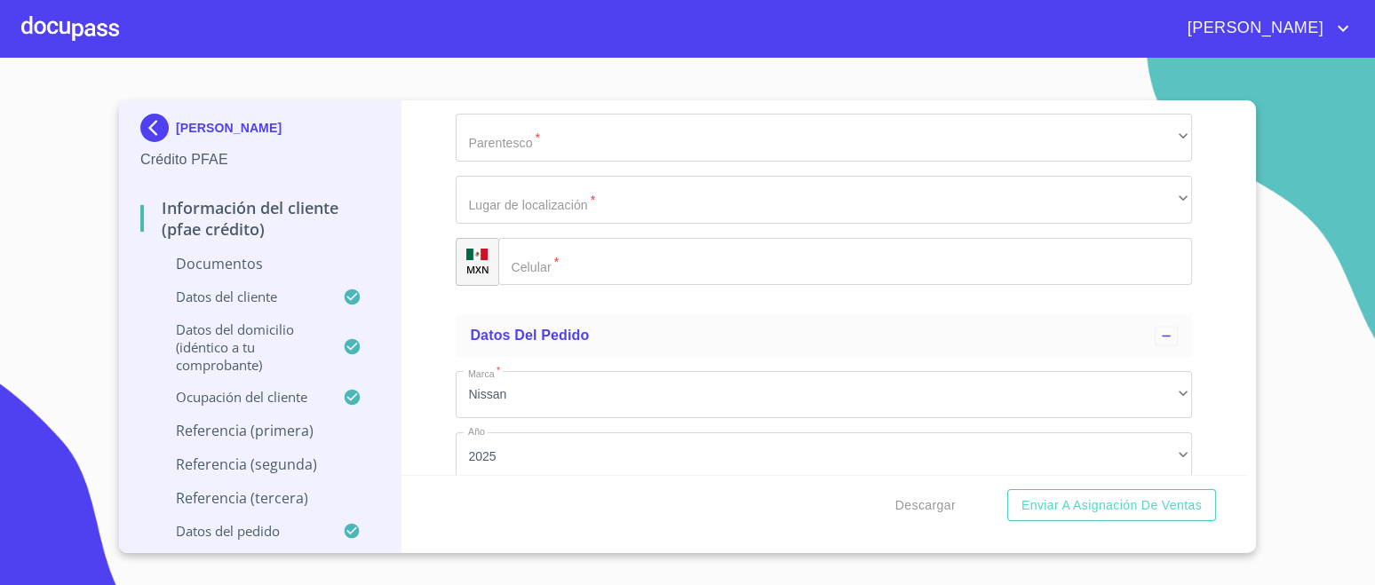
type input "[PHONE_NUMBER]"
type input "[PERSON_NAME]"
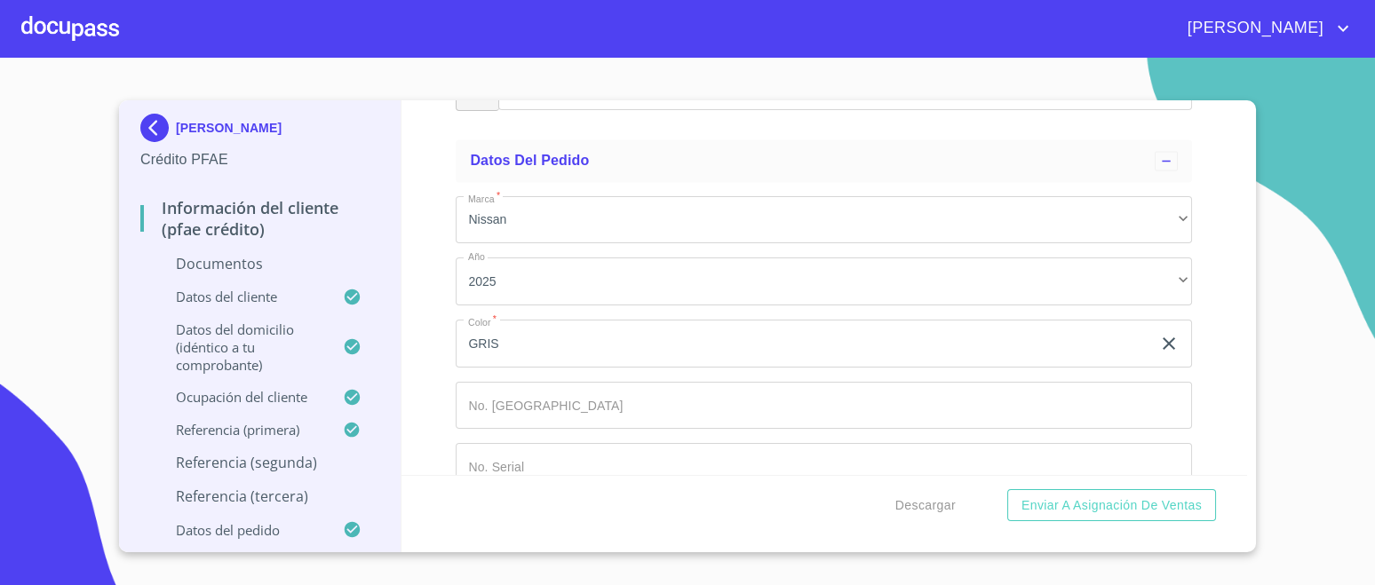
scroll to position [7951, 0]
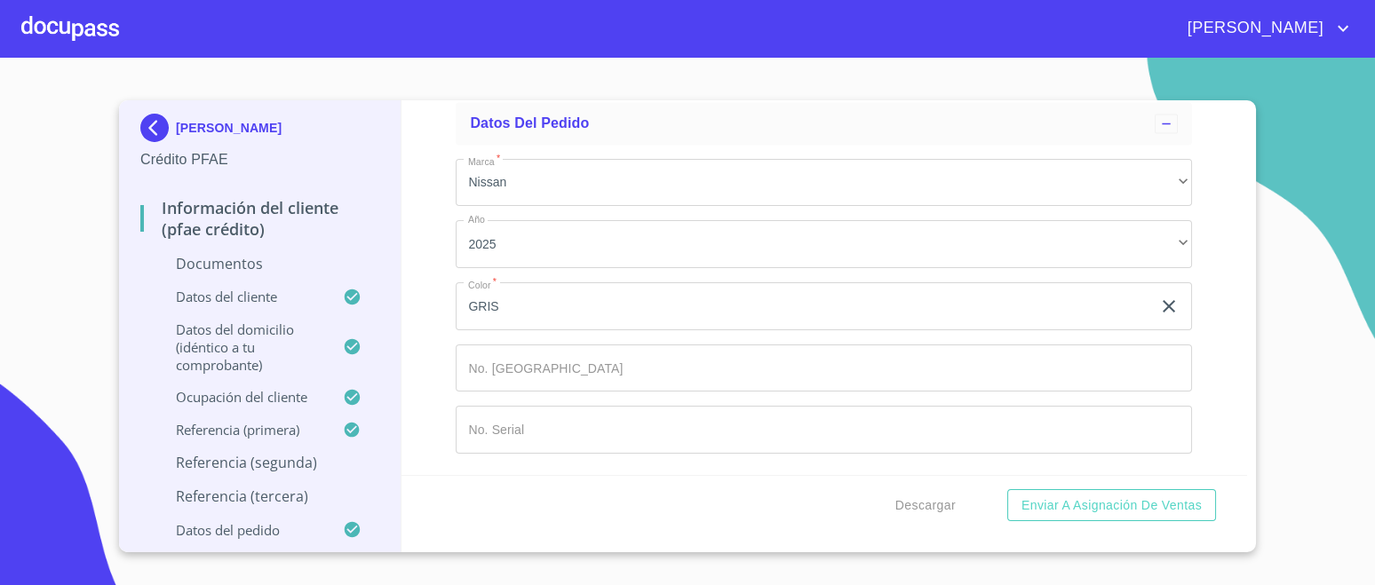
type input "[PERSON_NAME]"
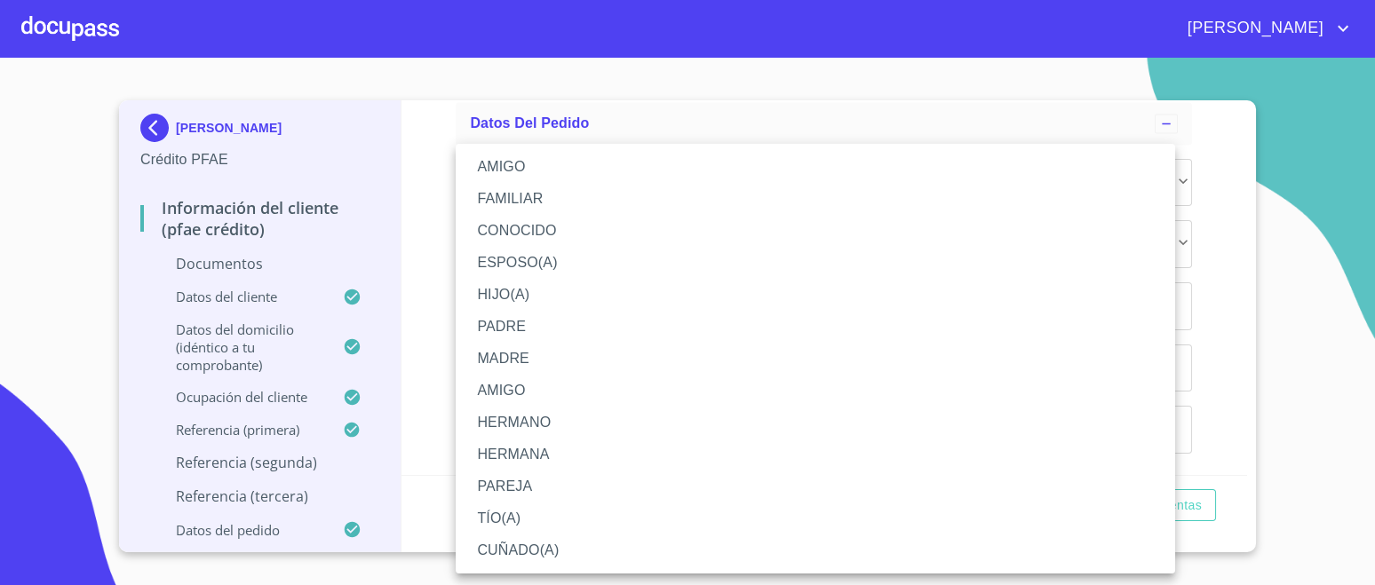
click at [520, 362] on li "MADRE" at bounding box center [815, 359] width 719 height 32
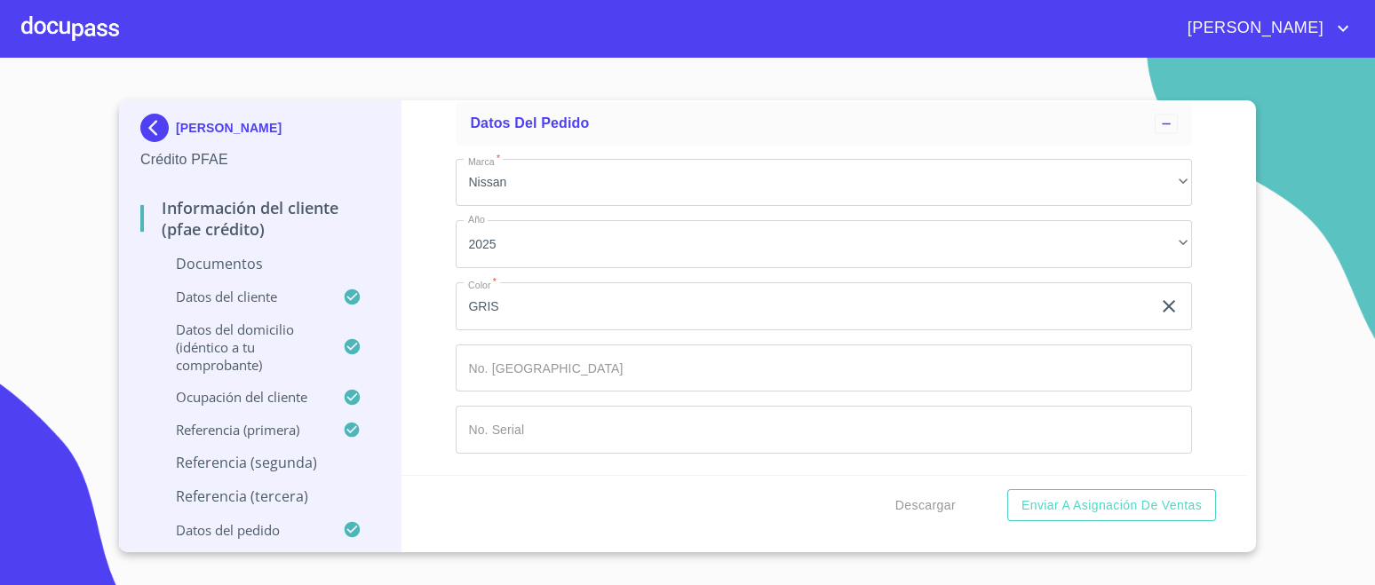
scroll to position [8174, 0]
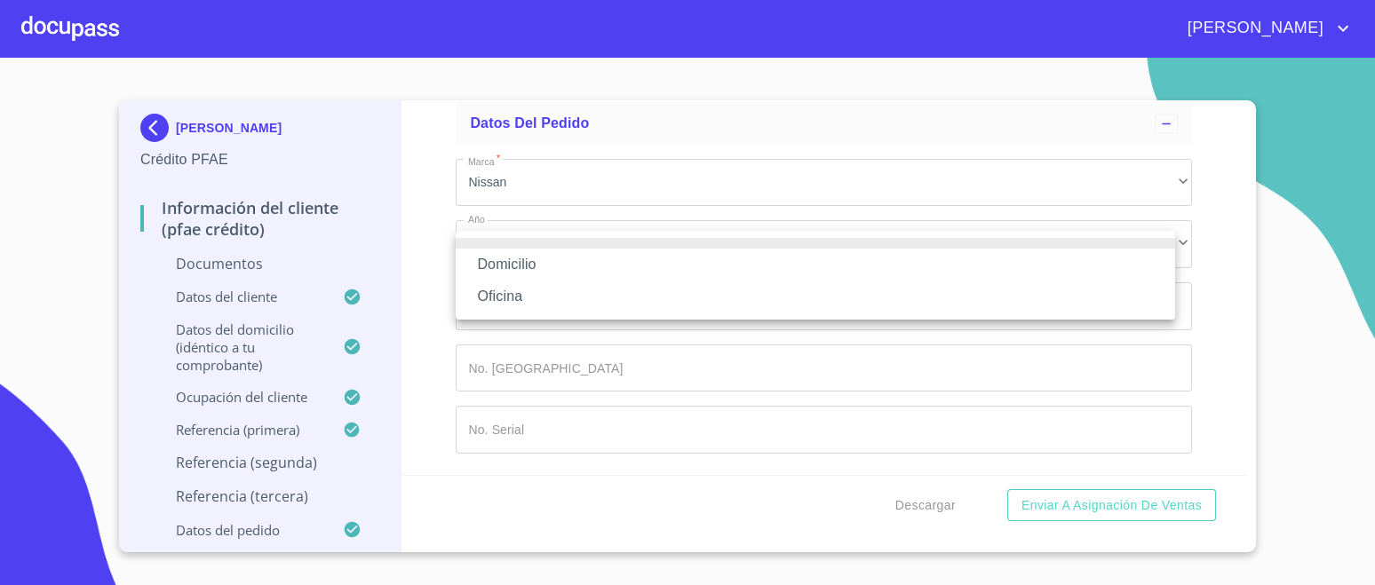
click at [538, 265] on li "Domicilio" at bounding box center [815, 265] width 719 height 32
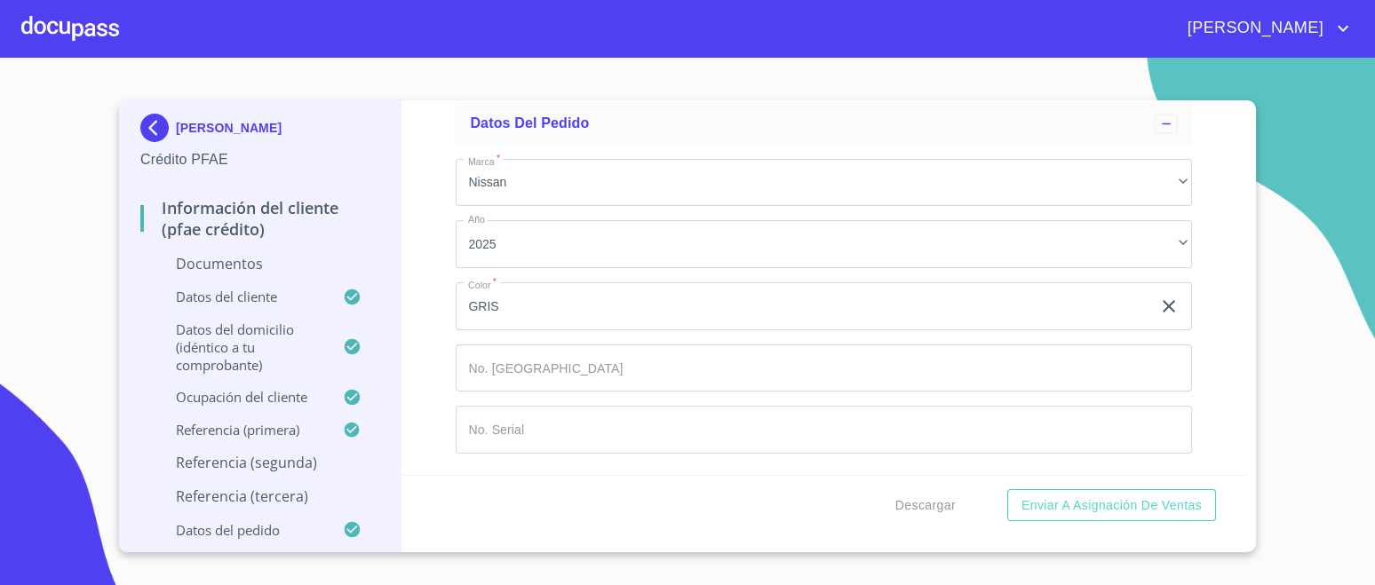
type input "[PHONE_NUMBER]"
click at [429, 346] on div "Información del cliente (PFAE crédito) Documentos Documento de identificación. …" at bounding box center [824, 287] width 846 height 375
